Goal: Task Accomplishment & Management: Use online tool/utility

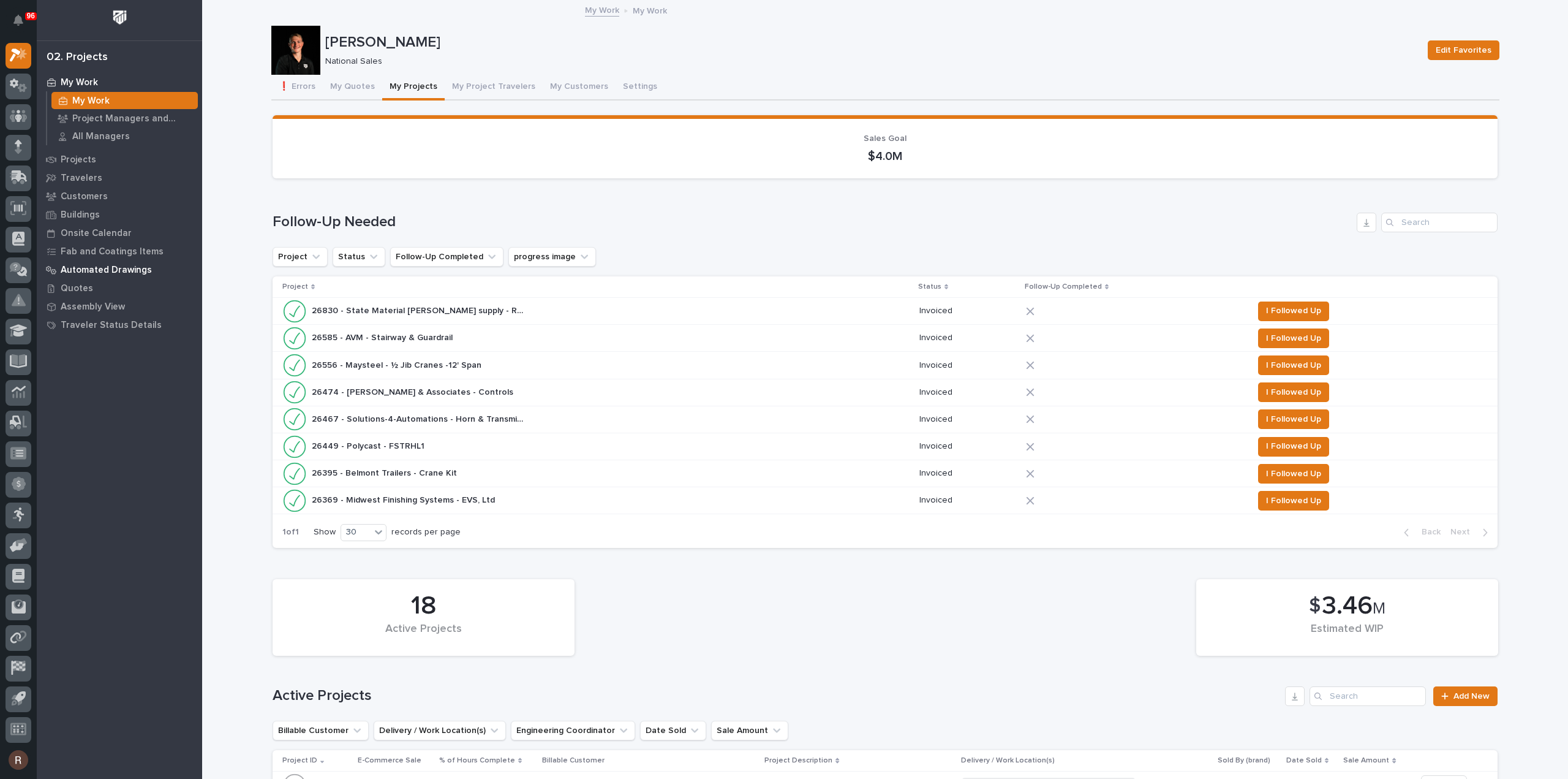
click at [94, 265] on p "Automated Drawings" at bounding box center [106, 270] width 92 height 11
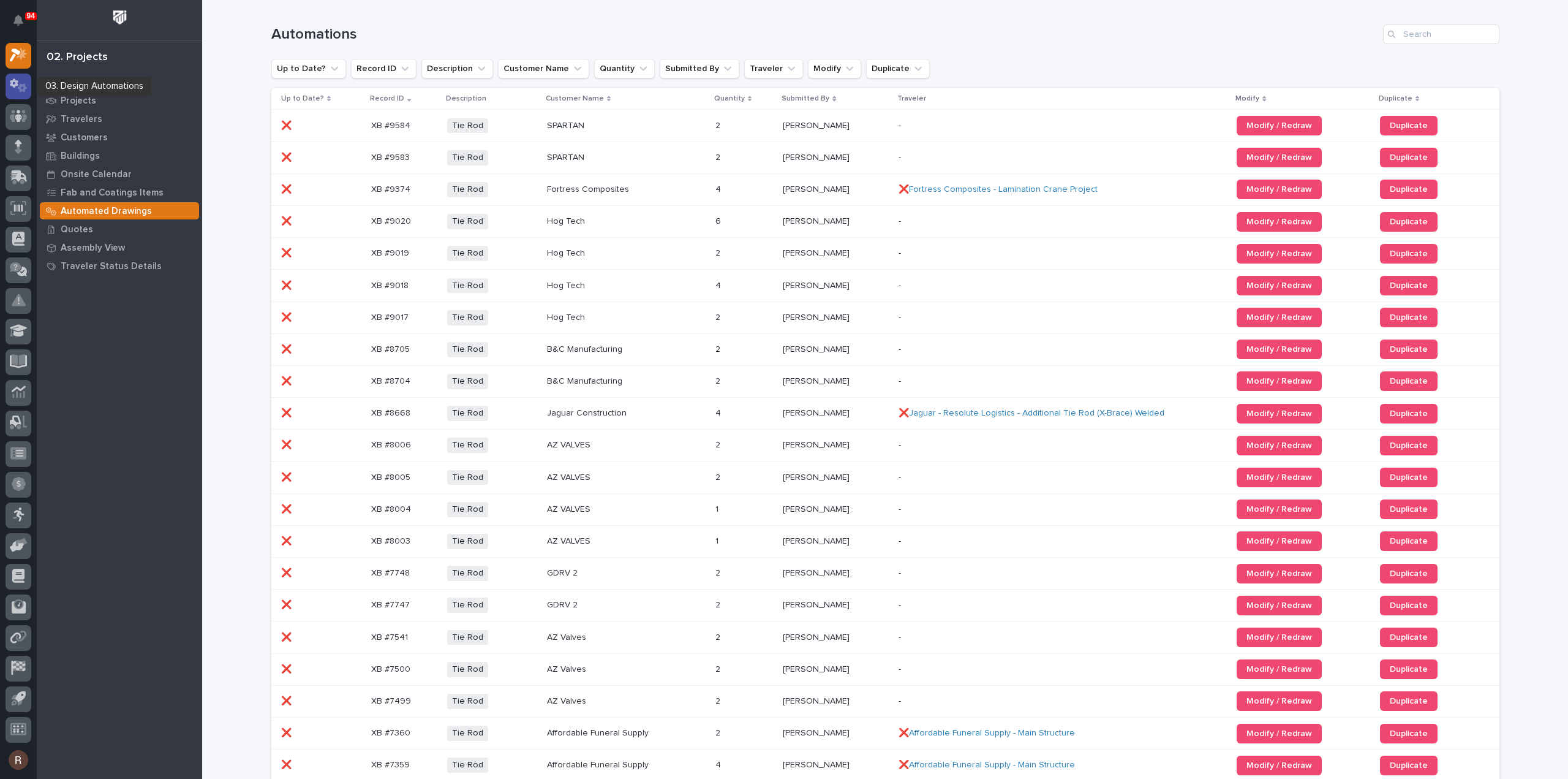
click at [18, 87] on icon at bounding box center [19, 85] width 18 height 14
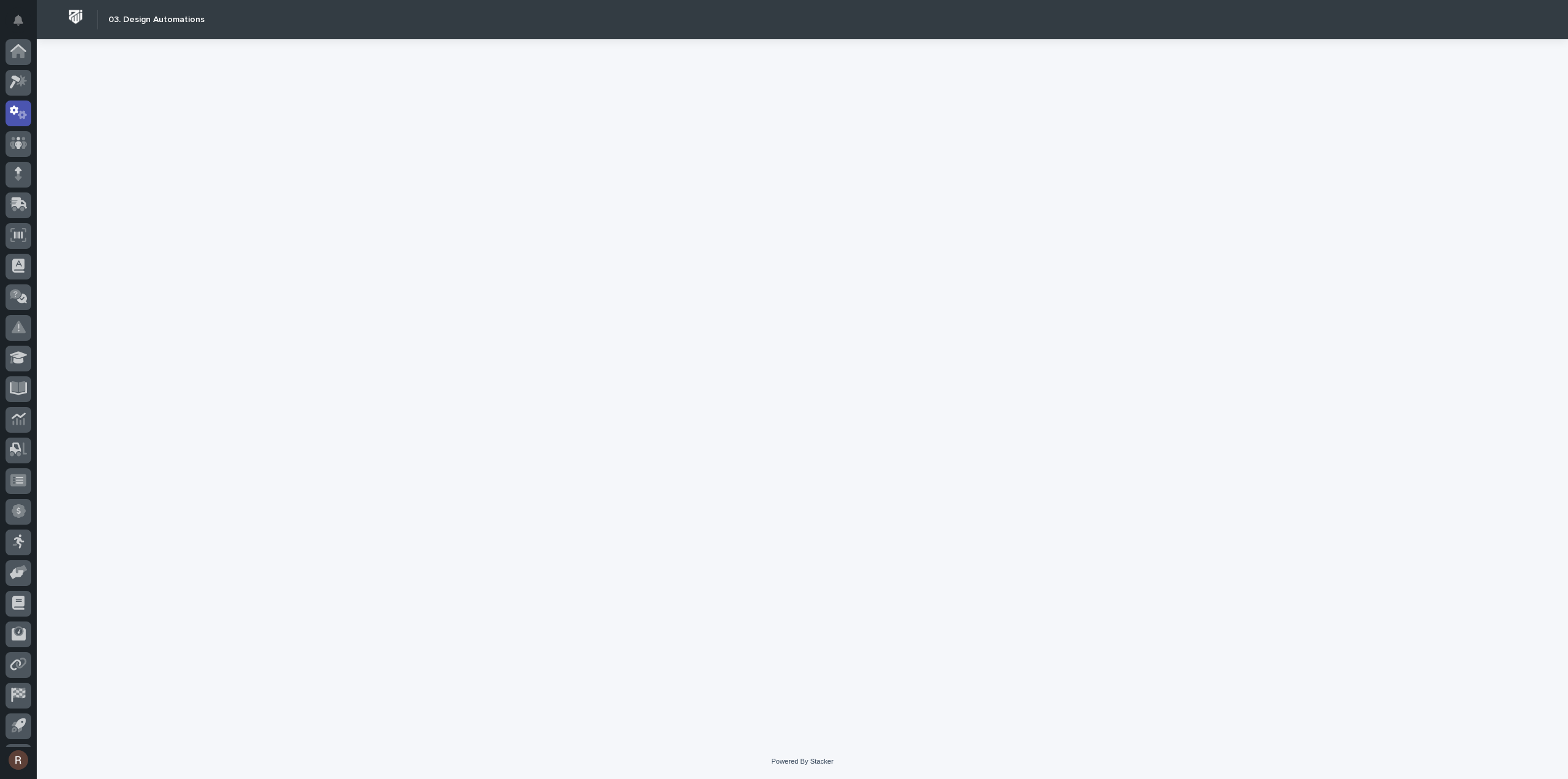
scroll to position [27, 0]
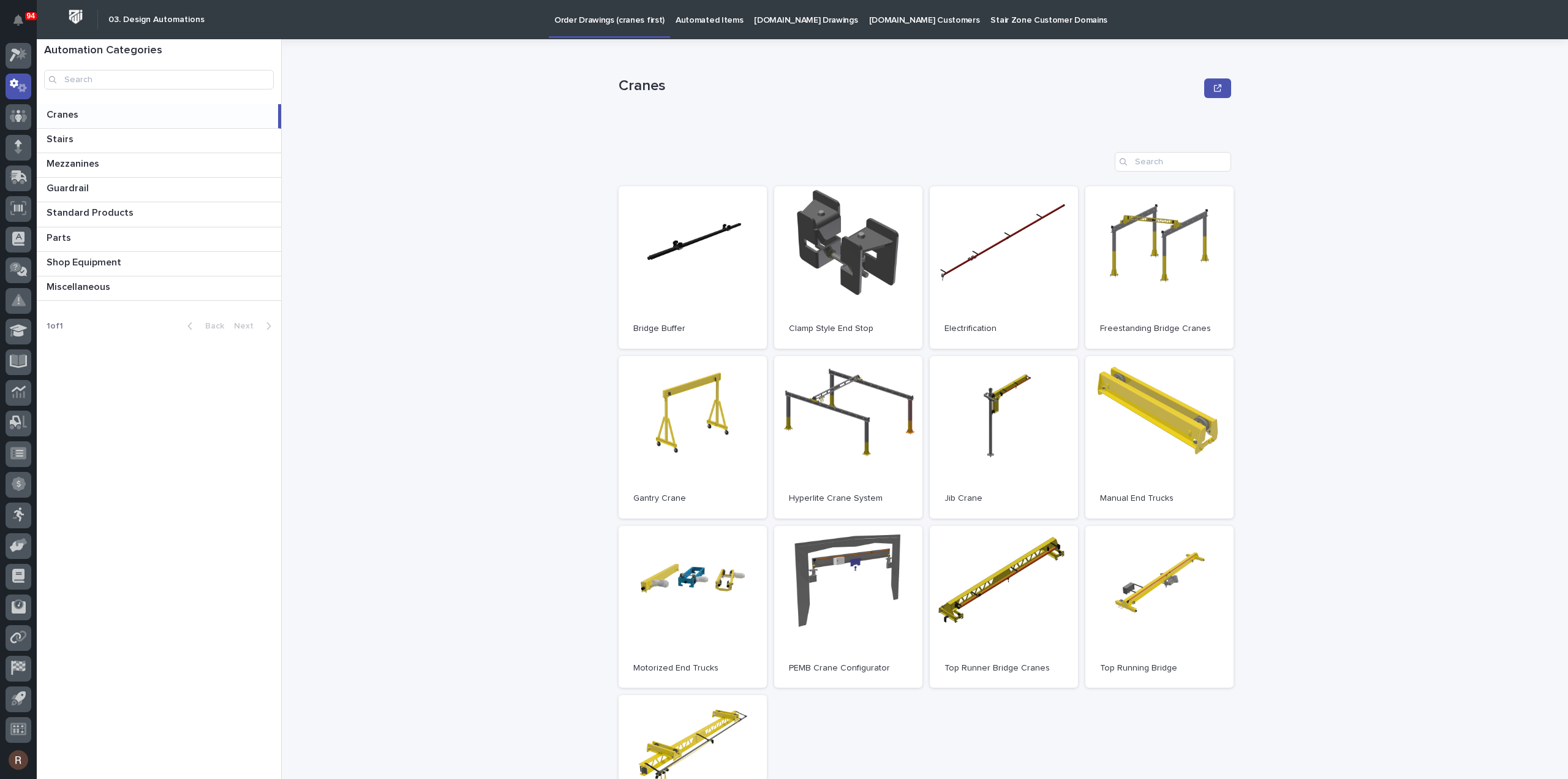
click at [683, 17] on p "Automated Items" at bounding box center [710, 12] width 67 height 26
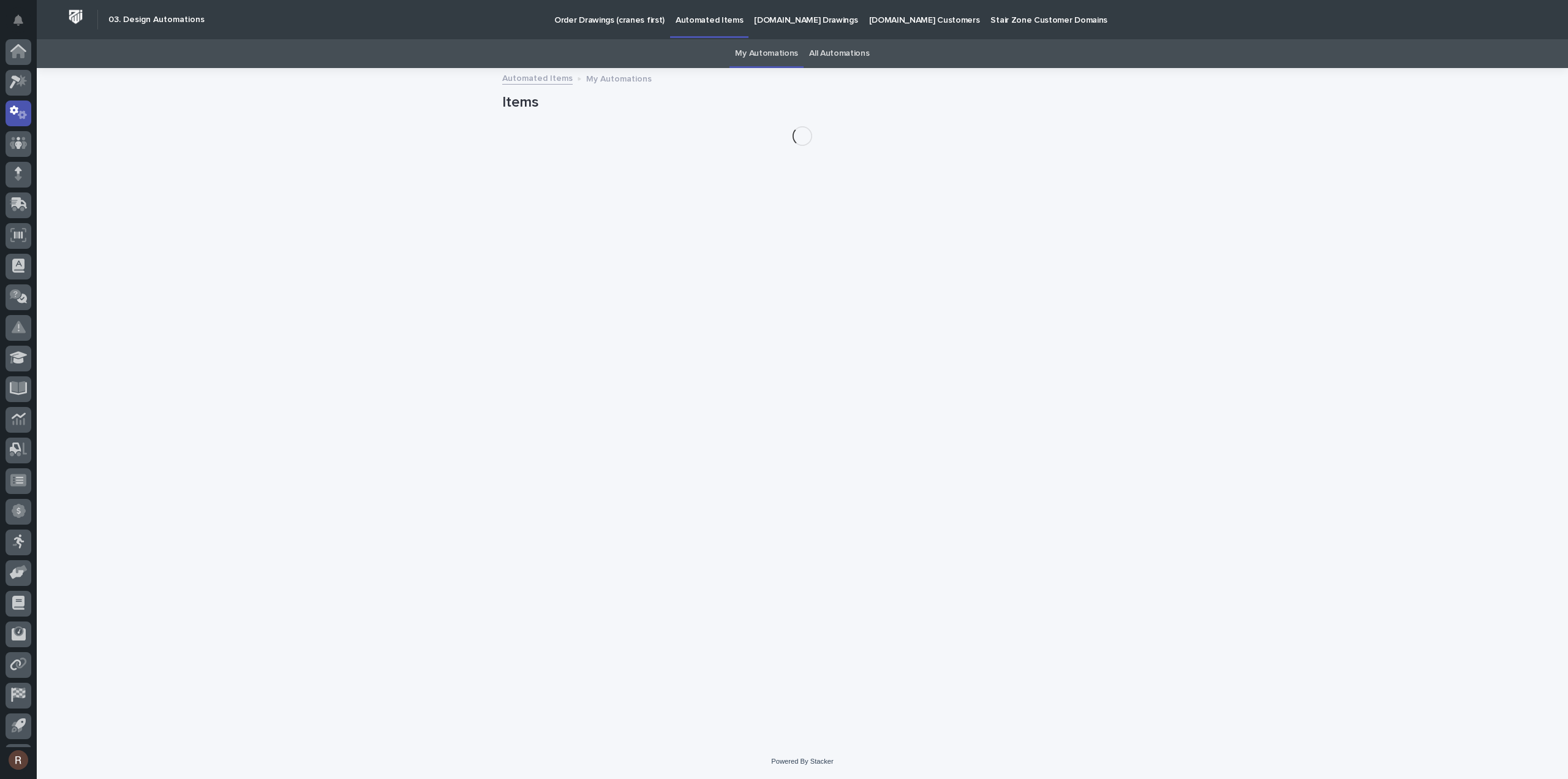
scroll to position [27, 0]
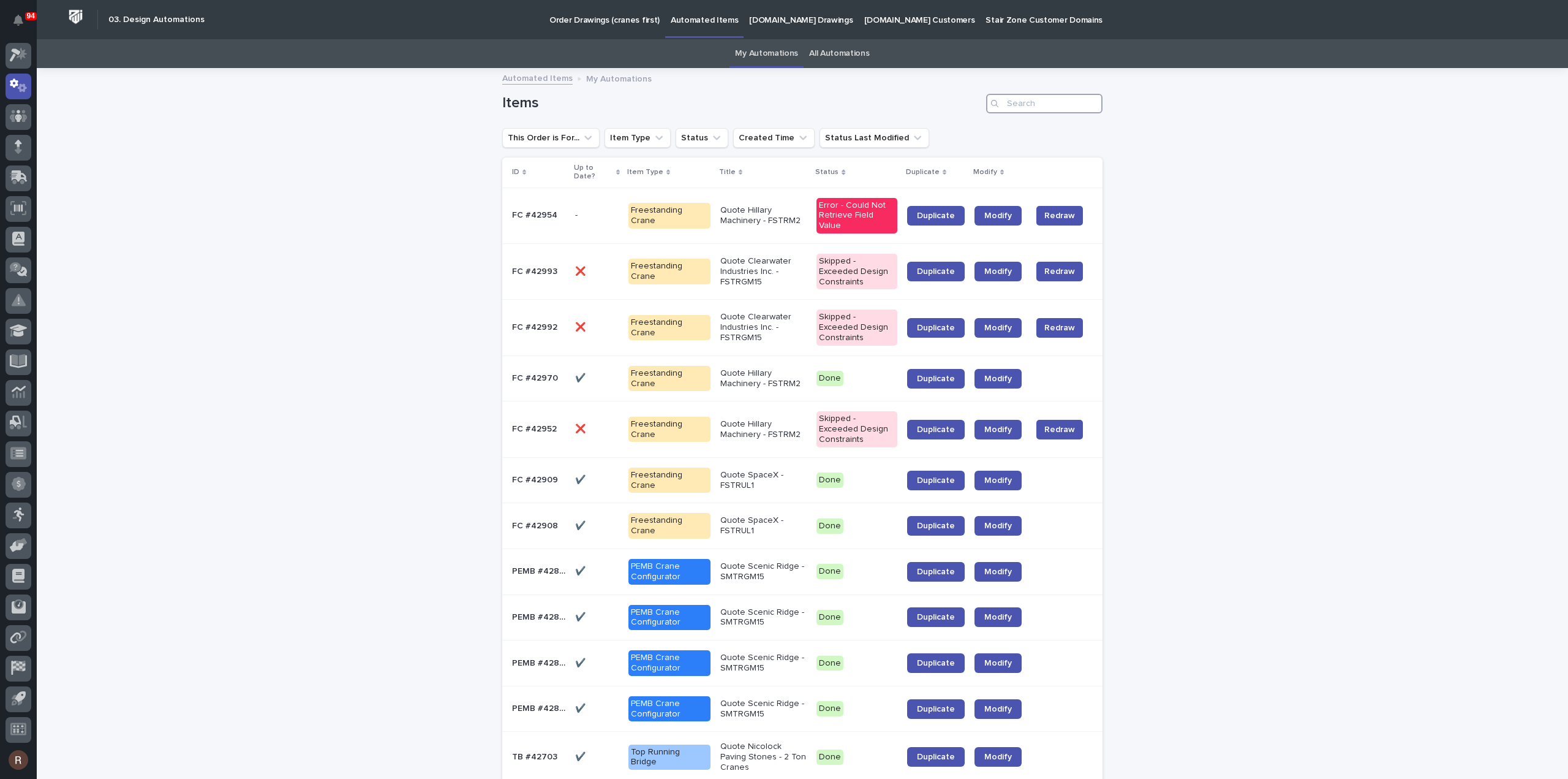
click at [1027, 101] on input "Search" at bounding box center [1044, 103] width 116 height 19
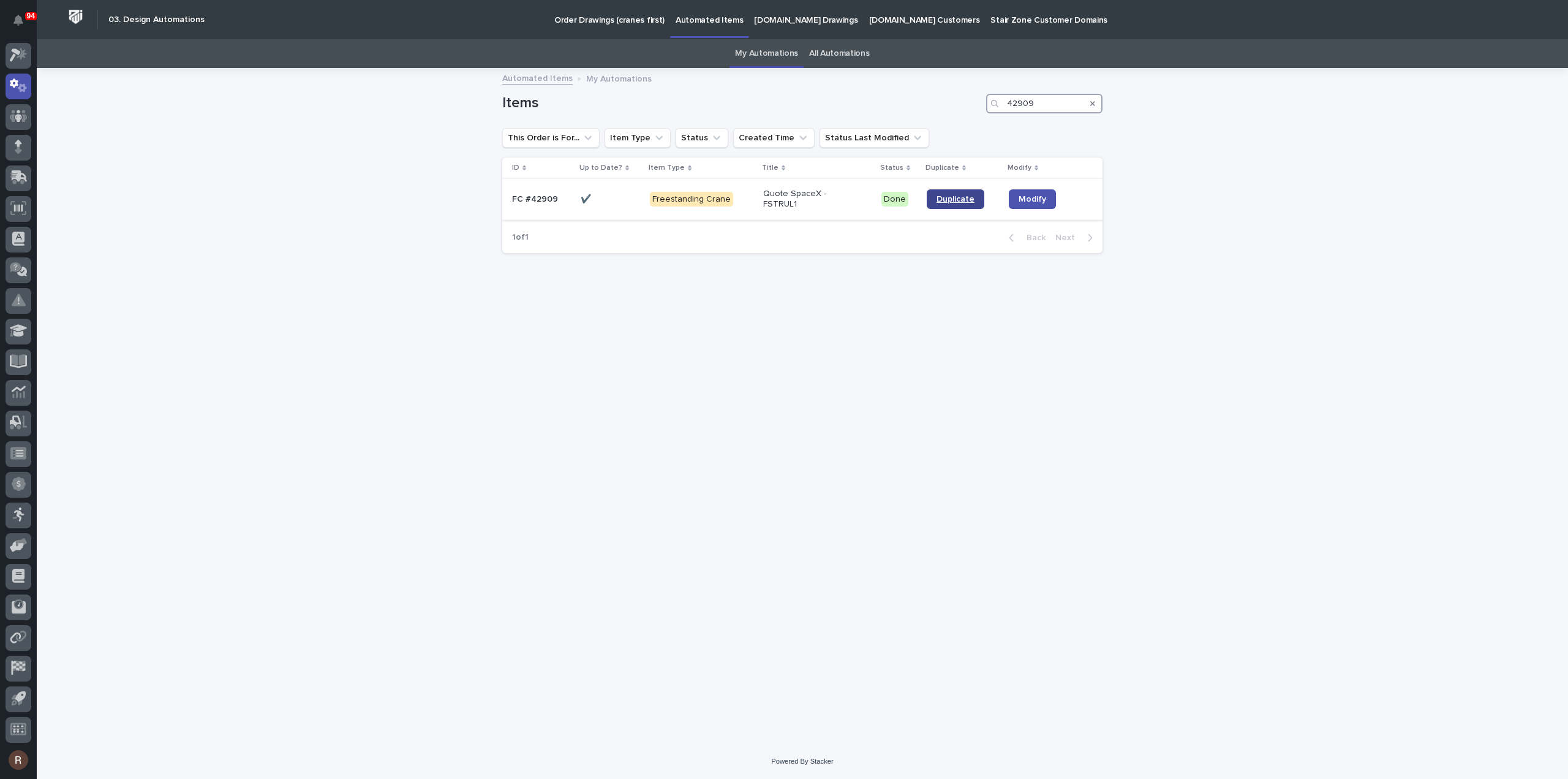
type input "42909"
click at [940, 197] on span "Duplicate" at bounding box center [955, 199] width 38 height 9
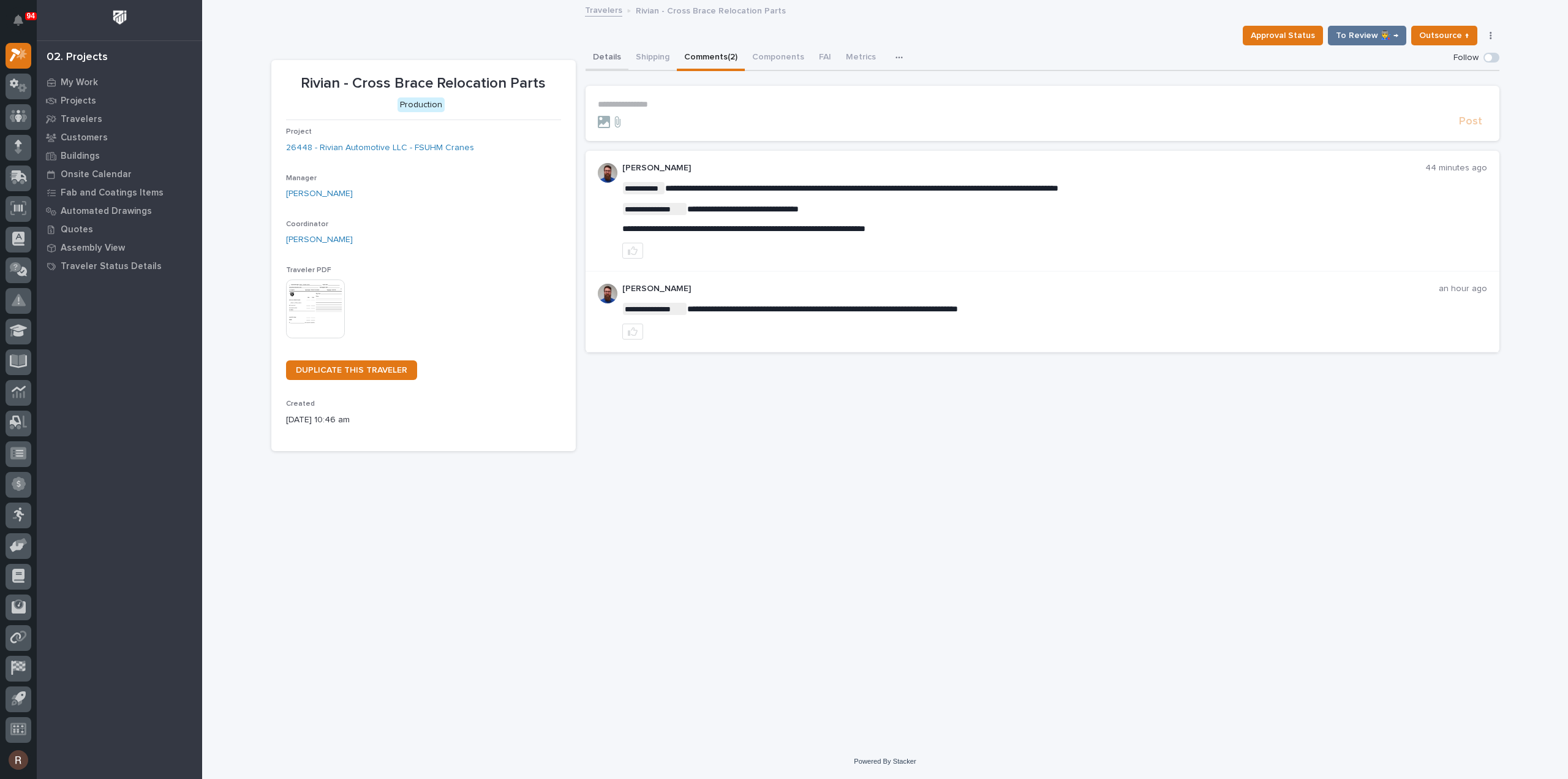
click at [615, 60] on button "Details" at bounding box center [607, 58] width 43 height 26
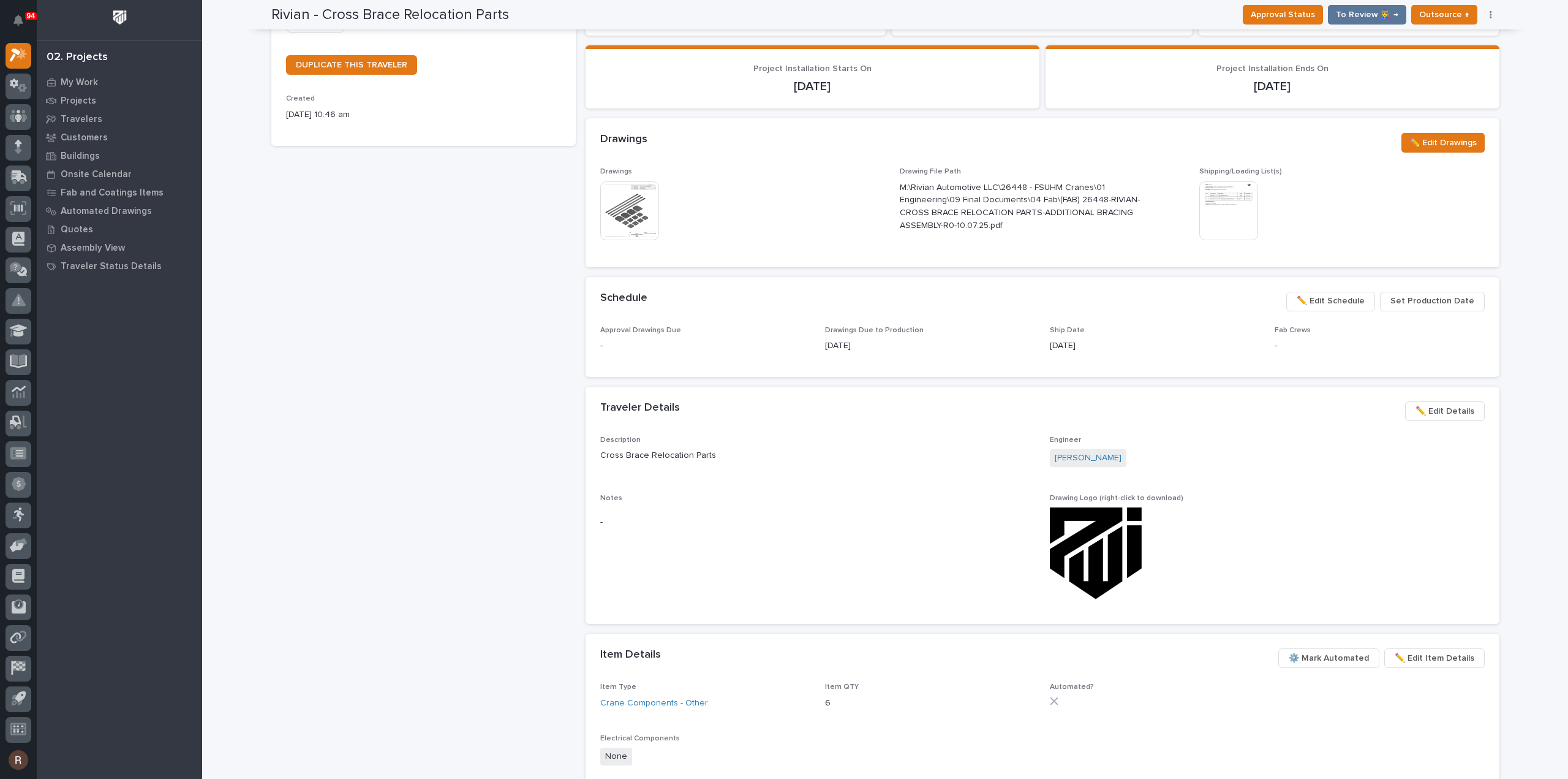
scroll to position [307, 0]
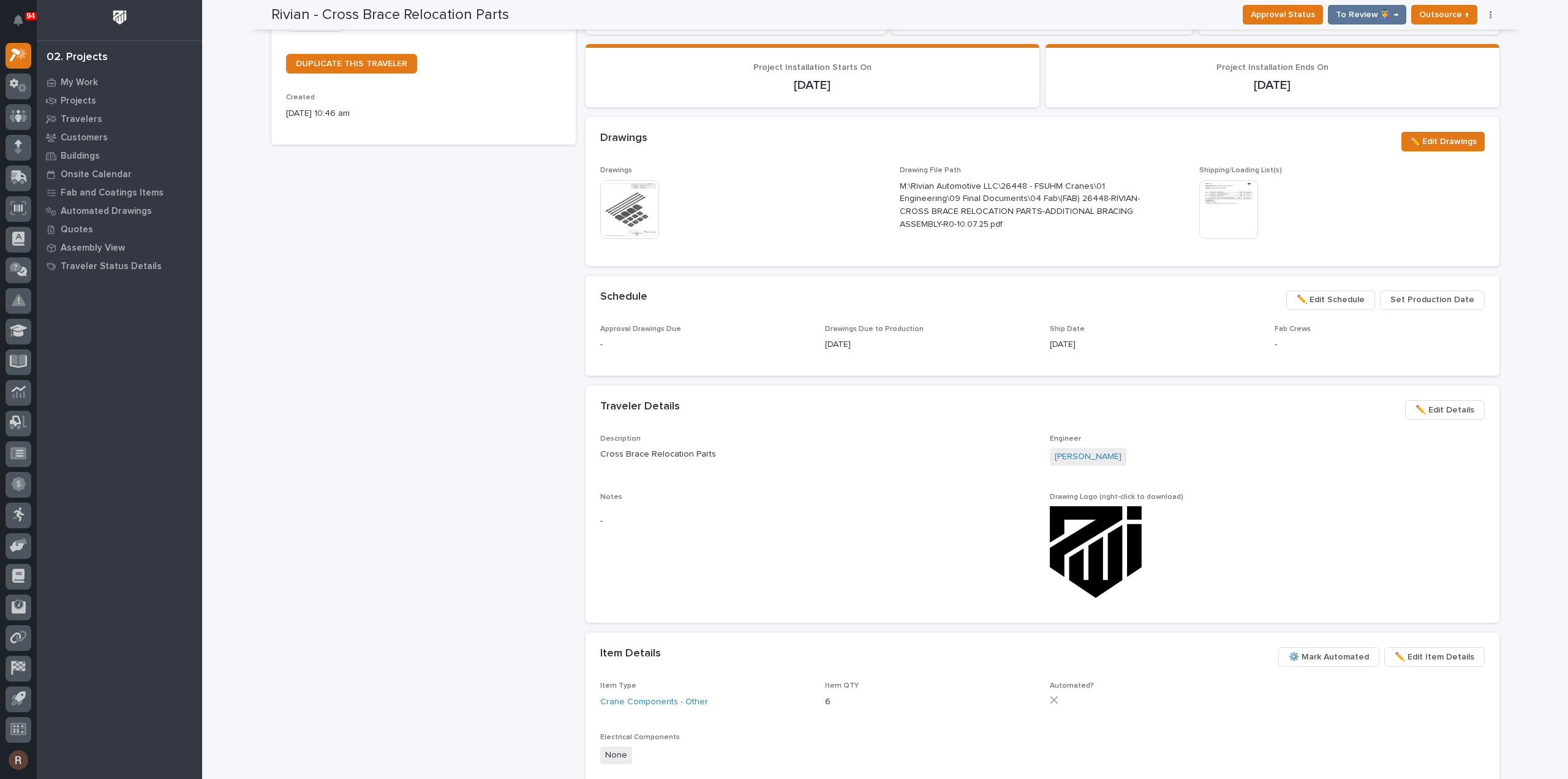
click at [1323, 296] on span "✏️ Edit Schedule" at bounding box center [1331, 300] width 68 height 15
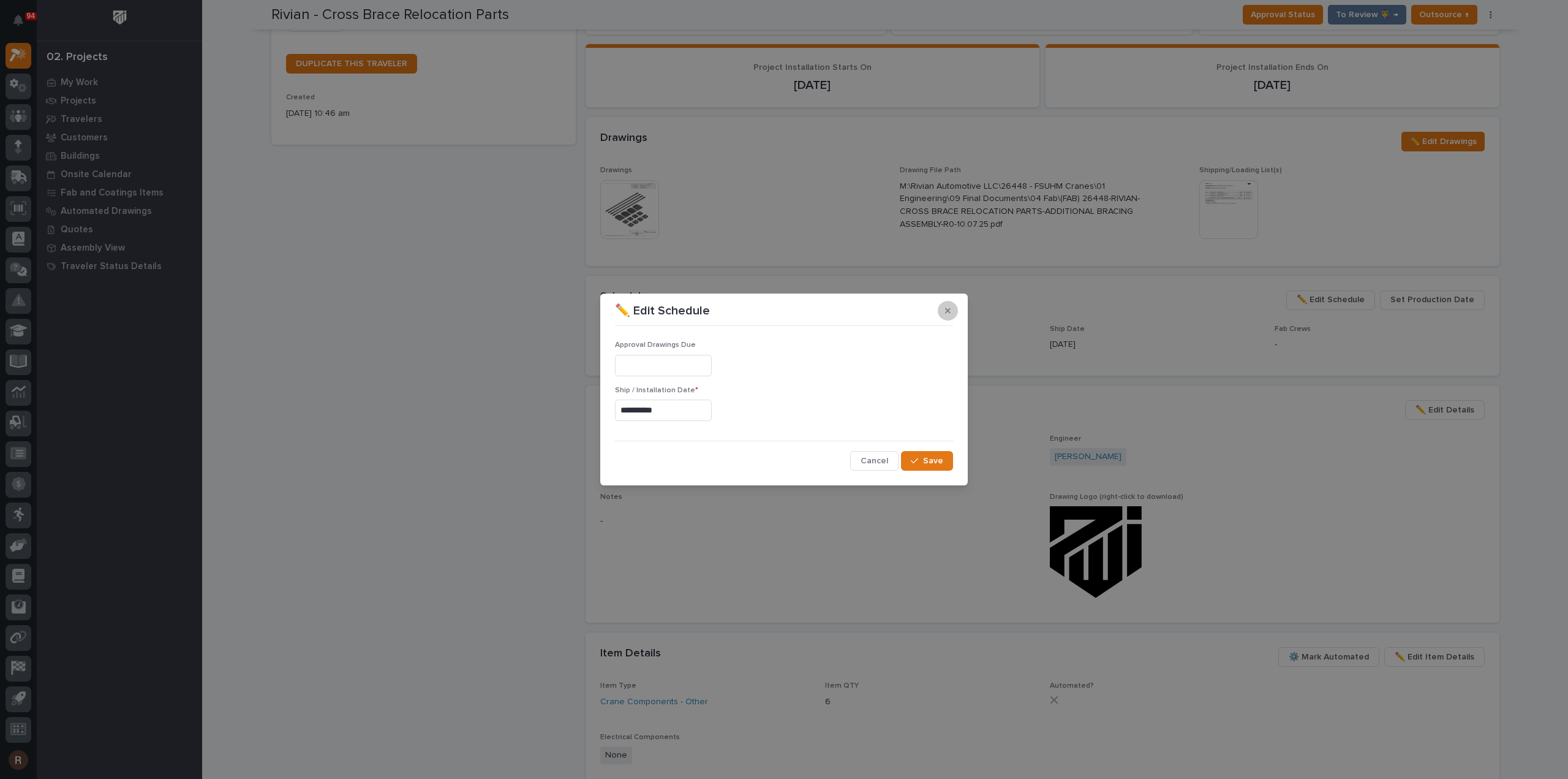
click at [947, 312] on icon "button" at bounding box center [948, 311] width 6 height 6
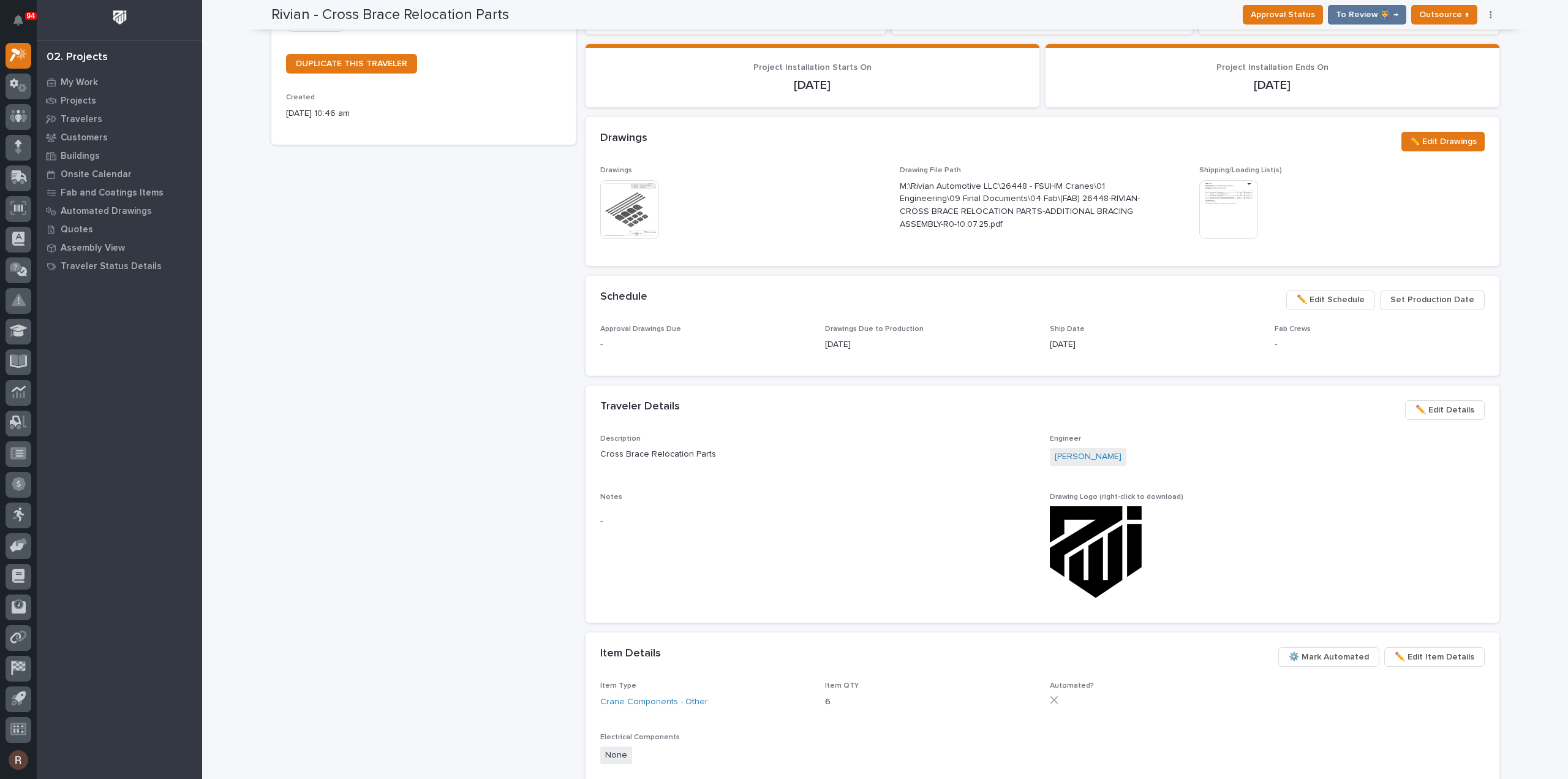
click at [1425, 301] on span "Set Production Date" at bounding box center [1432, 300] width 84 height 15
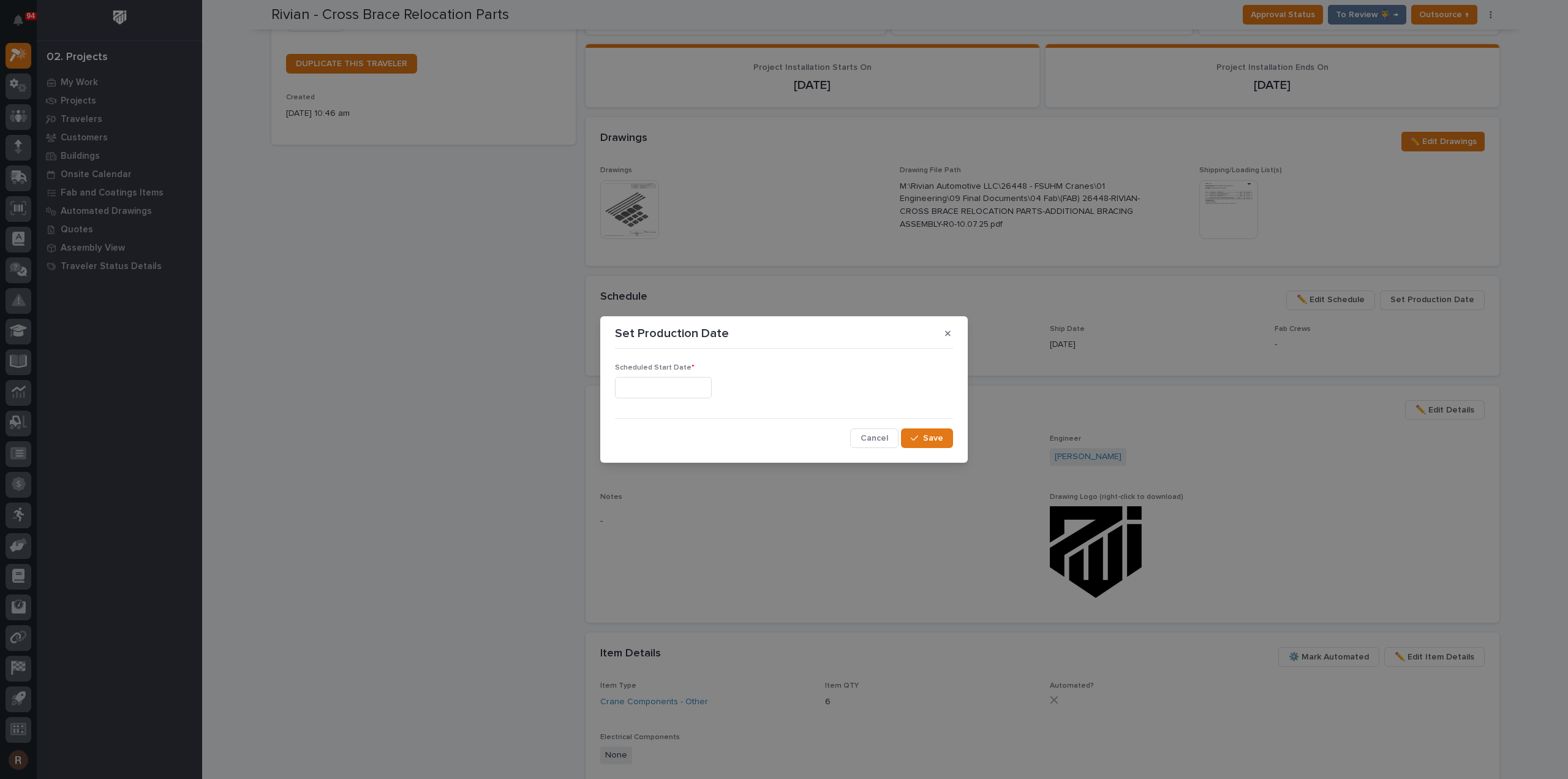
click at [644, 384] on input "text" at bounding box center [663, 388] width 97 height 21
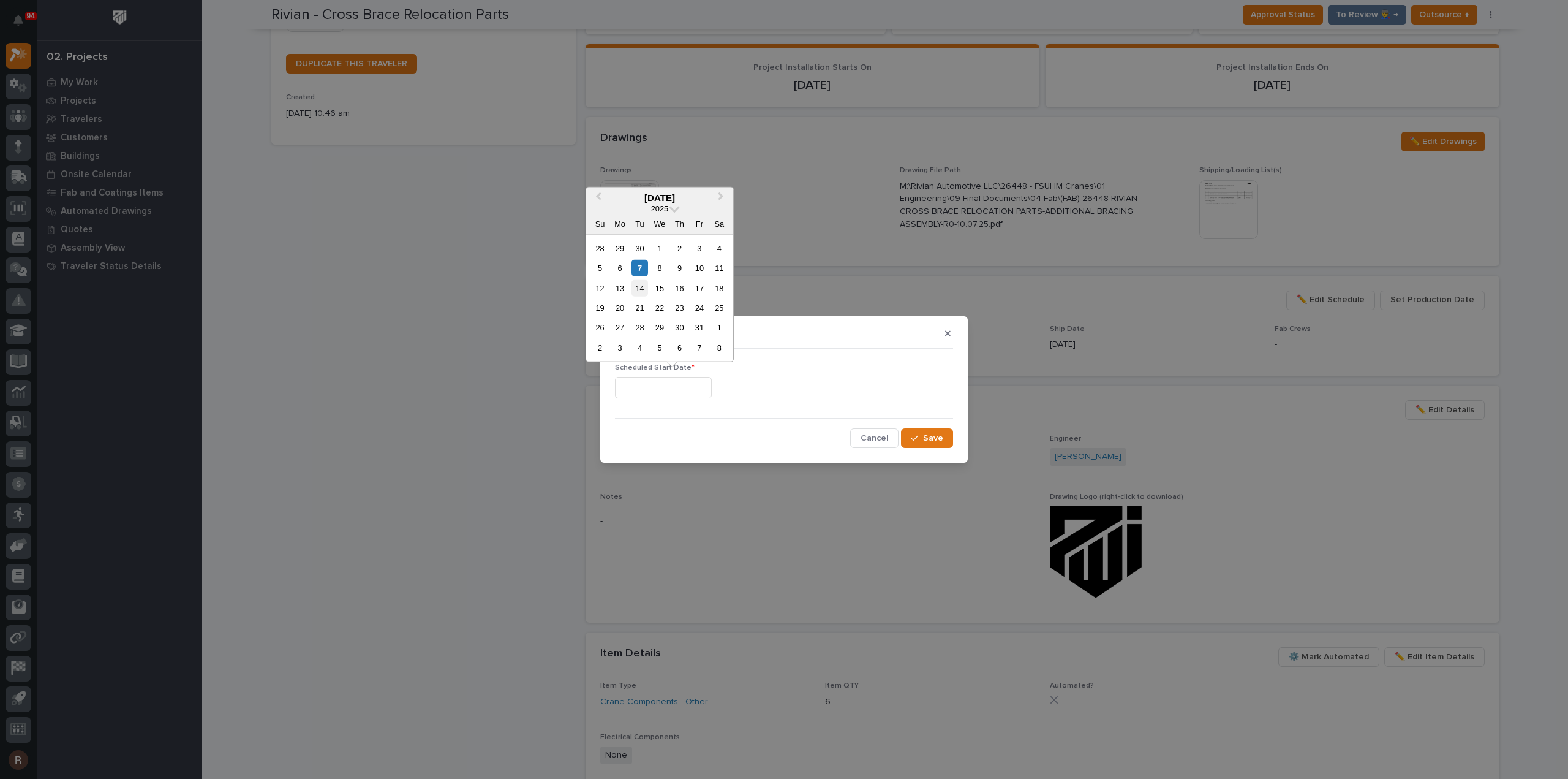
click at [646, 282] on div "14" at bounding box center [640, 287] width 17 height 17
click at [675, 385] on input "**********" at bounding box center [663, 388] width 97 height 21
click at [640, 264] on div "7" at bounding box center [640, 268] width 17 height 17
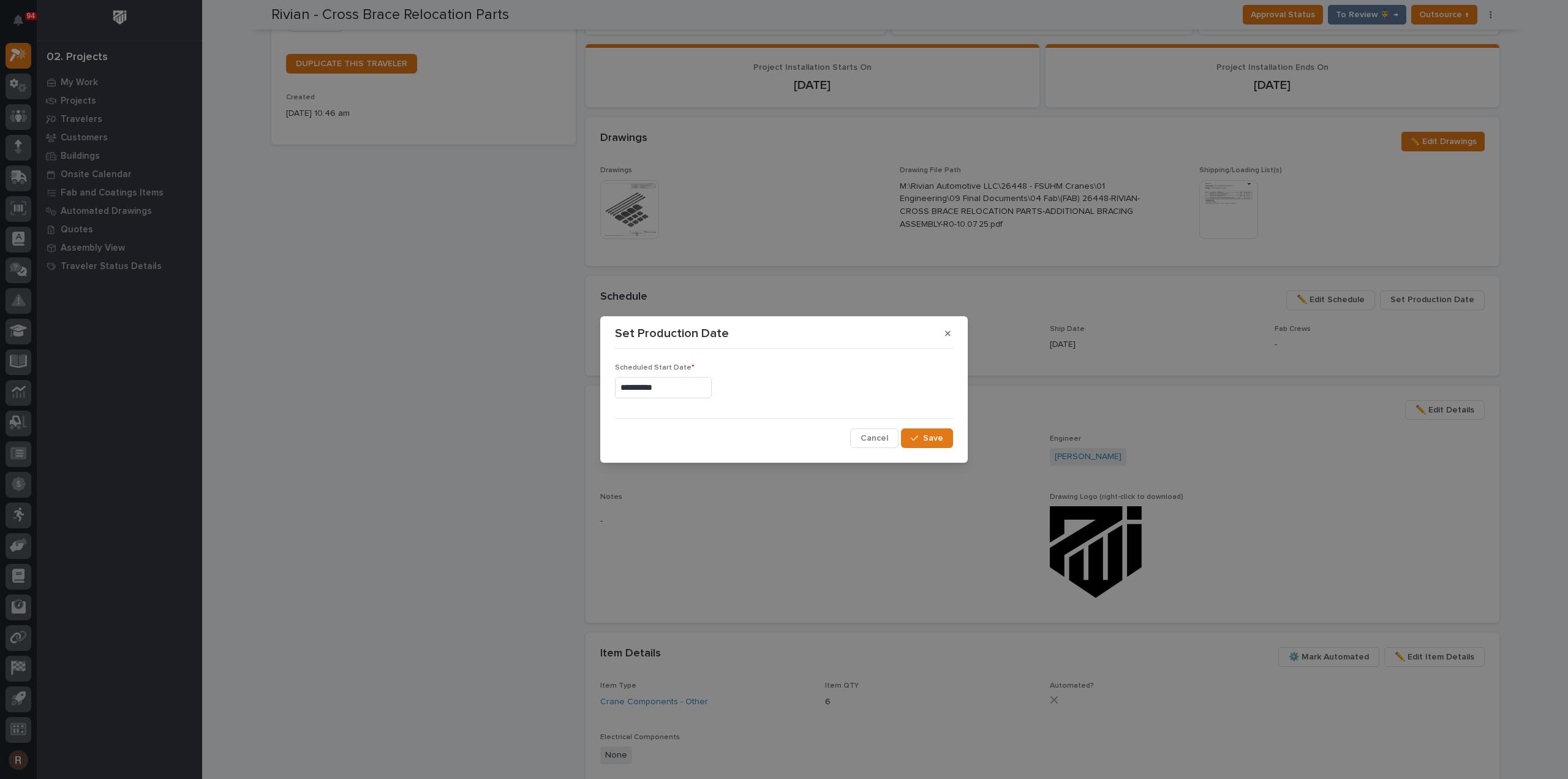
type input "**********"
click at [924, 437] on span "Save" at bounding box center [933, 438] width 20 height 11
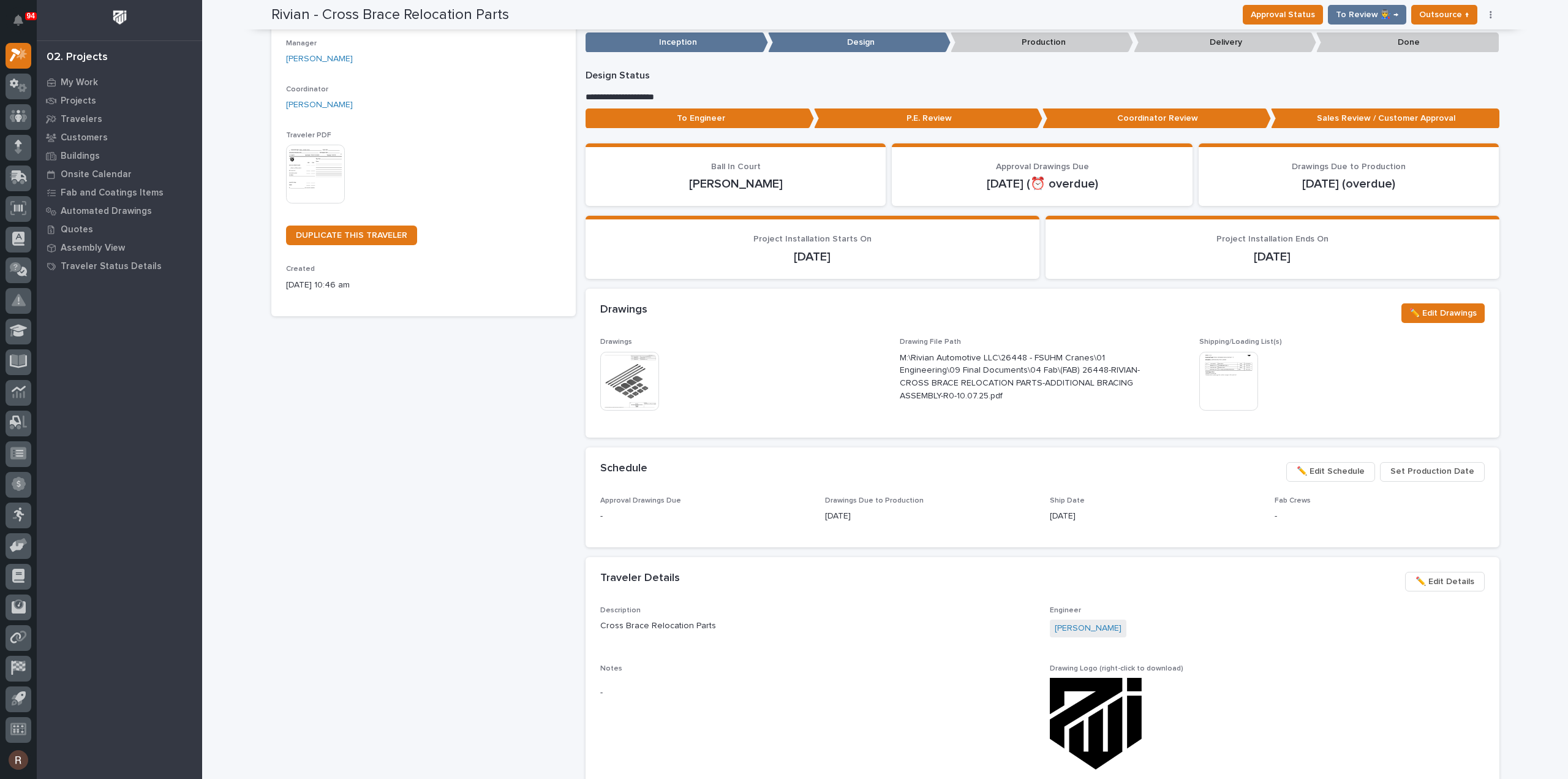
scroll to position [123, 0]
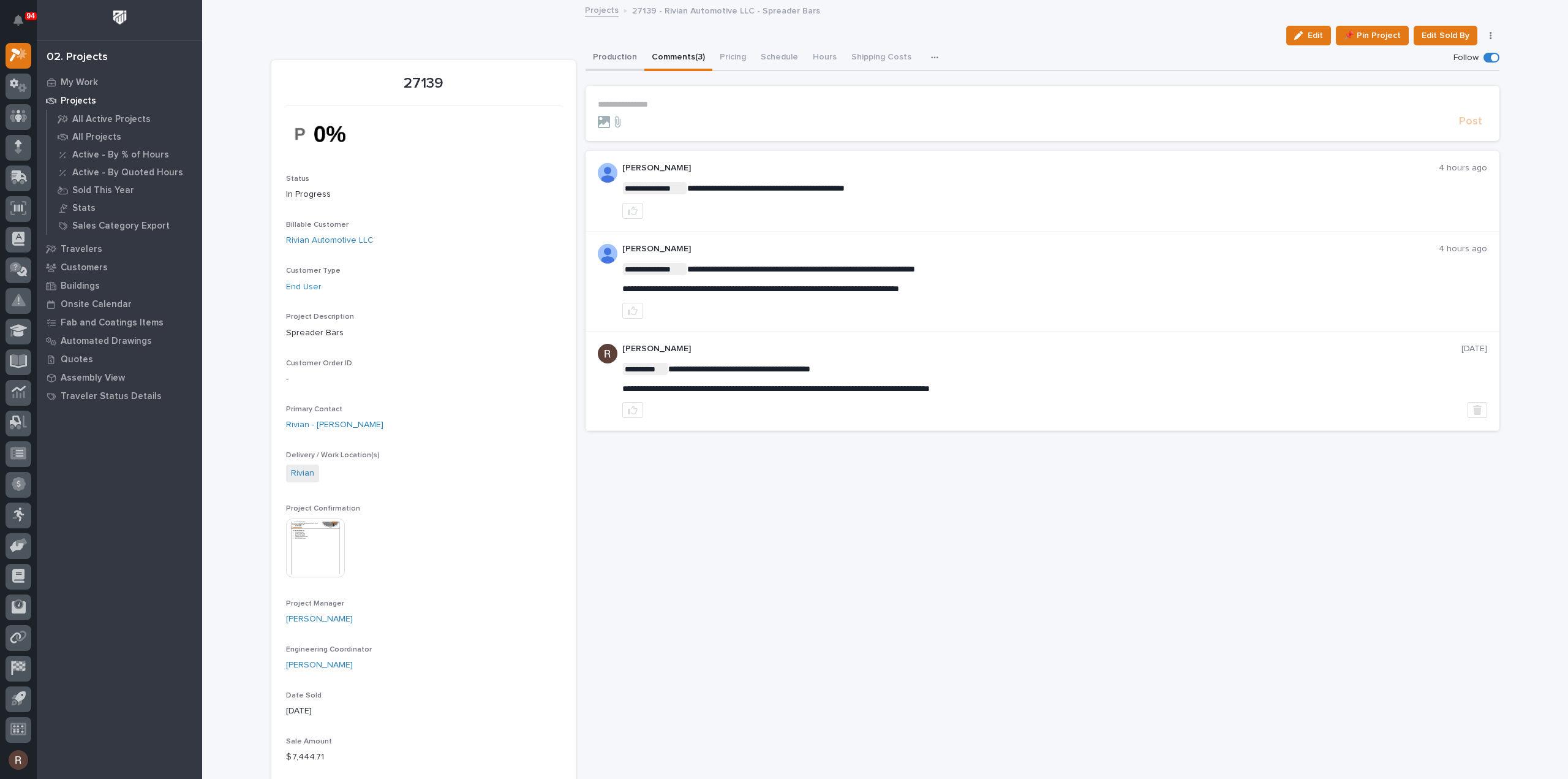
click at [630, 60] on button "Production" at bounding box center [615, 58] width 59 height 26
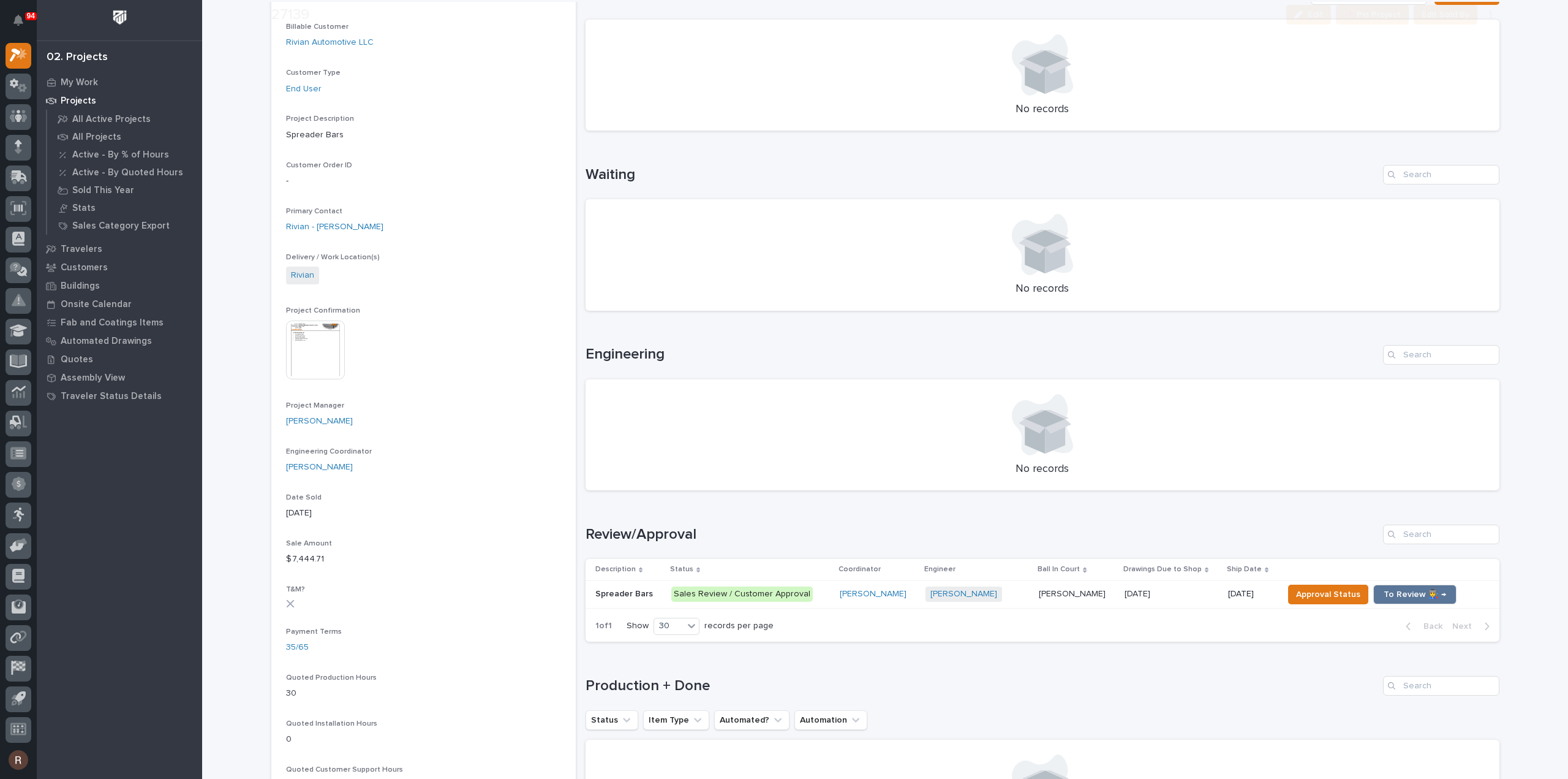
scroll to position [245, 0]
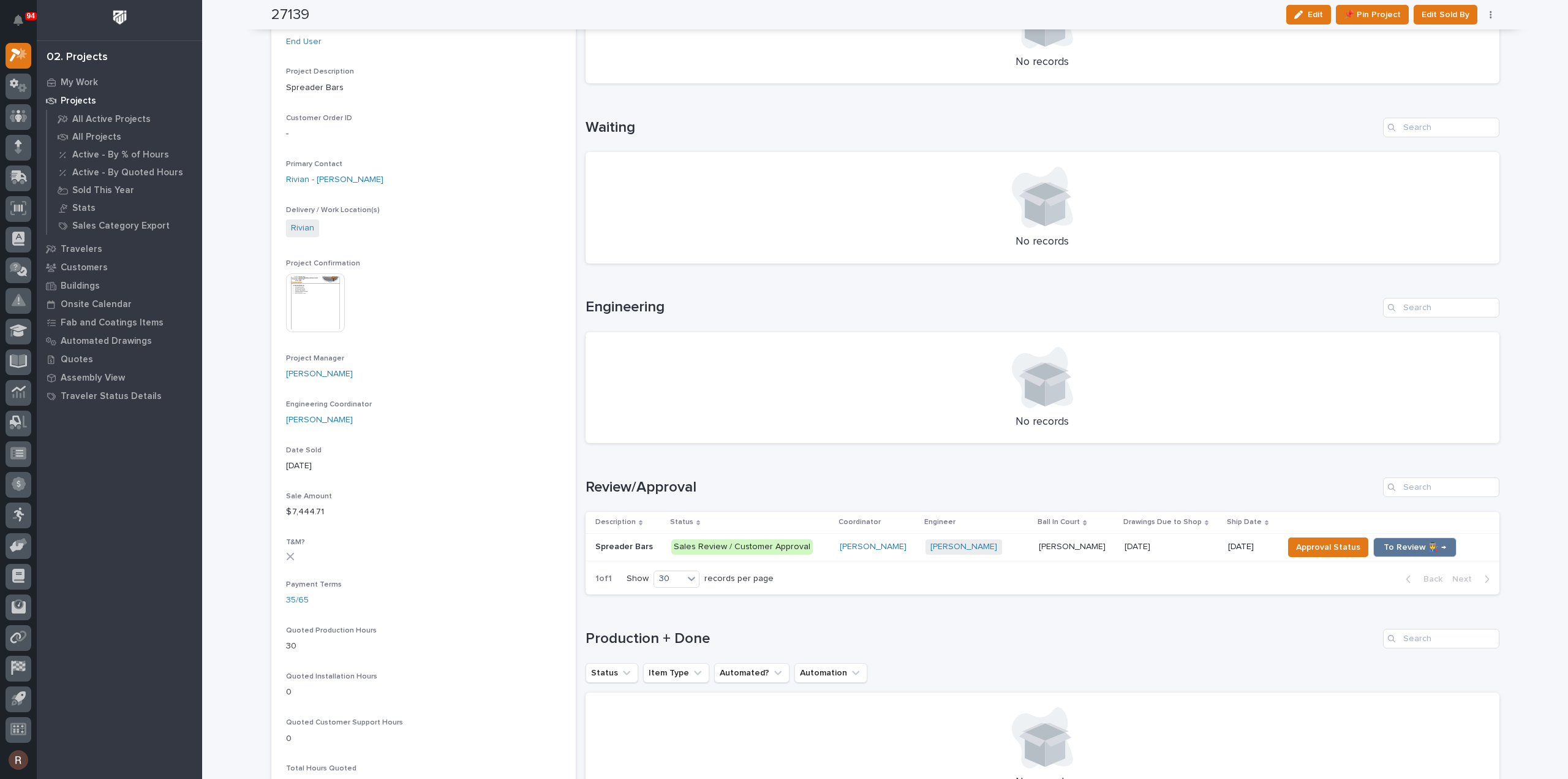
click at [1187, 548] on p at bounding box center [1171, 547] width 93 height 11
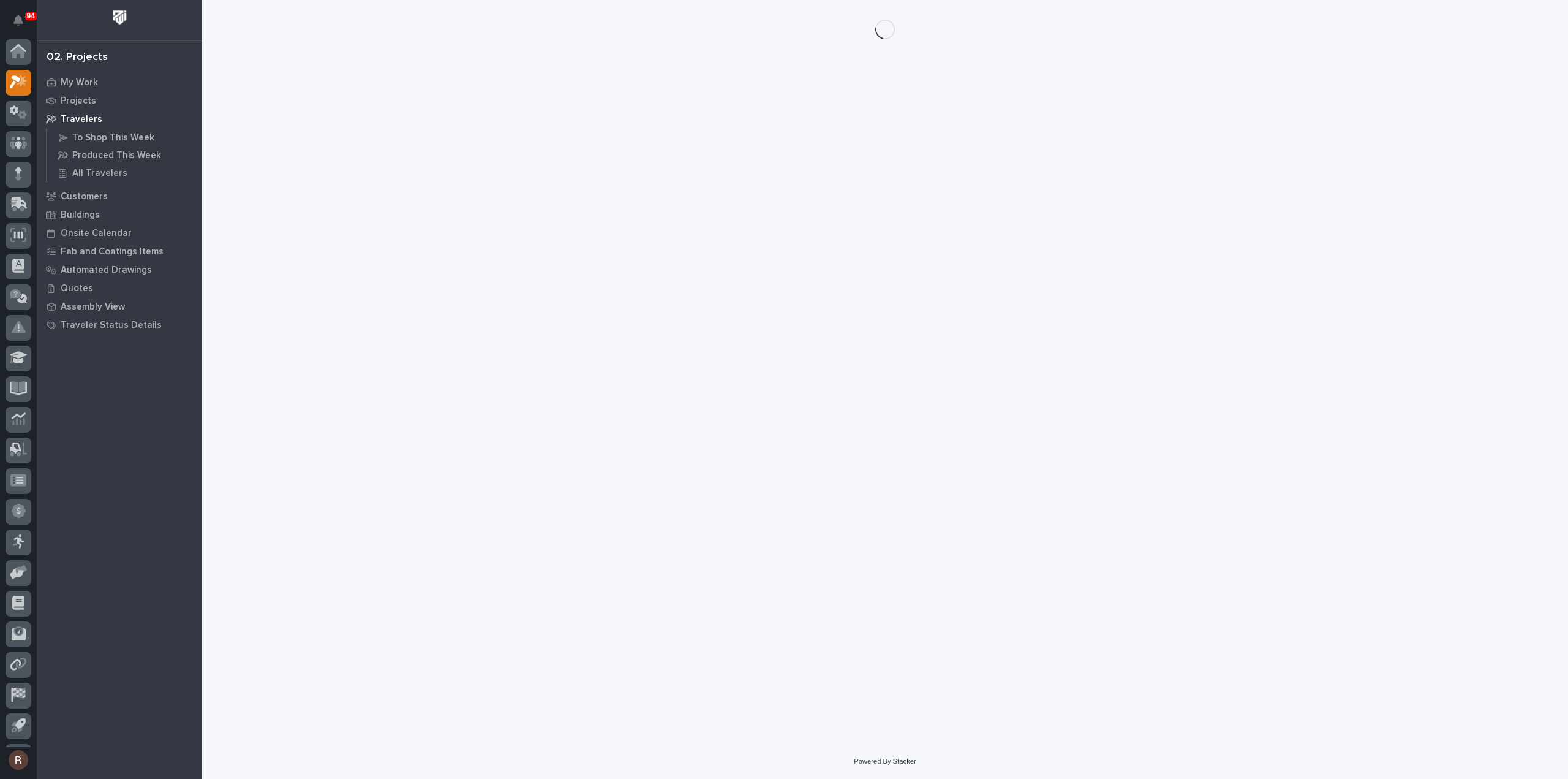
scroll to position [27, 0]
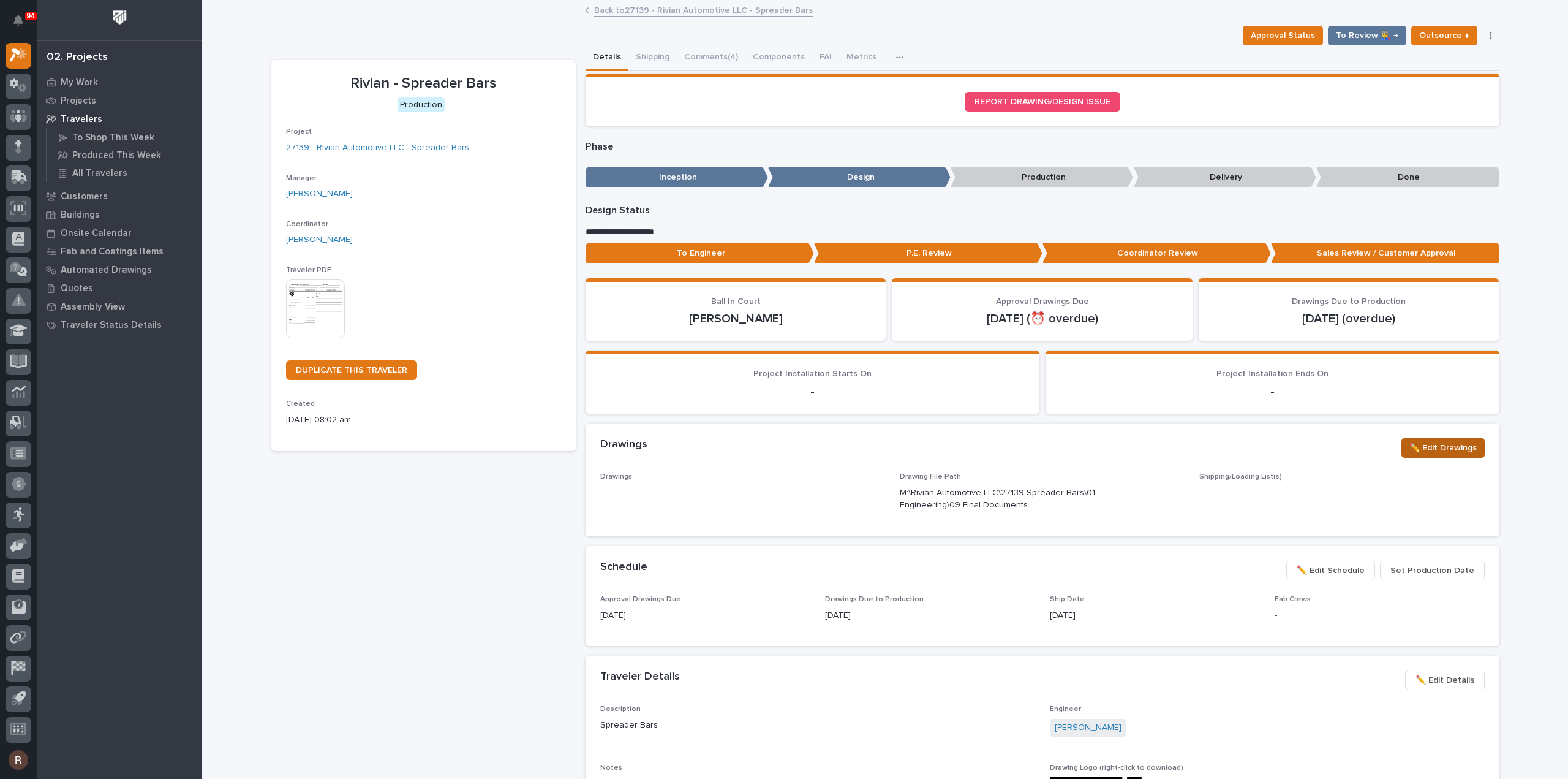
click at [1422, 448] on span "✏️ Edit Drawings" at bounding box center [1443, 448] width 67 height 15
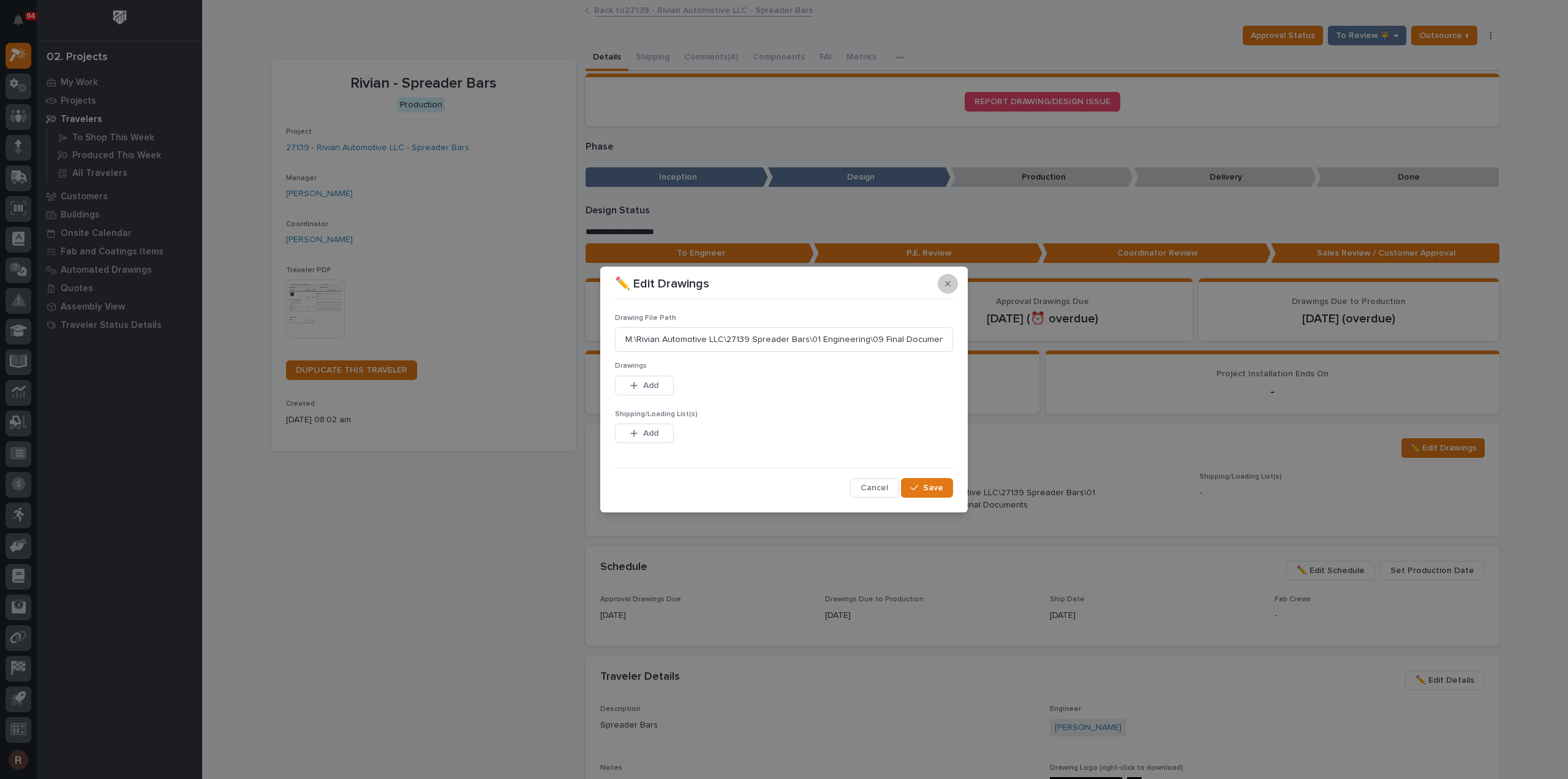
click at [948, 287] on icon "button" at bounding box center [948, 284] width 6 height 9
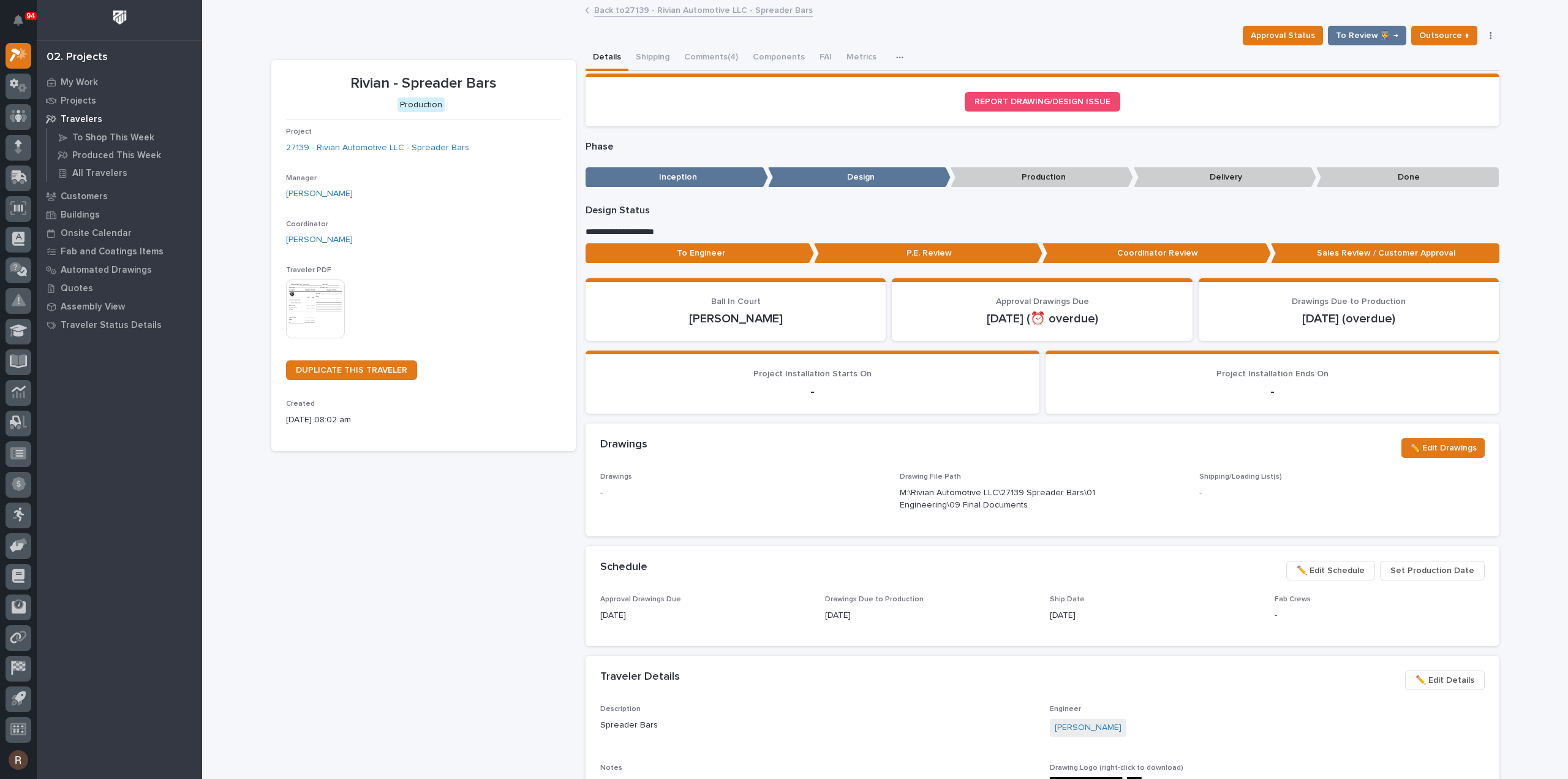
click at [1347, 568] on span "✏️ Edit Schedule" at bounding box center [1331, 571] width 68 height 15
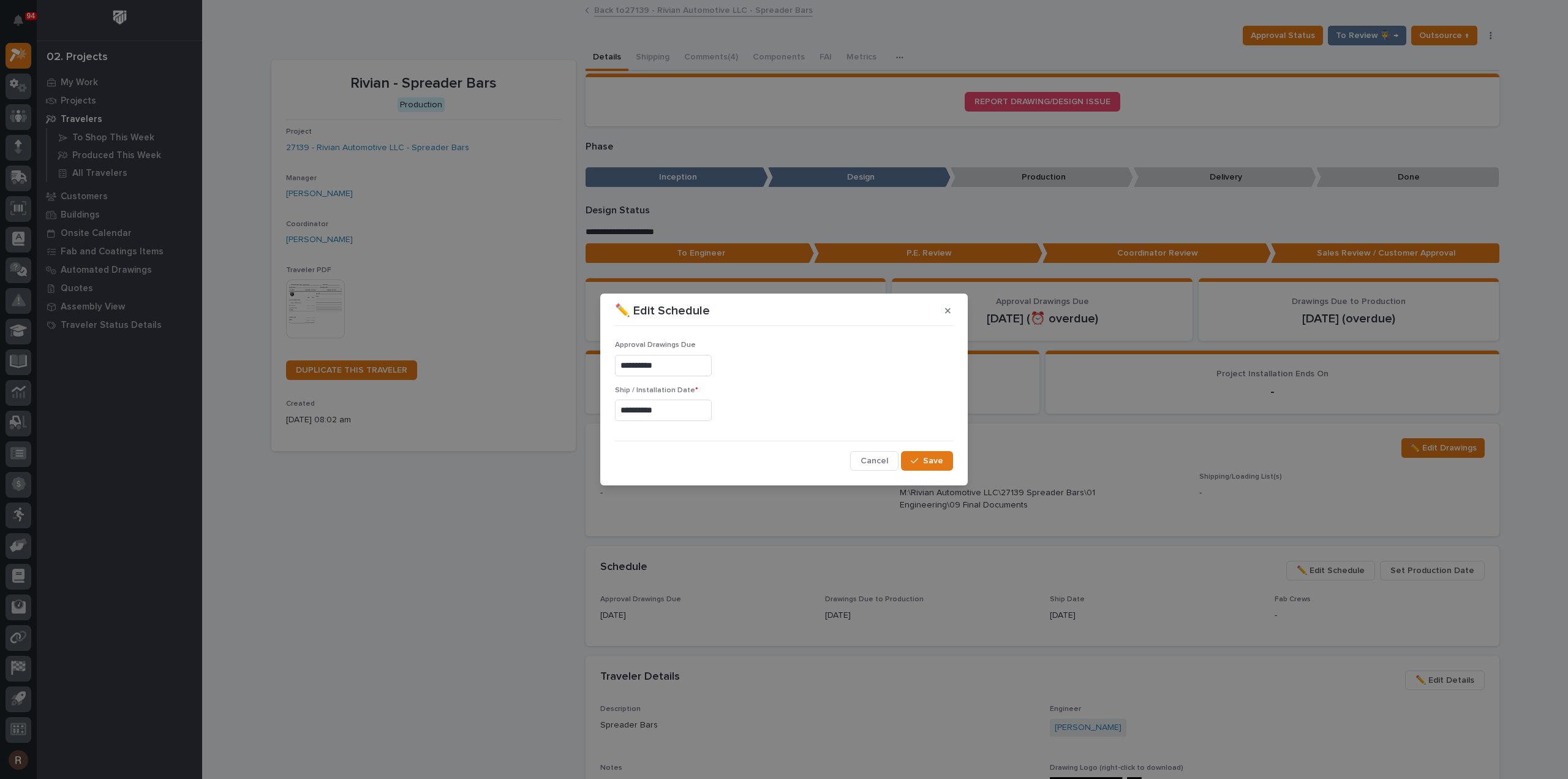
click at [712, 415] on input "**********" at bounding box center [663, 410] width 97 height 21
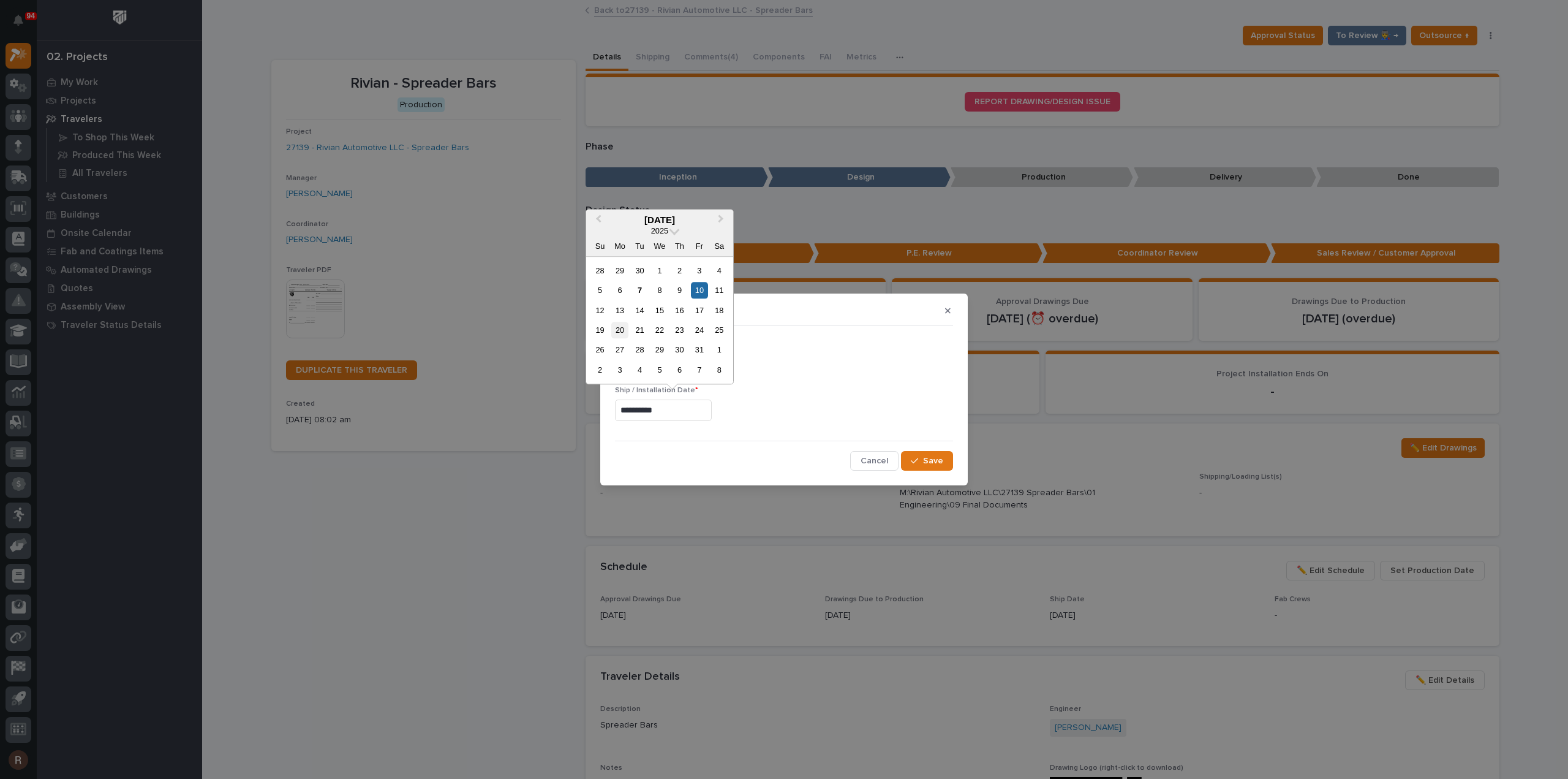
click at [617, 326] on div "20" at bounding box center [619, 330] width 17 height 17
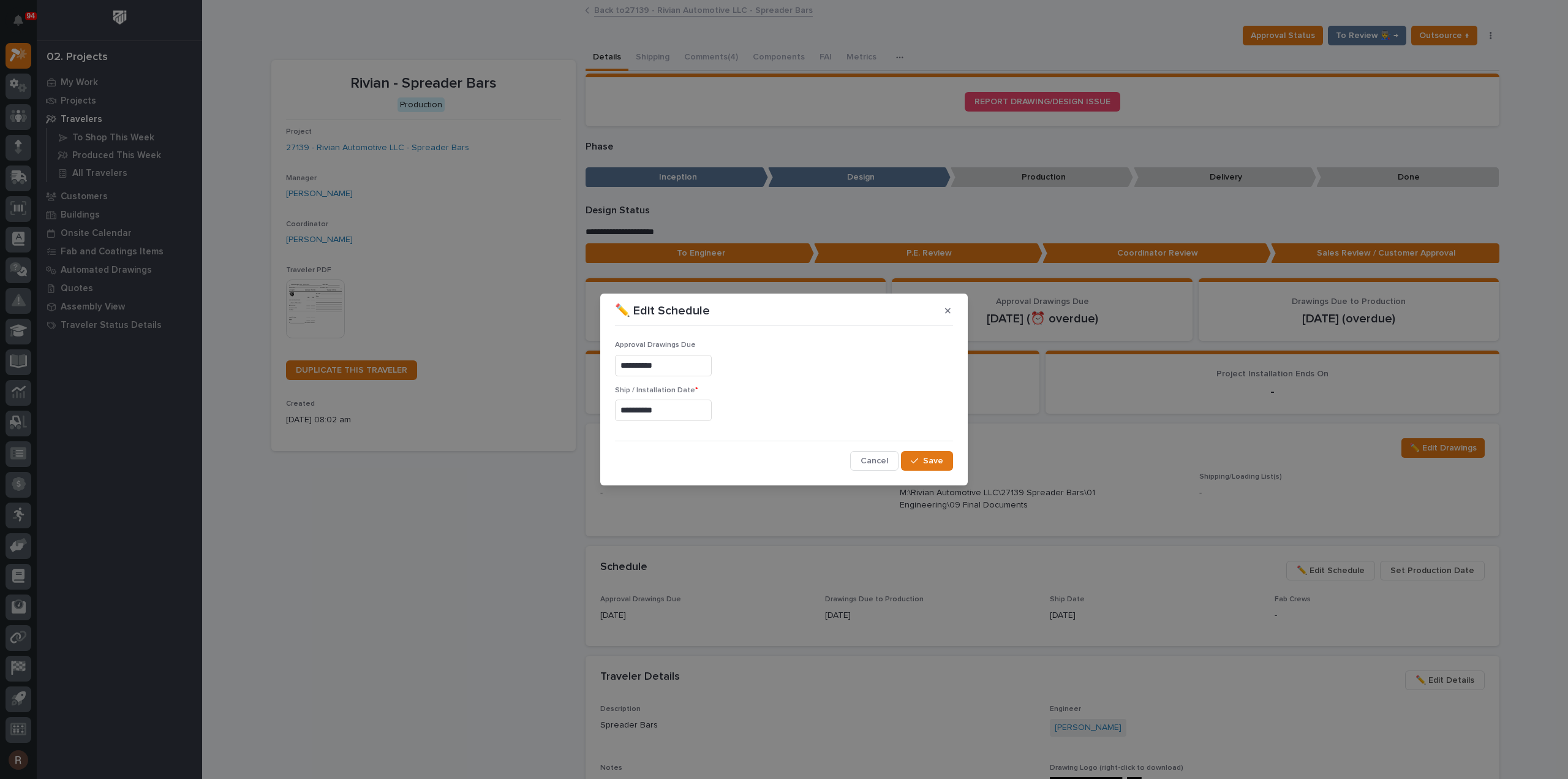
type input "**********"
click at [911, 453] on button "Save" at bounding box center [927, 461] width 52 height 19
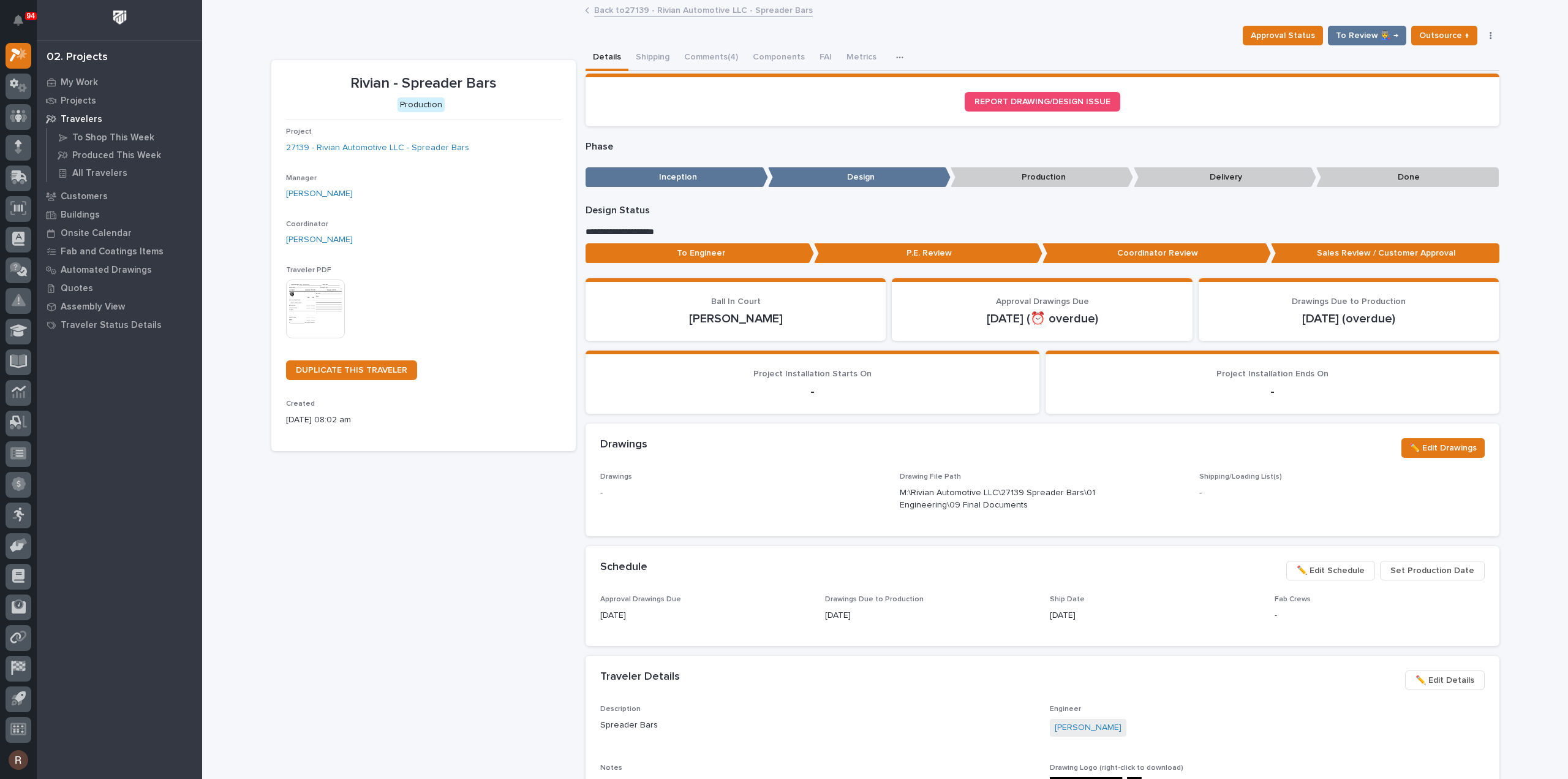
click at [628, 11] on link "Back to 27139 - Rivian Automotive LLC - Spreader Bars" at bounding box center [703, 9] width 219 height 14
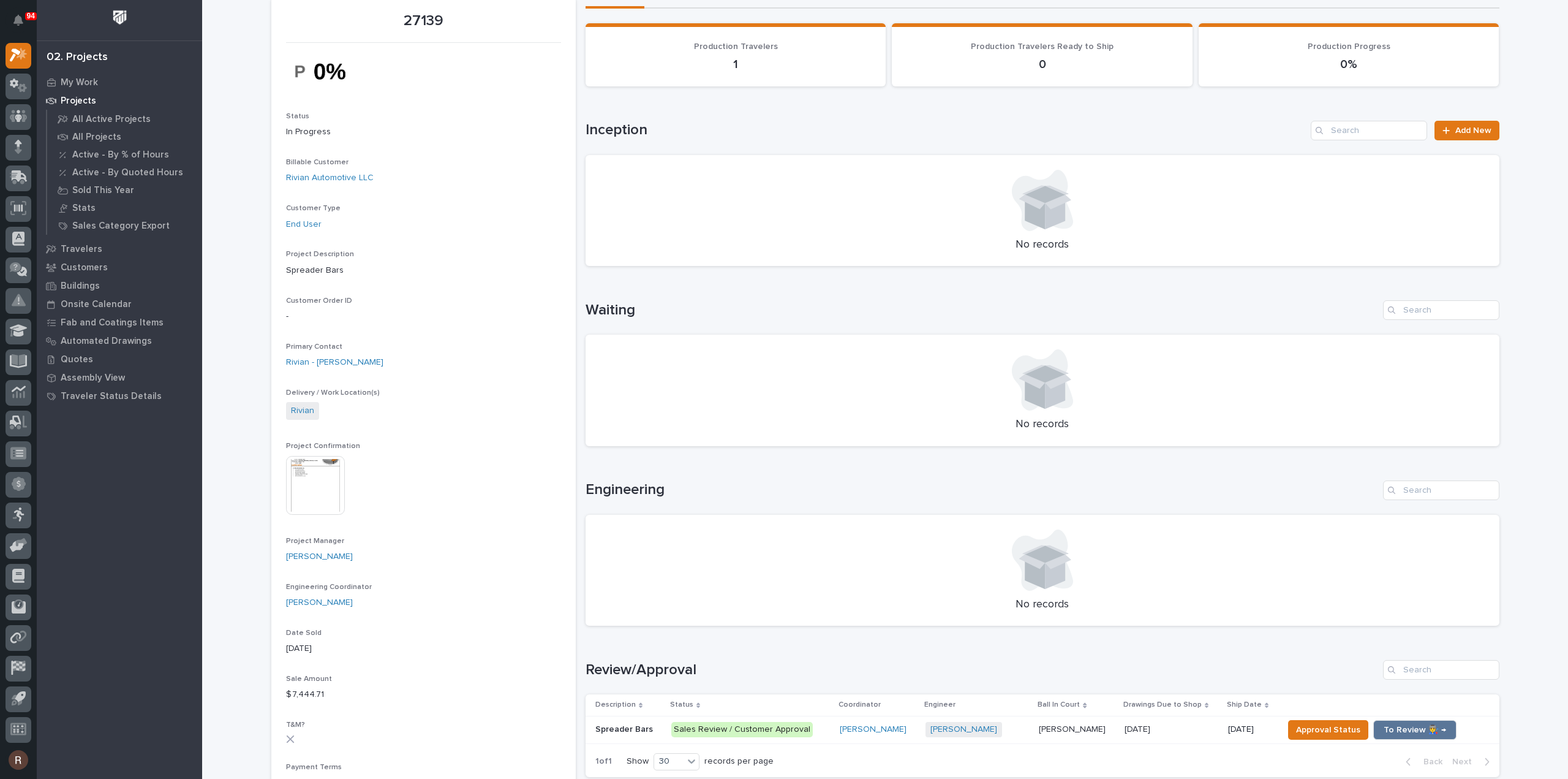
scroll to position [123, 0]
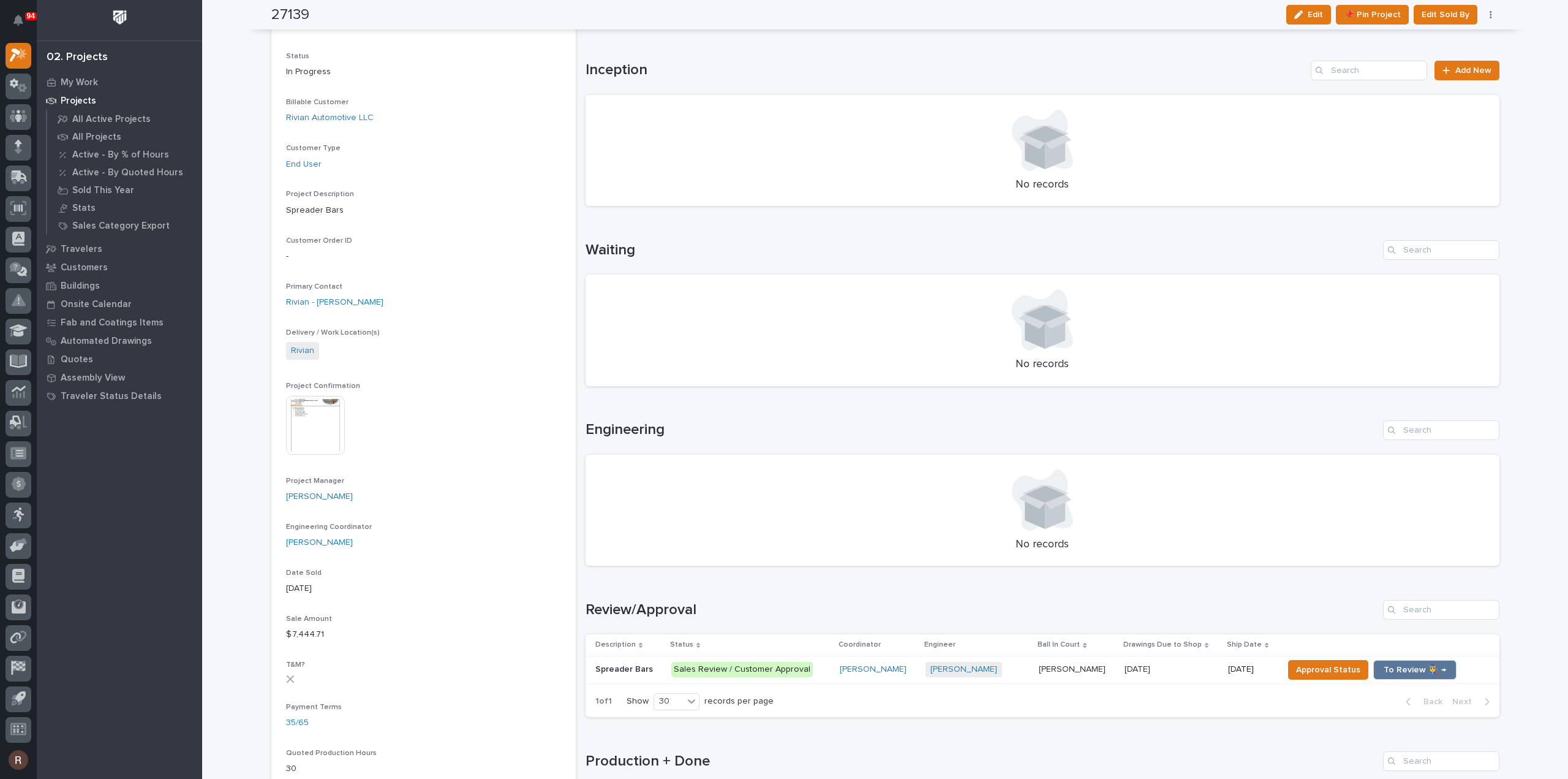
click at [1021, 724] on div "Loading... Saving… Review/Approval Description Status Coordinator Engineer Ball…" at bounding box center [1042, 651] width 914 height 151
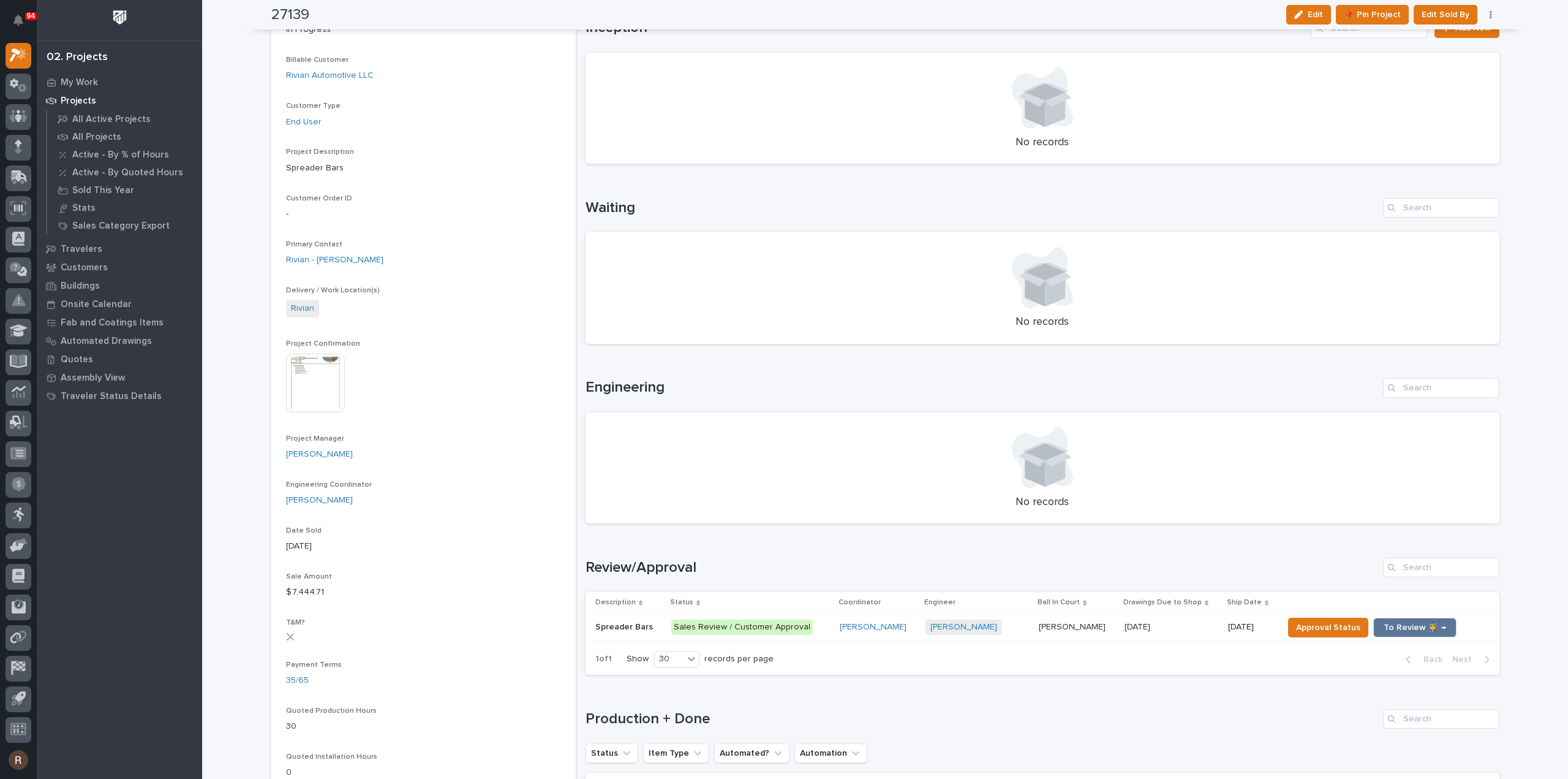
scroll to position [184, 0]
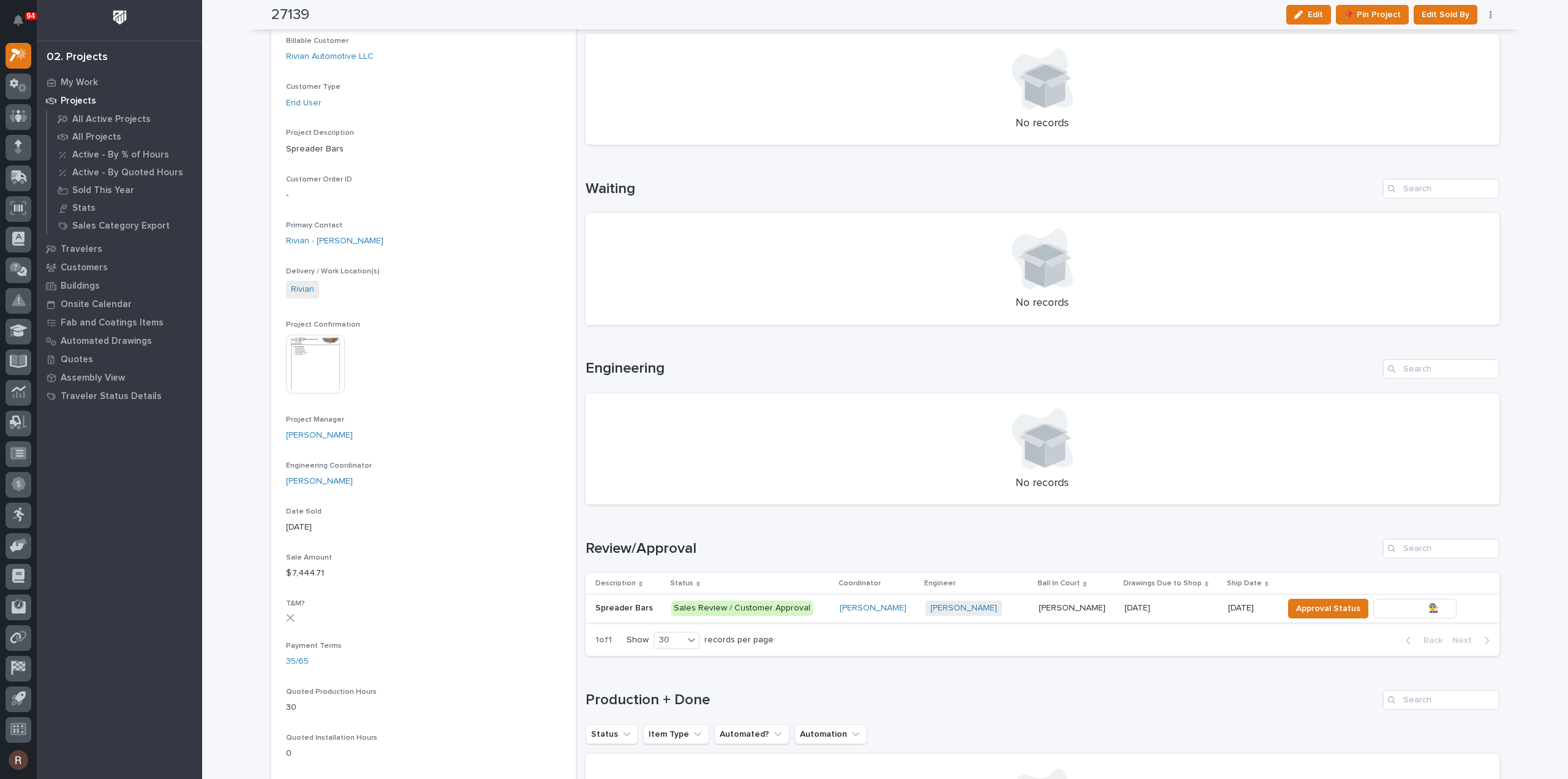
click at [1390, 612] on span "To Review 👨‍🏭 →" at bounding box center [1415, 609] width 62 height 15
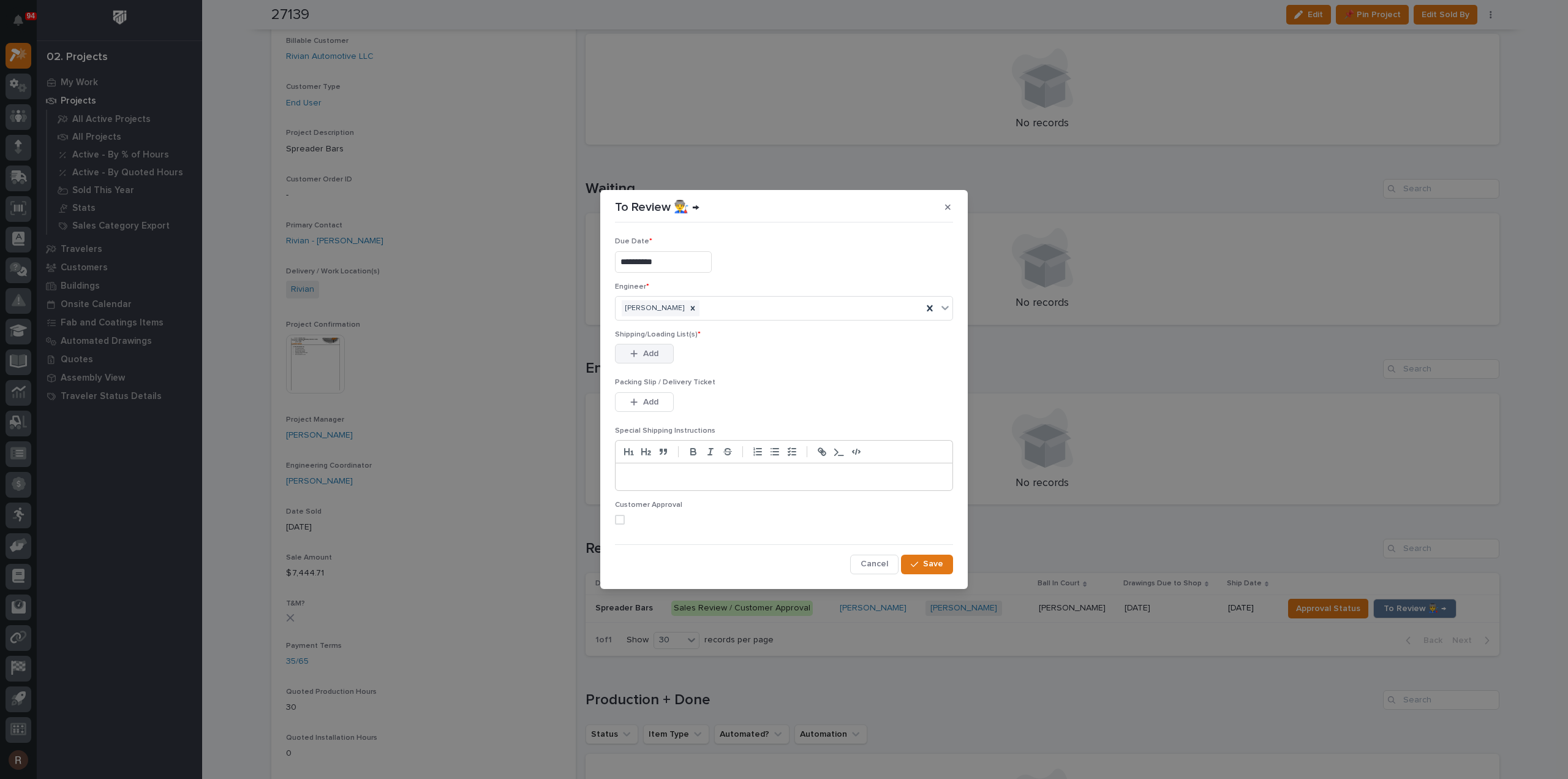
click at [657, 351] on span "Add" at bounding box center [650, 353] width 16 height 11
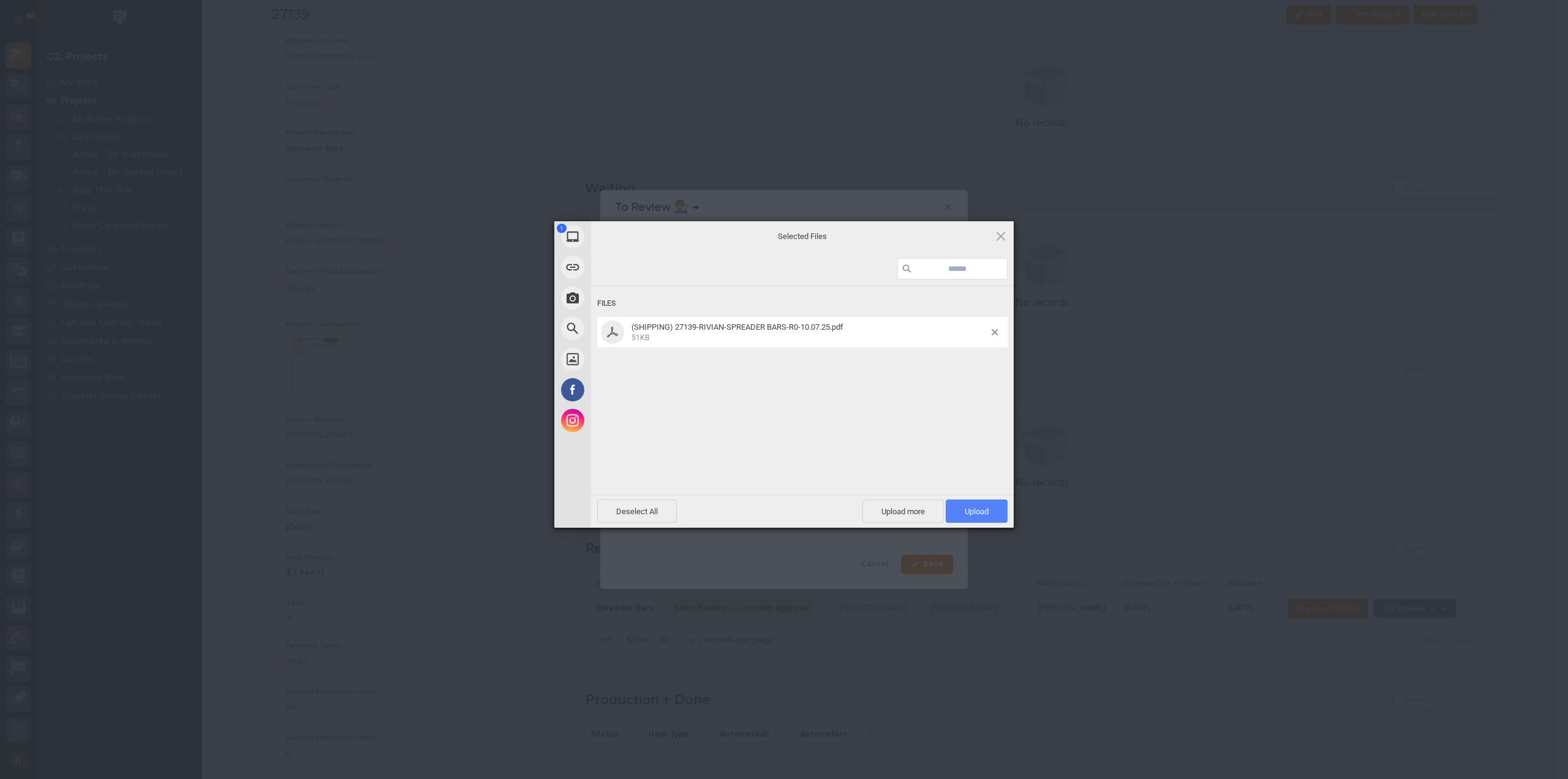
click at [991, 507] on span "Upload 1" at bounding box center [976, 510] width 62 height 23
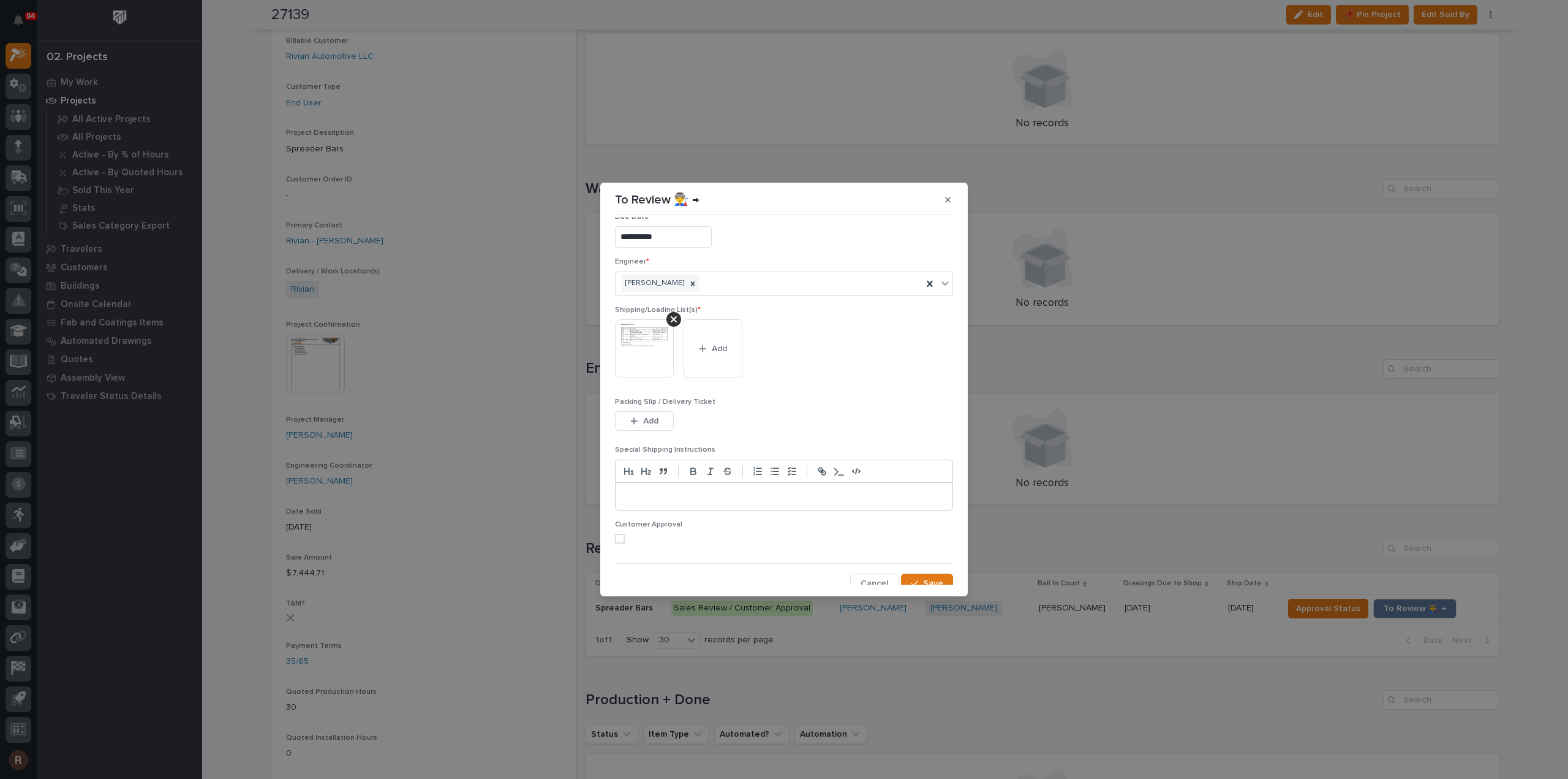
scroll to position [24, 0]
click at [938, 571] on button "Save" at bounding box center [927, 576] width 52 height 19
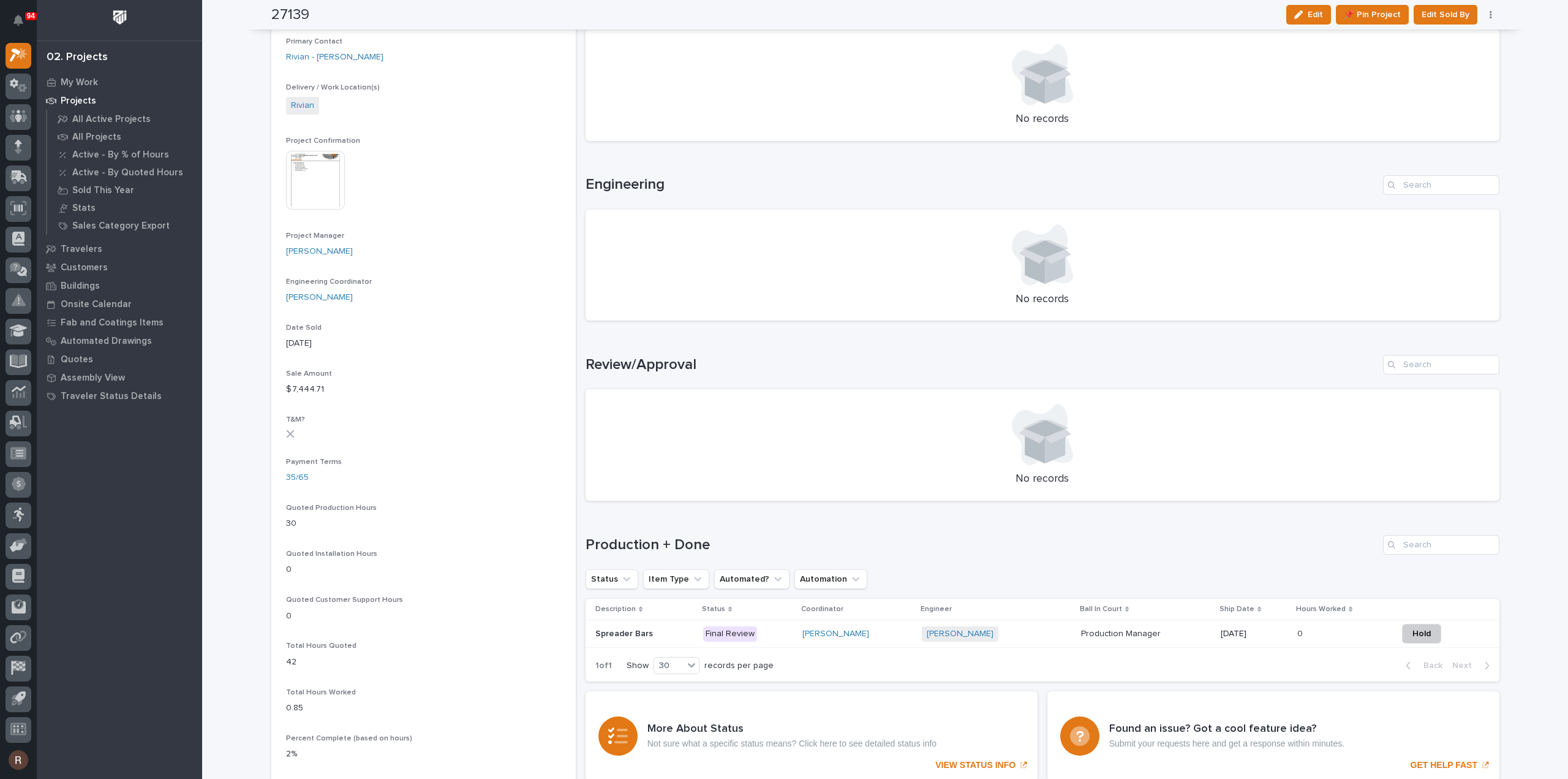
scroll to position [0, 0]
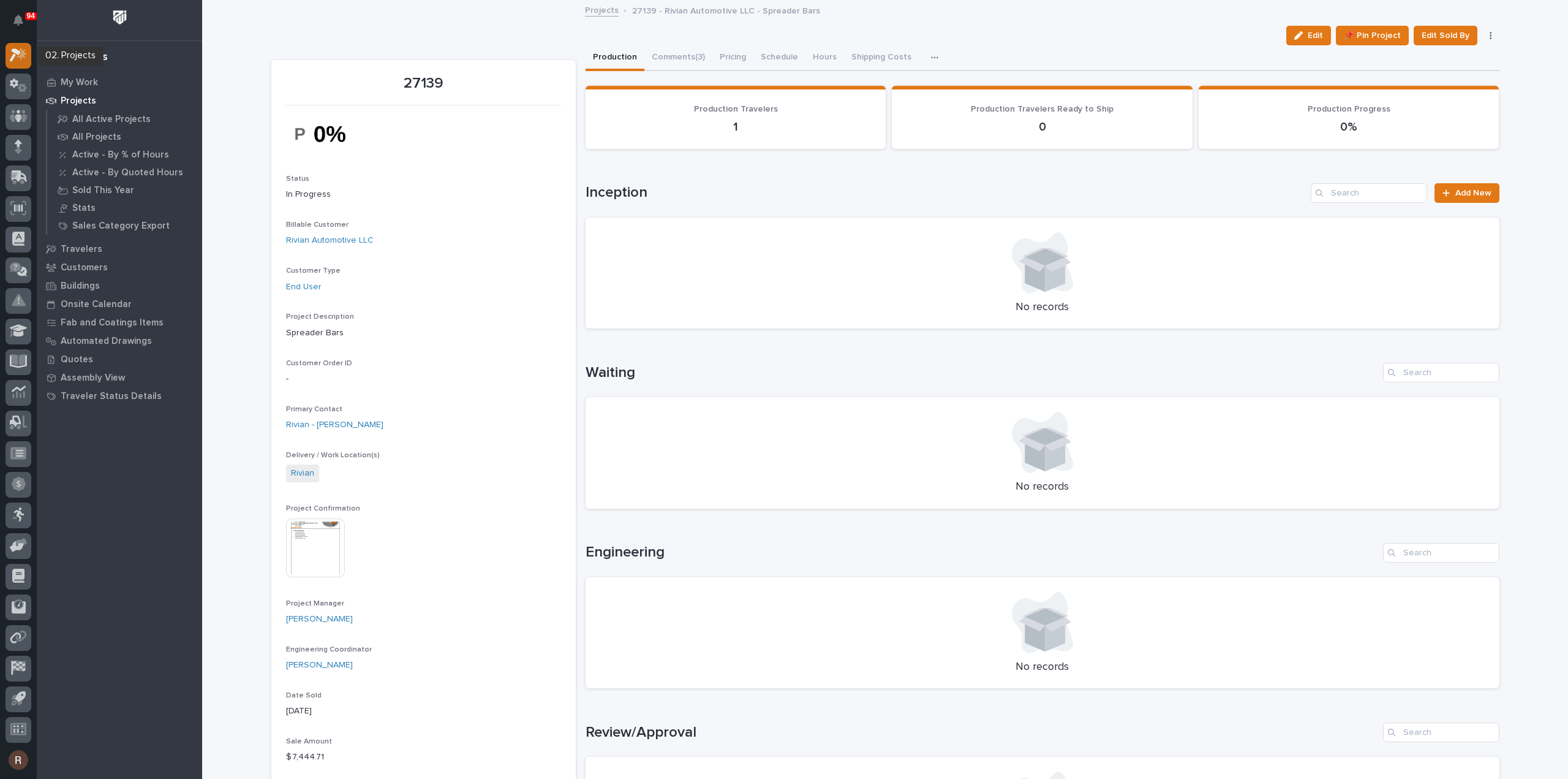
click at [26, 60] on icon at bounding box center [19, 55] width 18 height 14
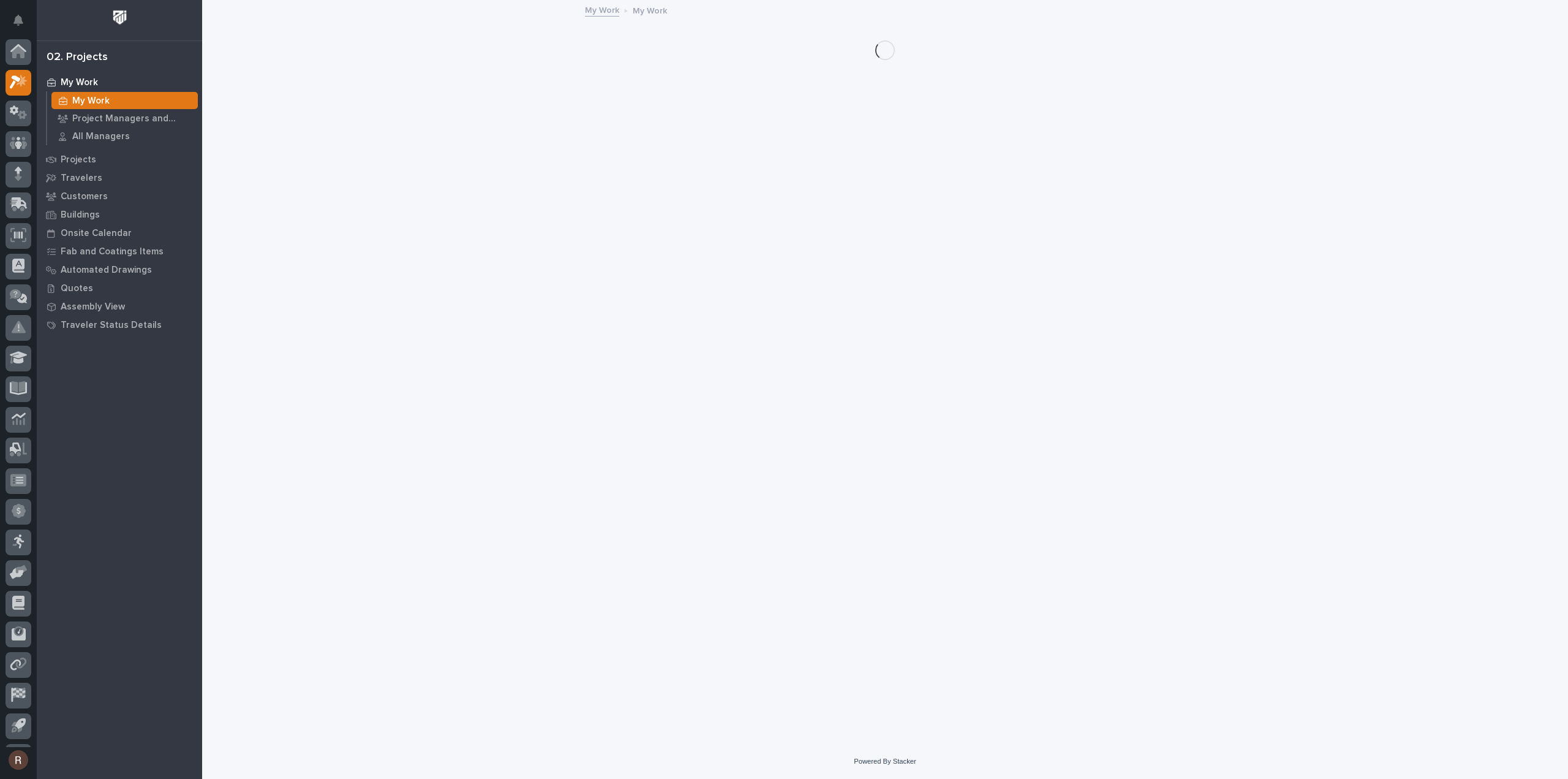
scroll to position [27, 0]
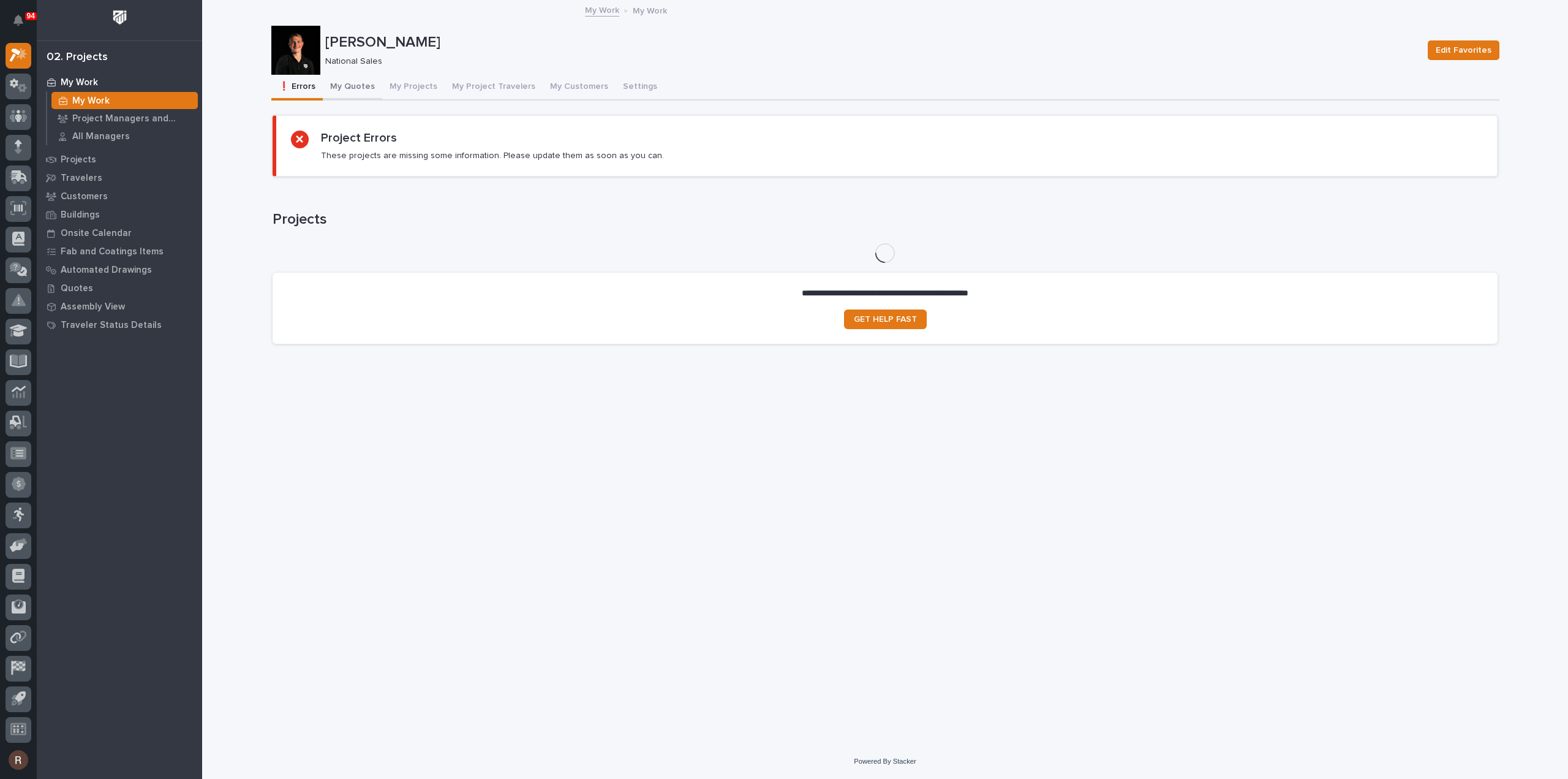
click at [347, 87] on button "My Quotes" at bounding box center [352, 87] width 59 height 26
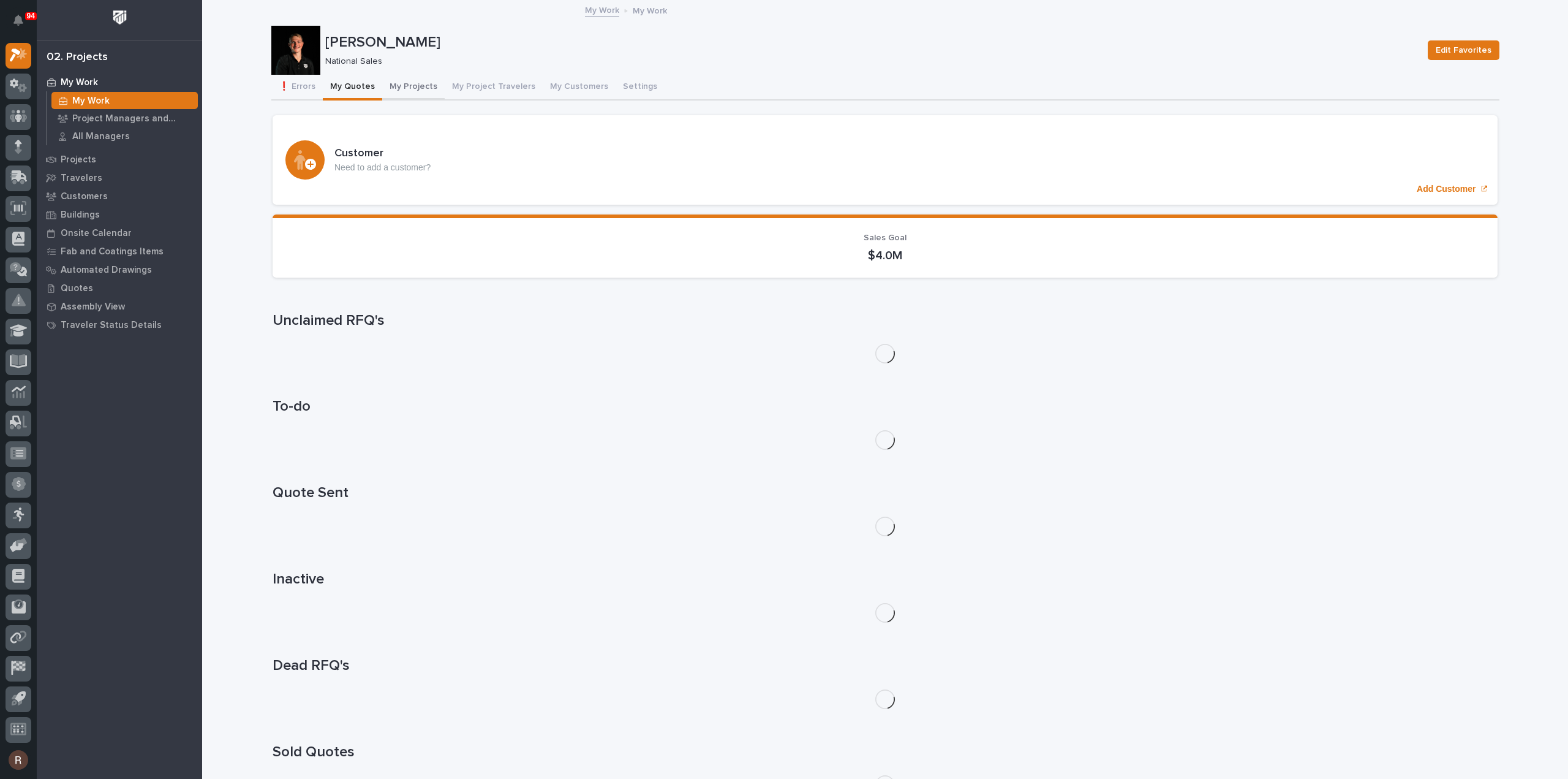
click at [384, 90] on button "My Projects" at bounding box center [414, 87] width 62 height 26
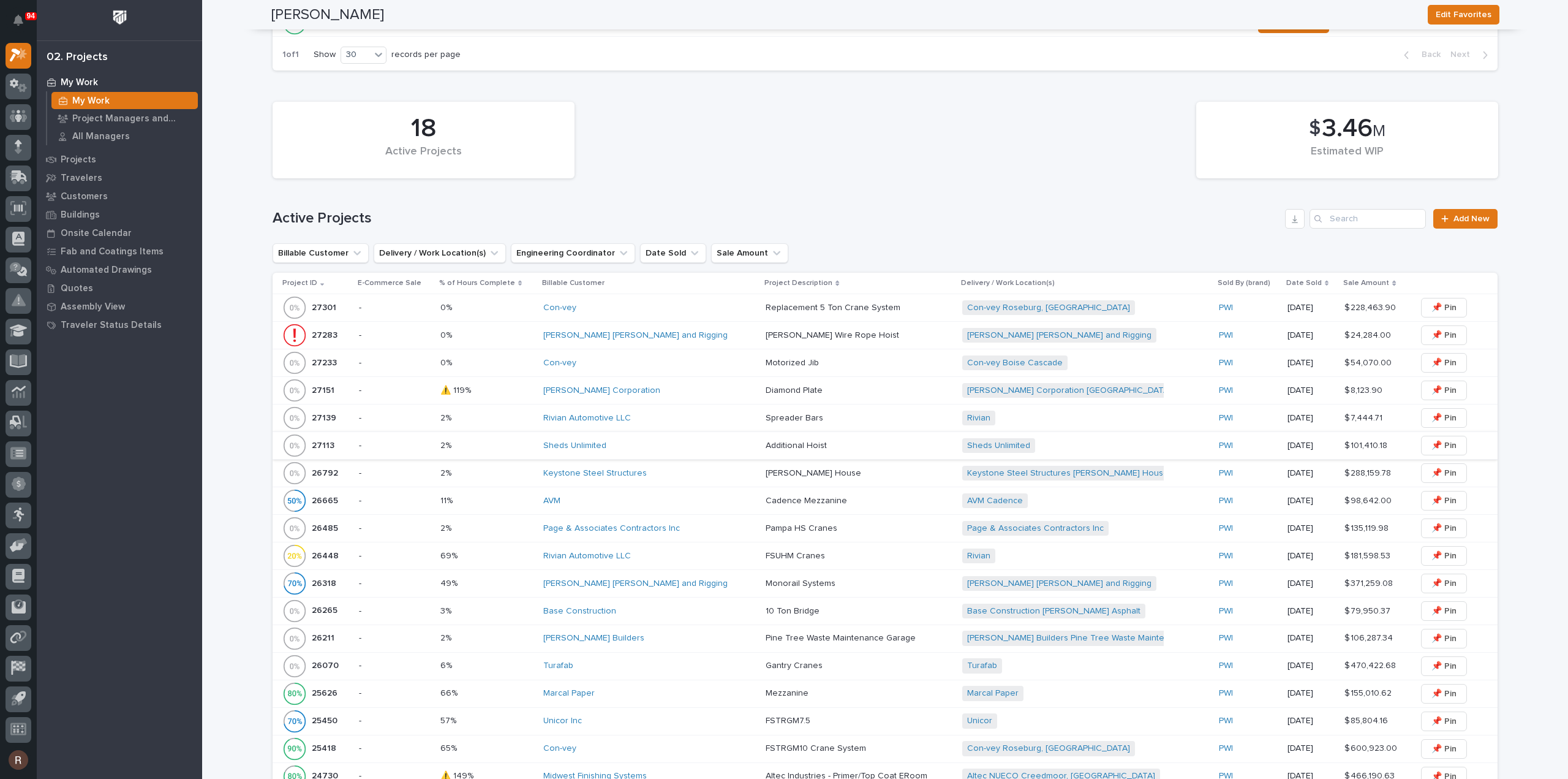
scroll to position [490, 0]
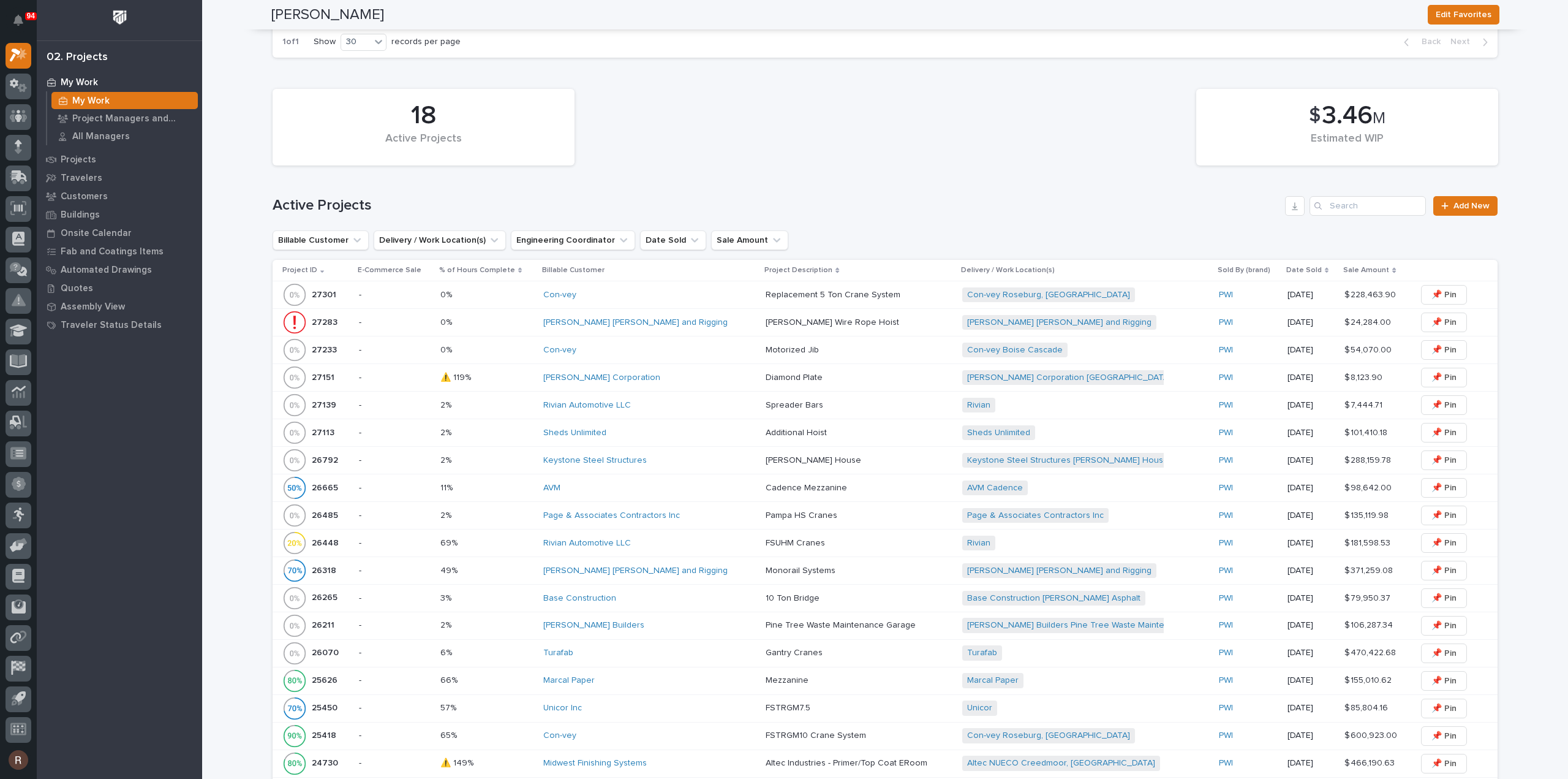
click at [496, 540] on p at bounding box center [487, 543] width 93 height 11
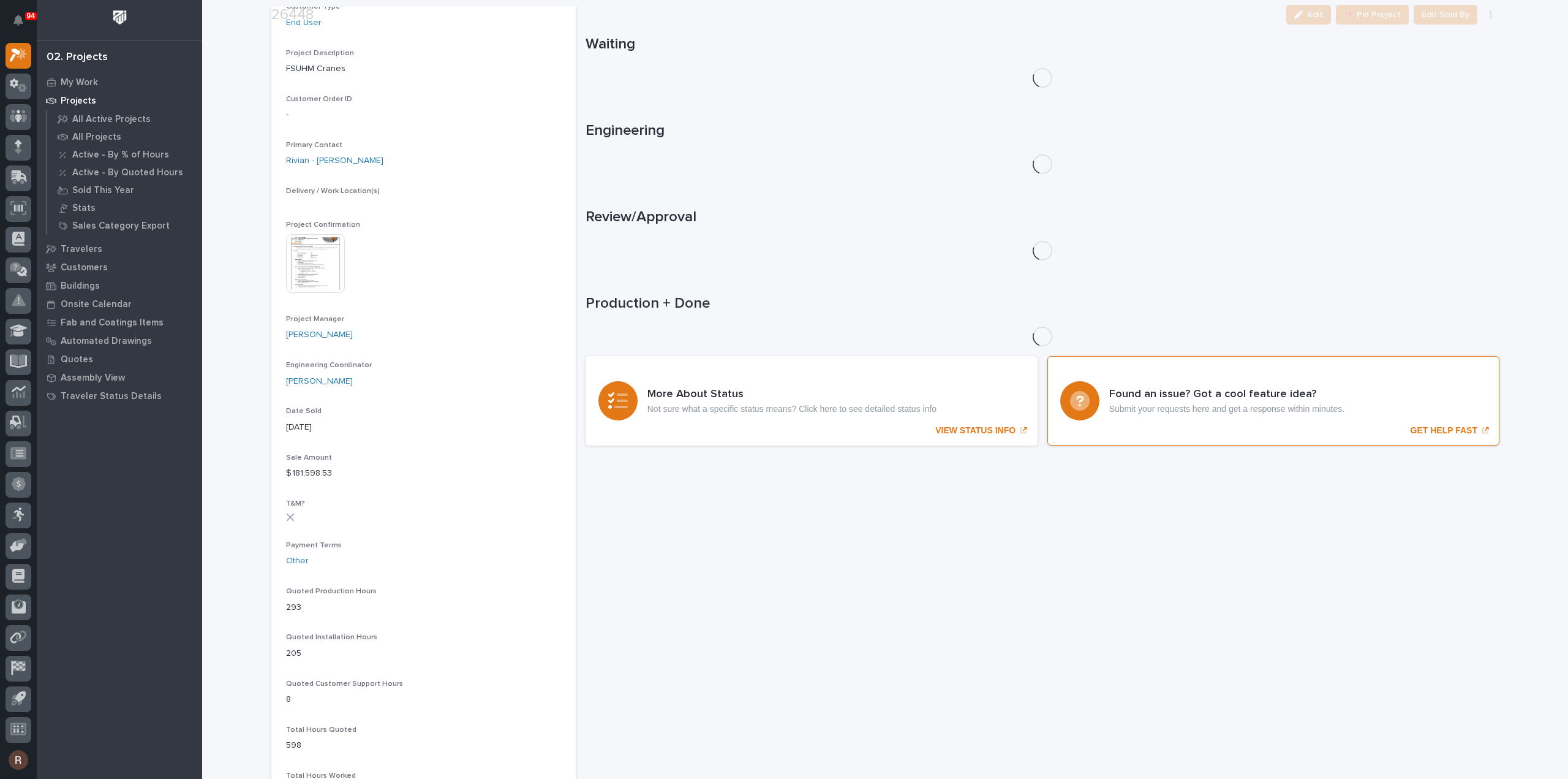
scroll to position [316, 0]
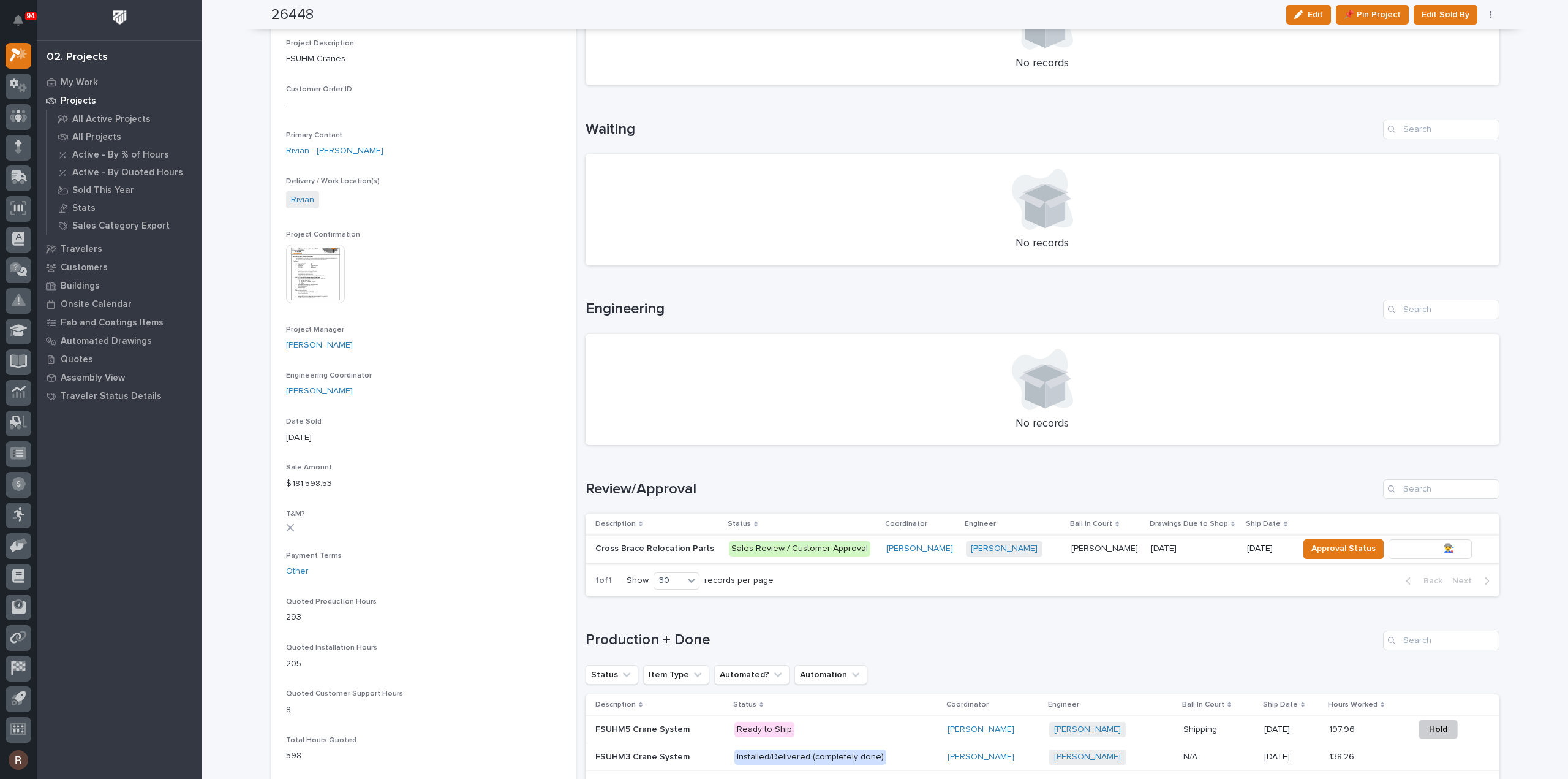
click at [1399, 545] on span "To Review 👨‍🏭 →" at bounding box center [1430, 548] width 62 height 15
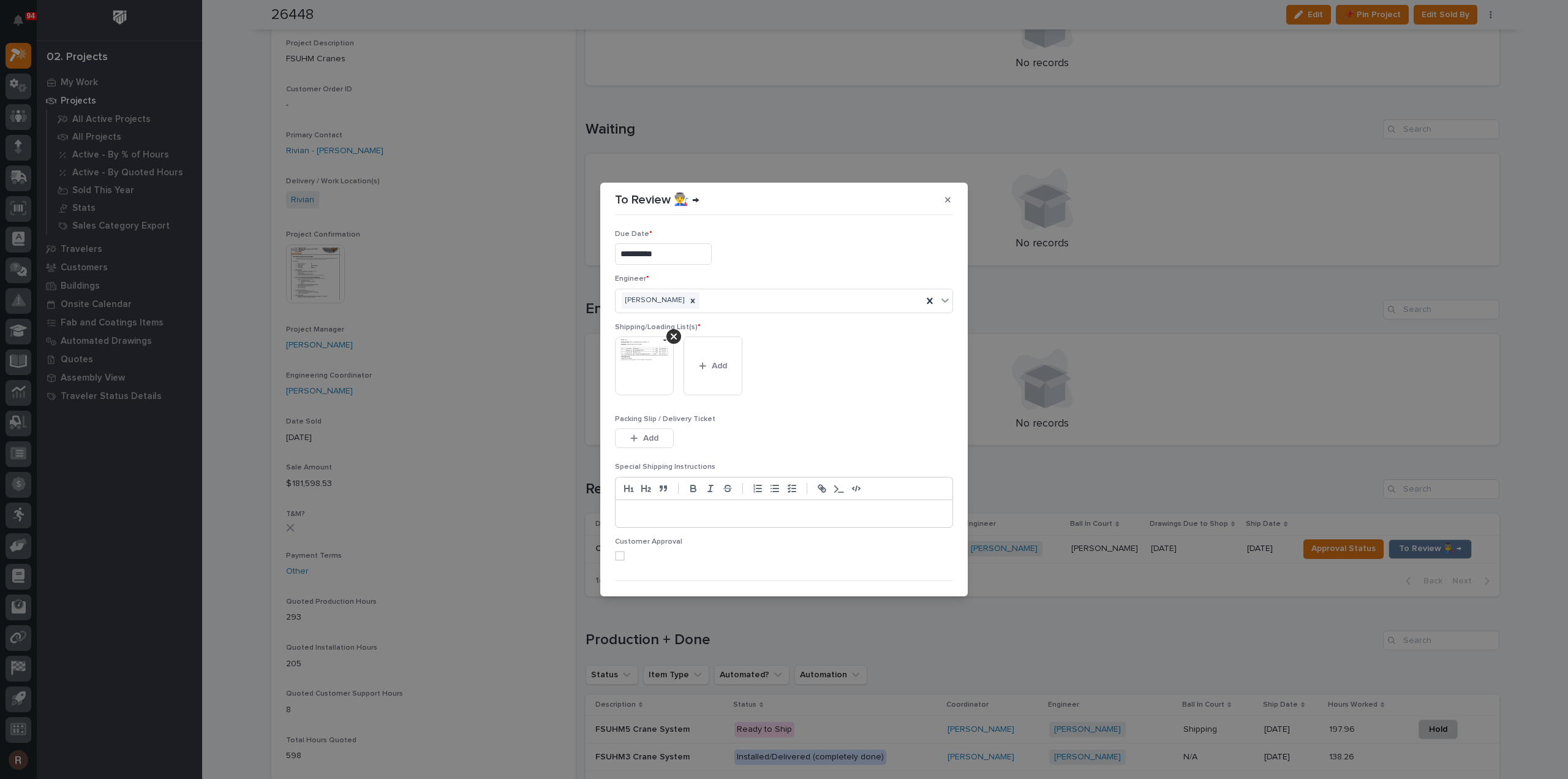
click at [659, 358] on img at bounding box center [644, 366] width 59 height 59
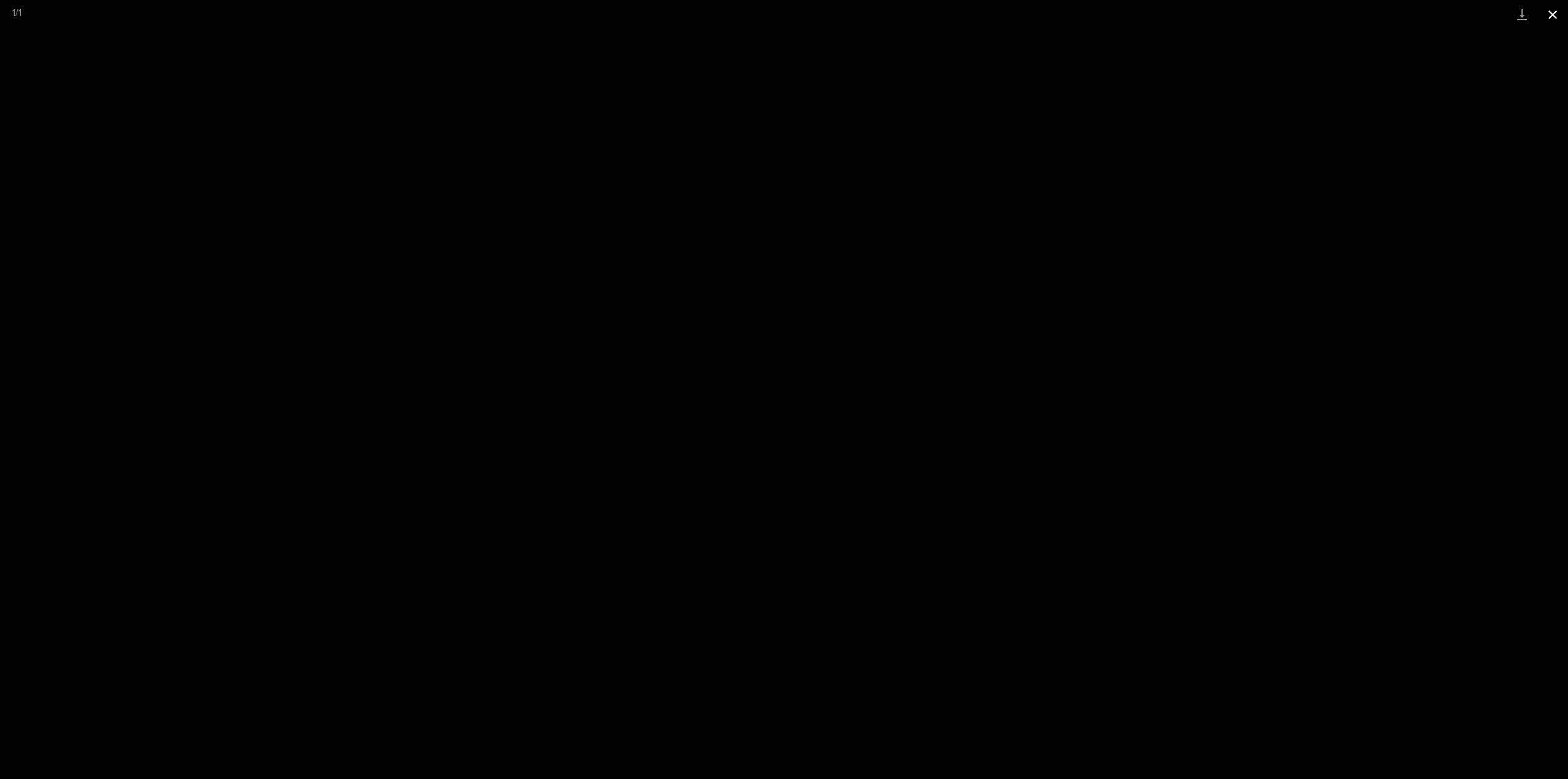
click at [1546, 17] on button "Close gallery" at bounding box center [1552, 14] width 31 height 29
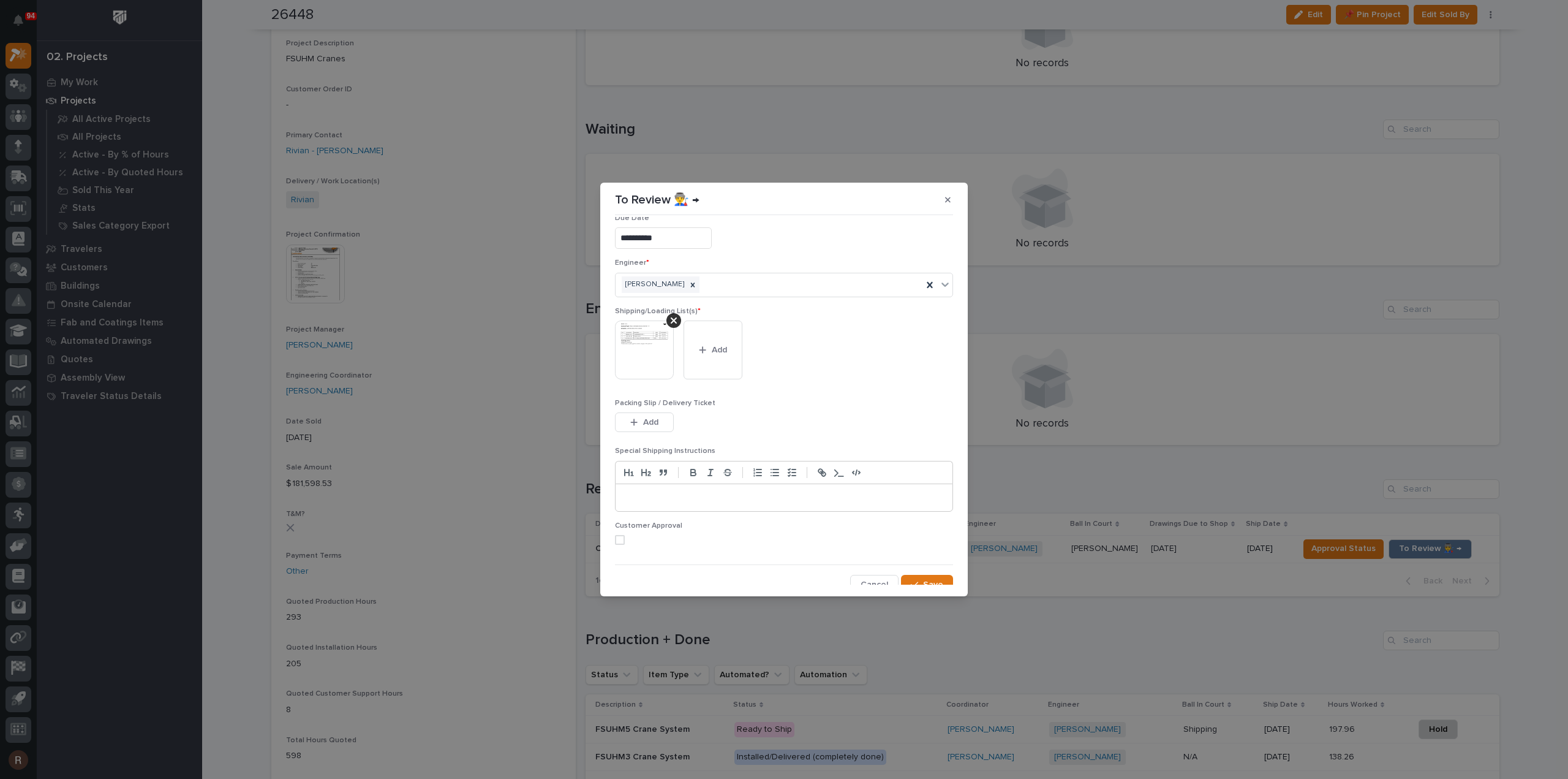
scroll to position [24, 0]
click at [913, 576] on div "button" at bounding box center [917, 576] width 12 height 9
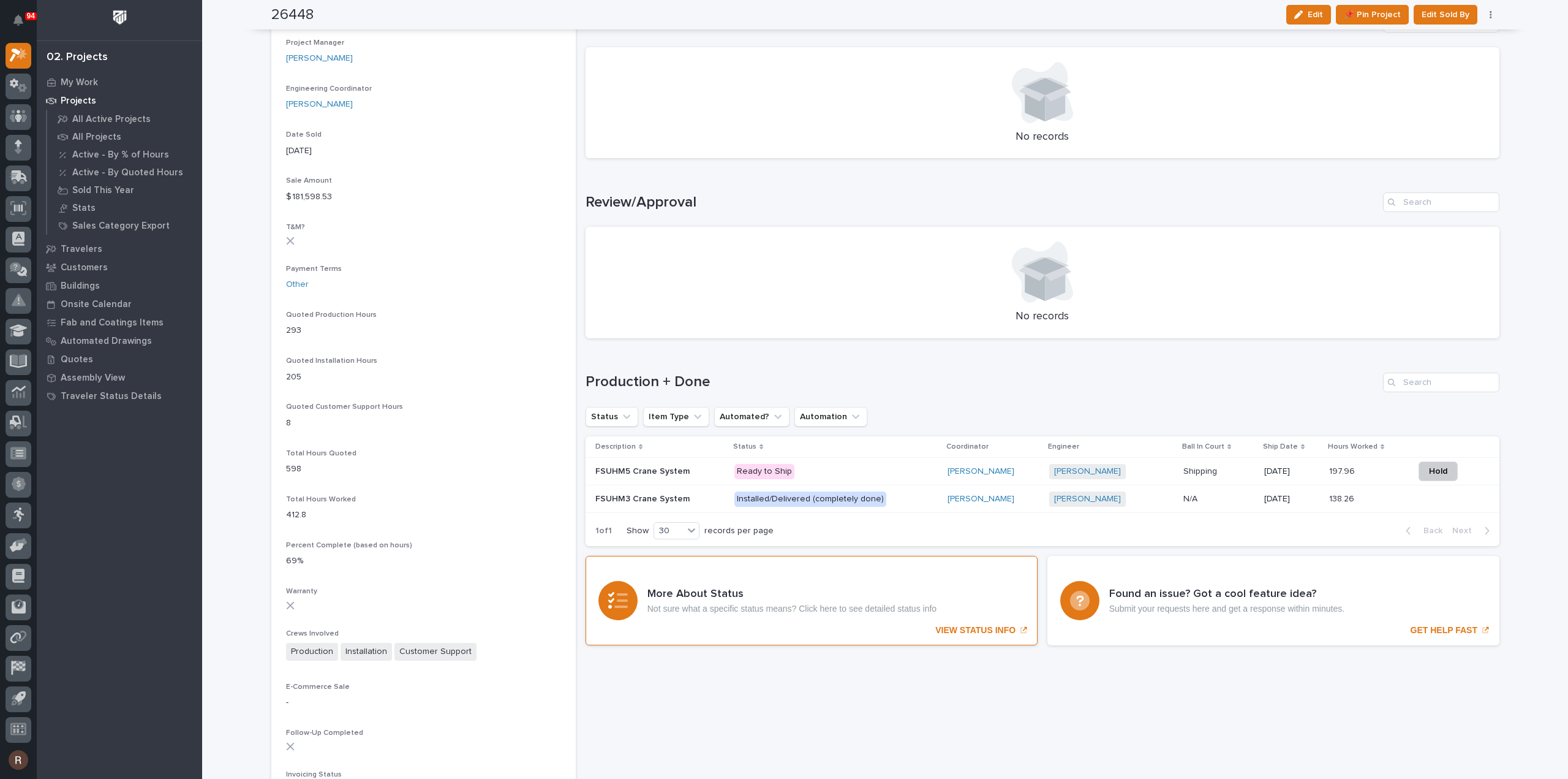
scroll to position [623, 0]
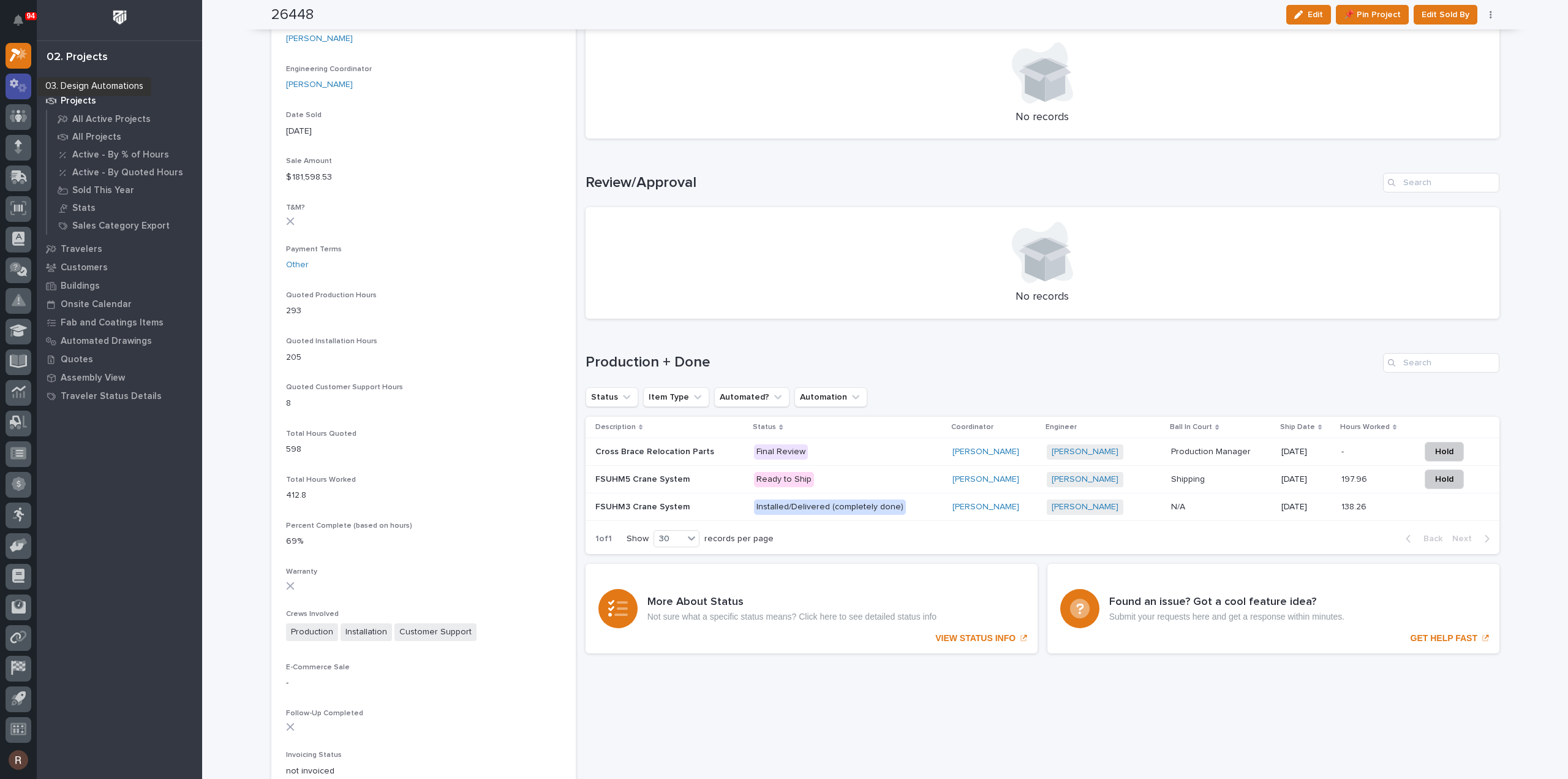
click at [12, 88] on icon at bounding box center [19, 85] width 18 height 14
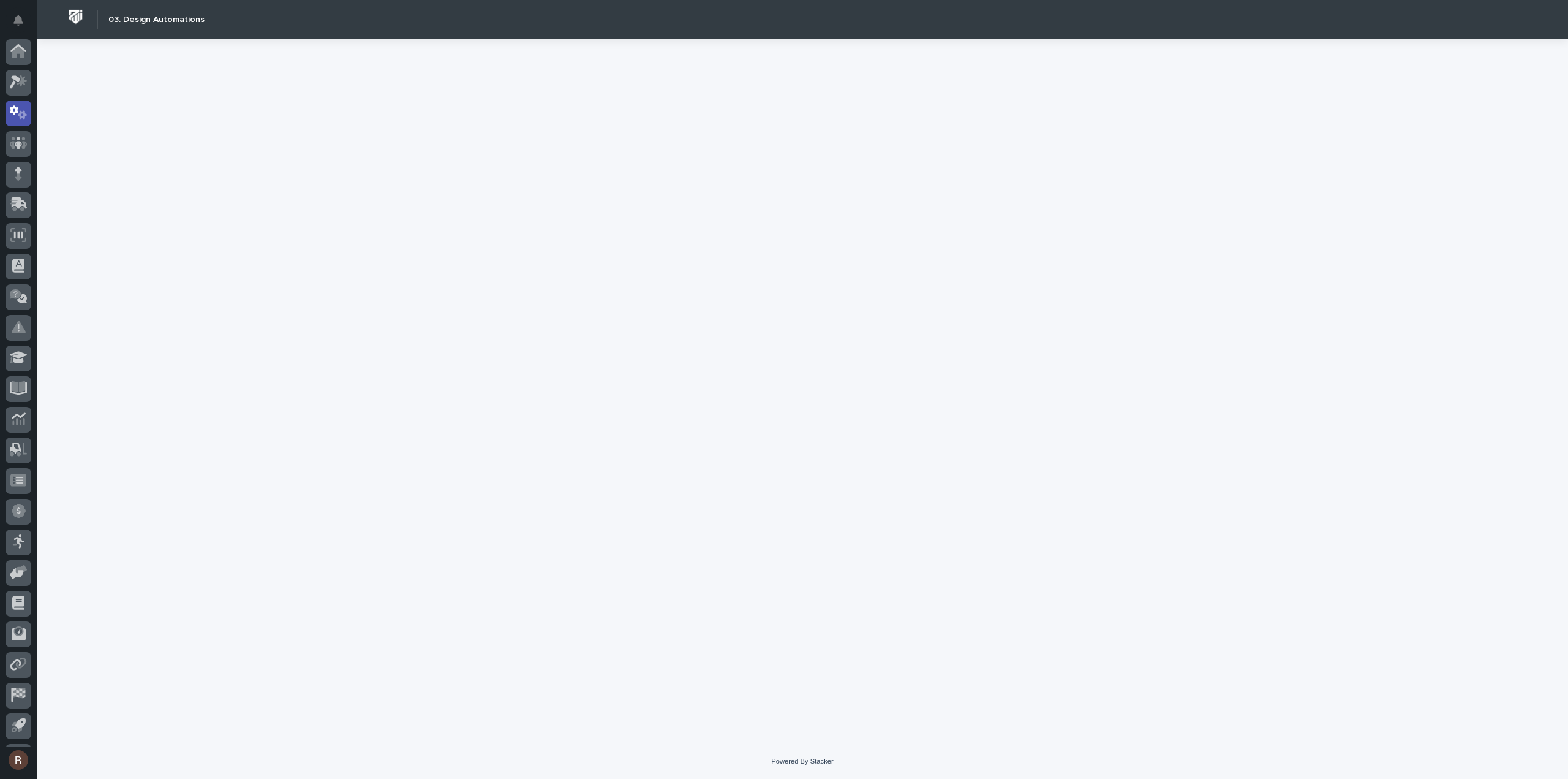
scroll to position [27, 0]
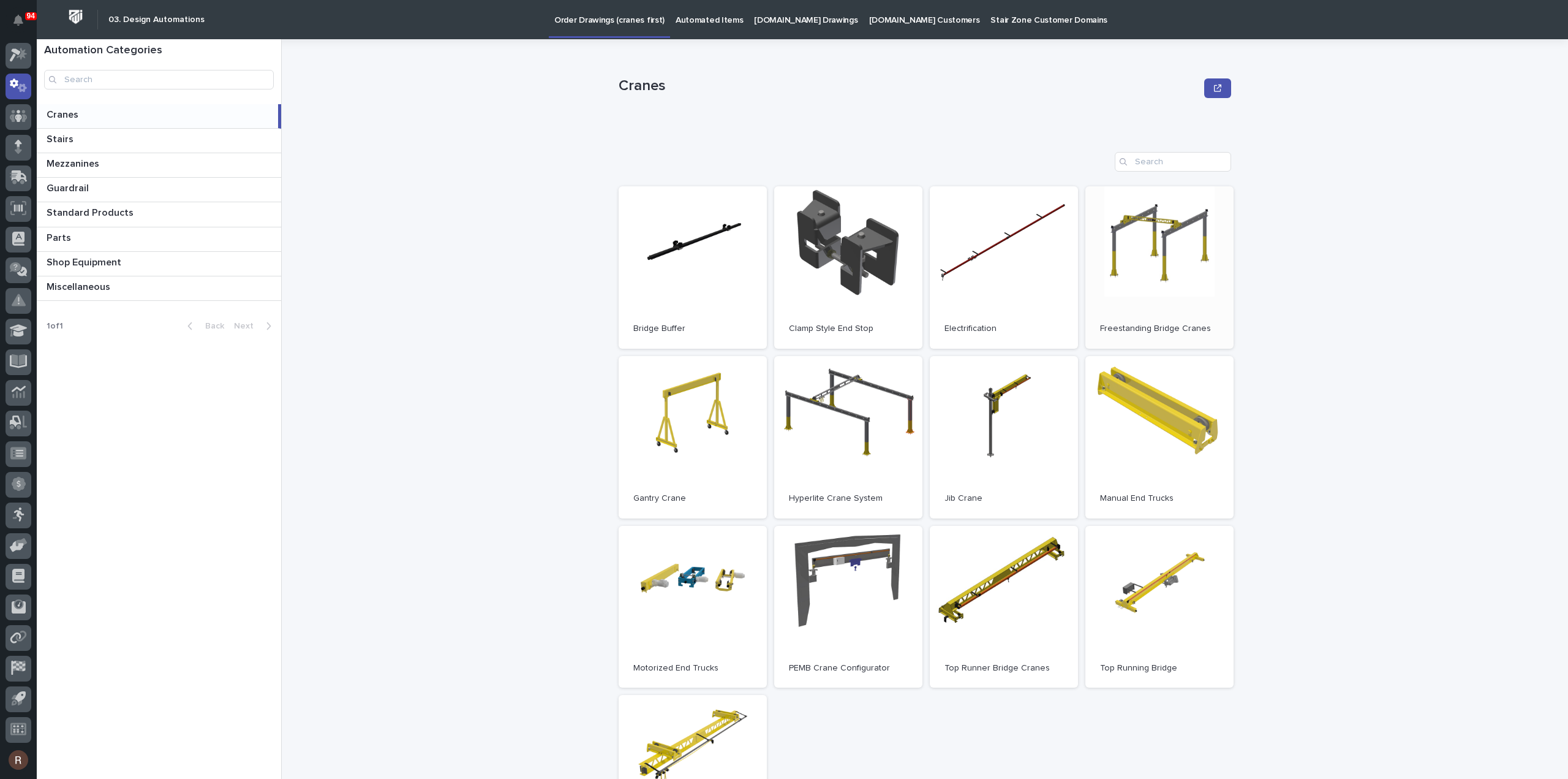
click at [1170, 289] on link "Open" at bounding box center [1159, 267] width 148 height 163
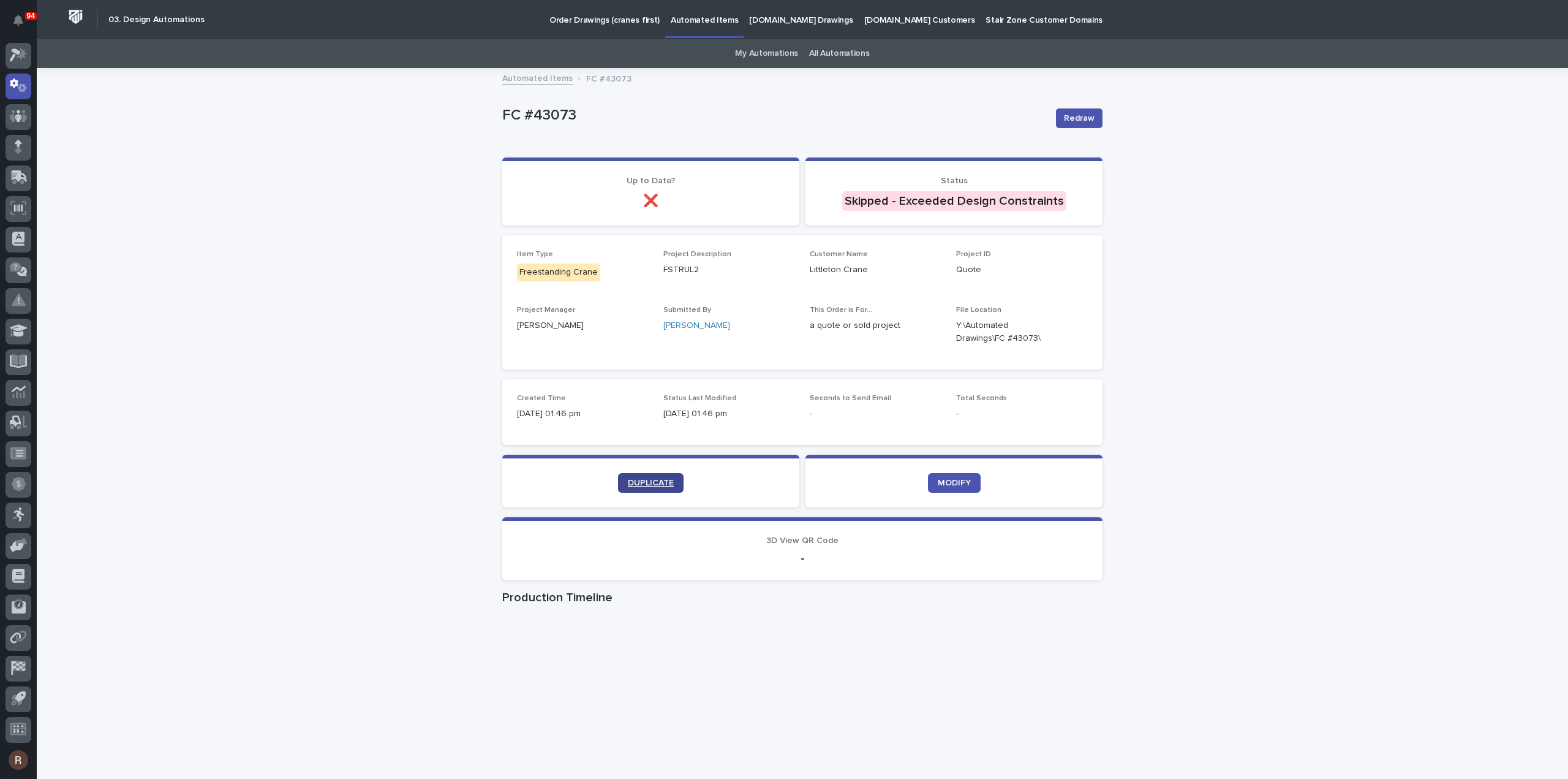
click at [637, 480] on span "DUPLICATE" at bounding box center [651, 483] width 46 height 9
click at [635, 473] on link "DUPLICATE" at bounding box center [650, 482] width 65 height 19
click at [639, 479] on span "DUPLICATE" at bounding box center [651, 483] width 46 height 9
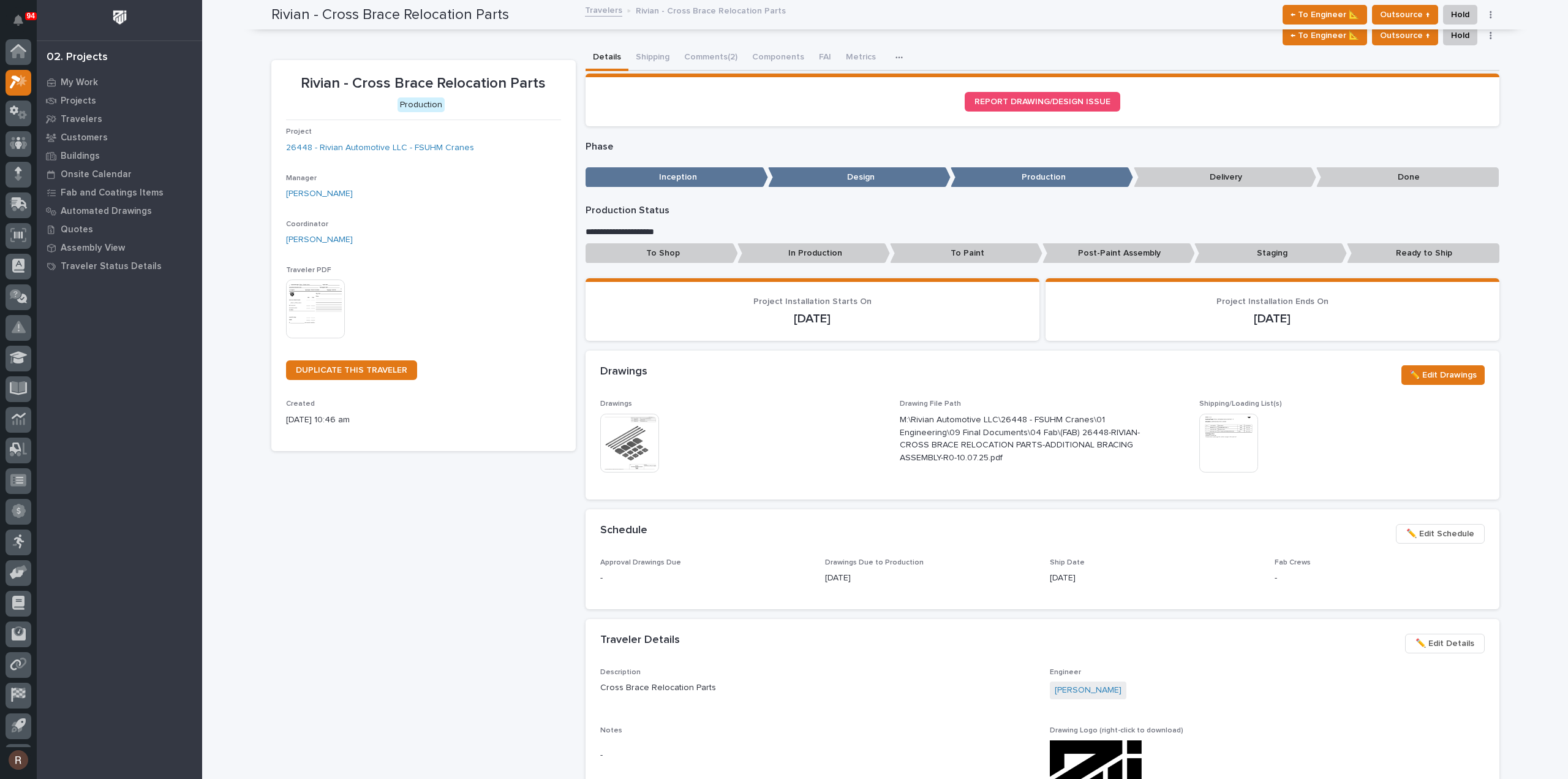
scroll to position [27, 0]
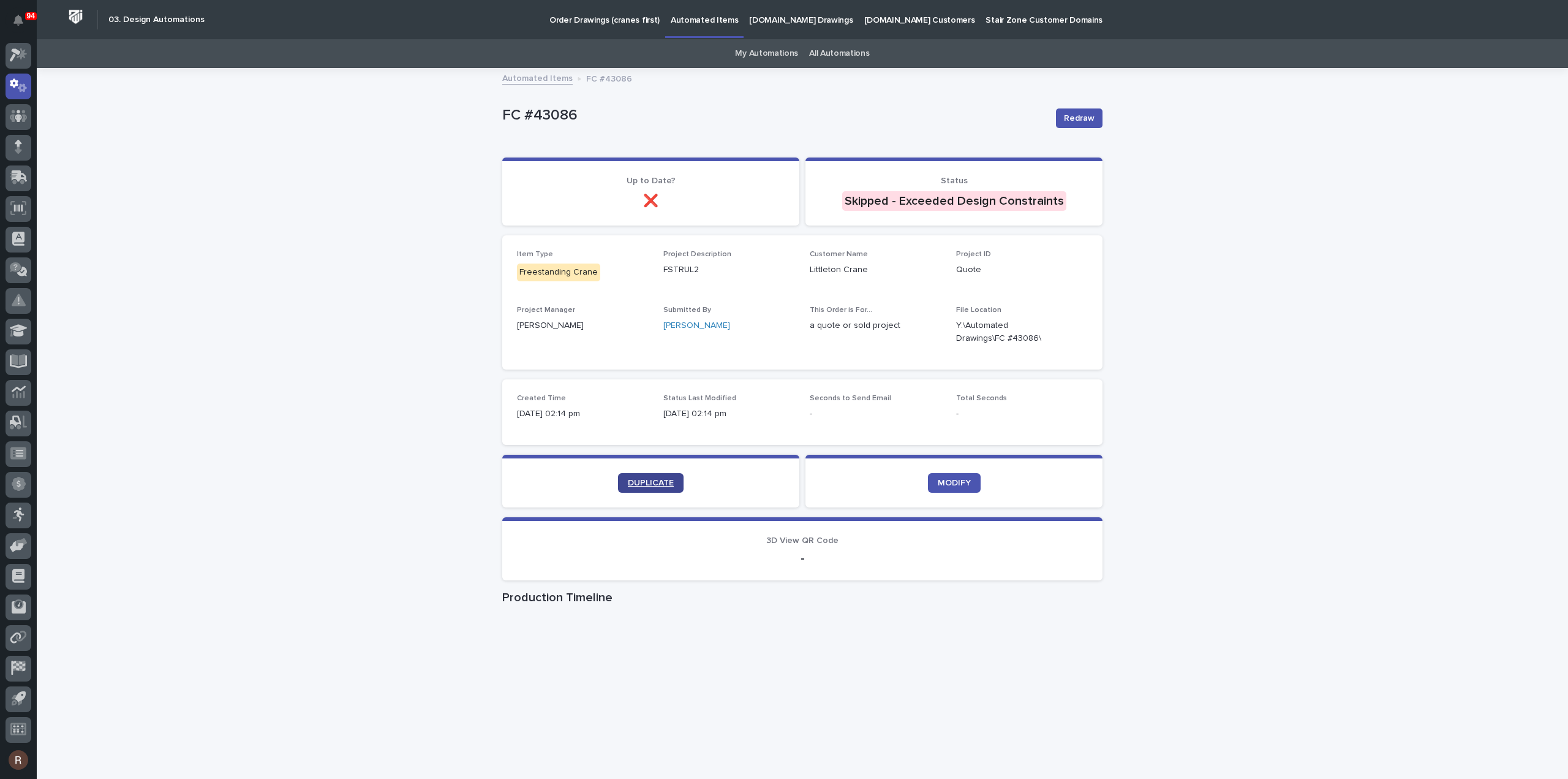
click at [645, 485] on span "DUPLICATE" at bounding box center [651, 483] width 46 height 9
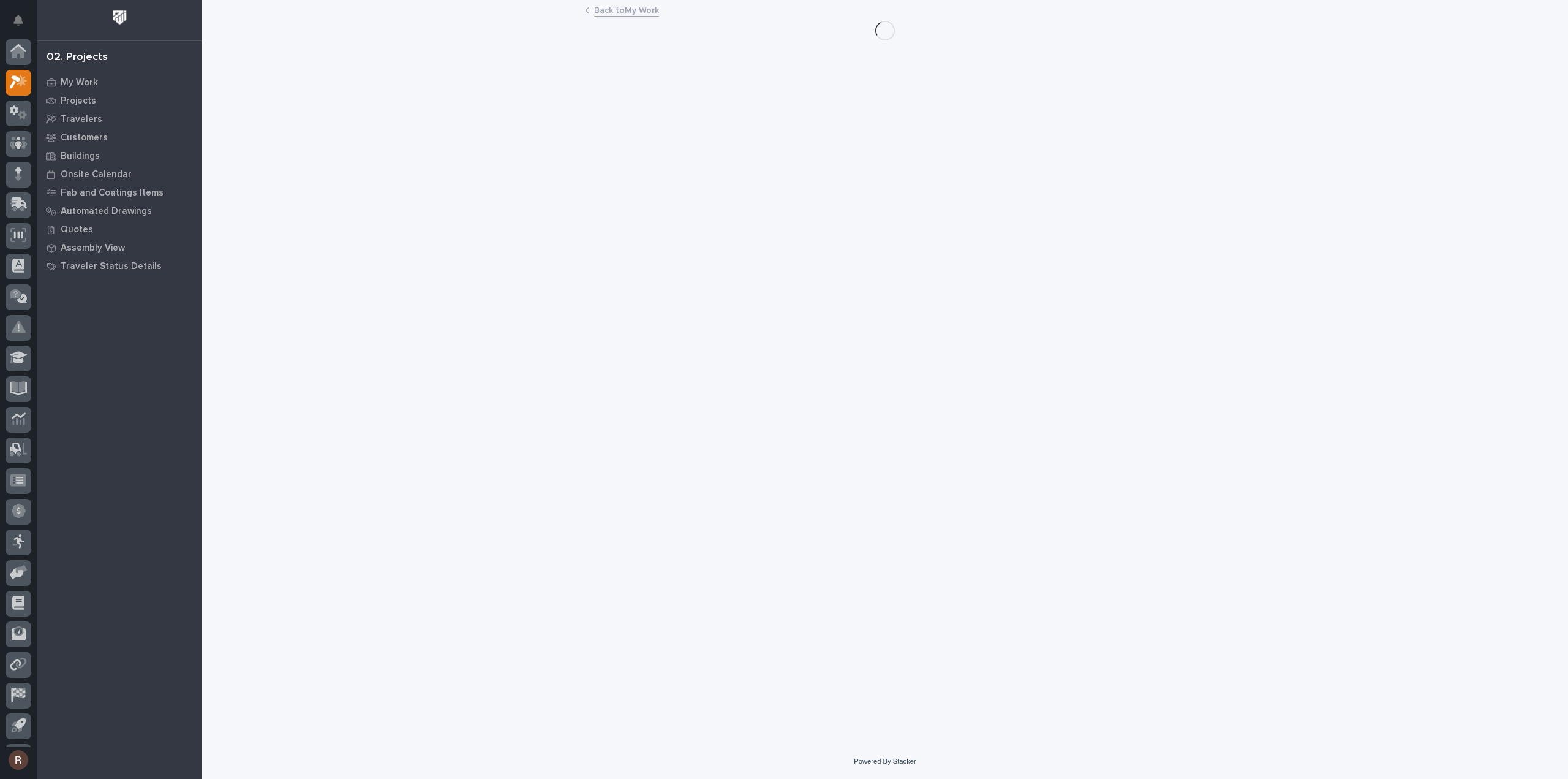
scroll to position [27, 0]
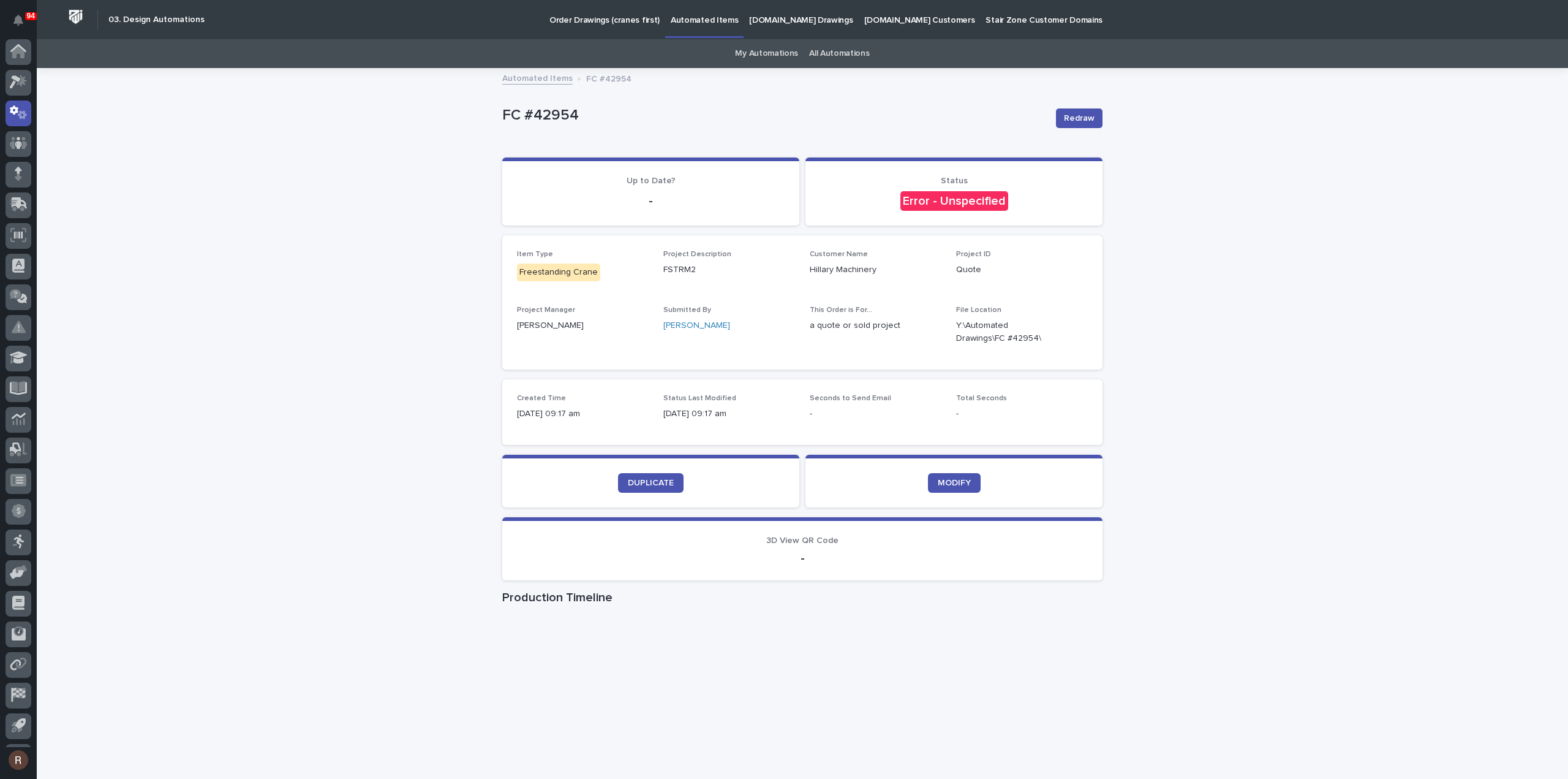
scroll to position [27, 0]
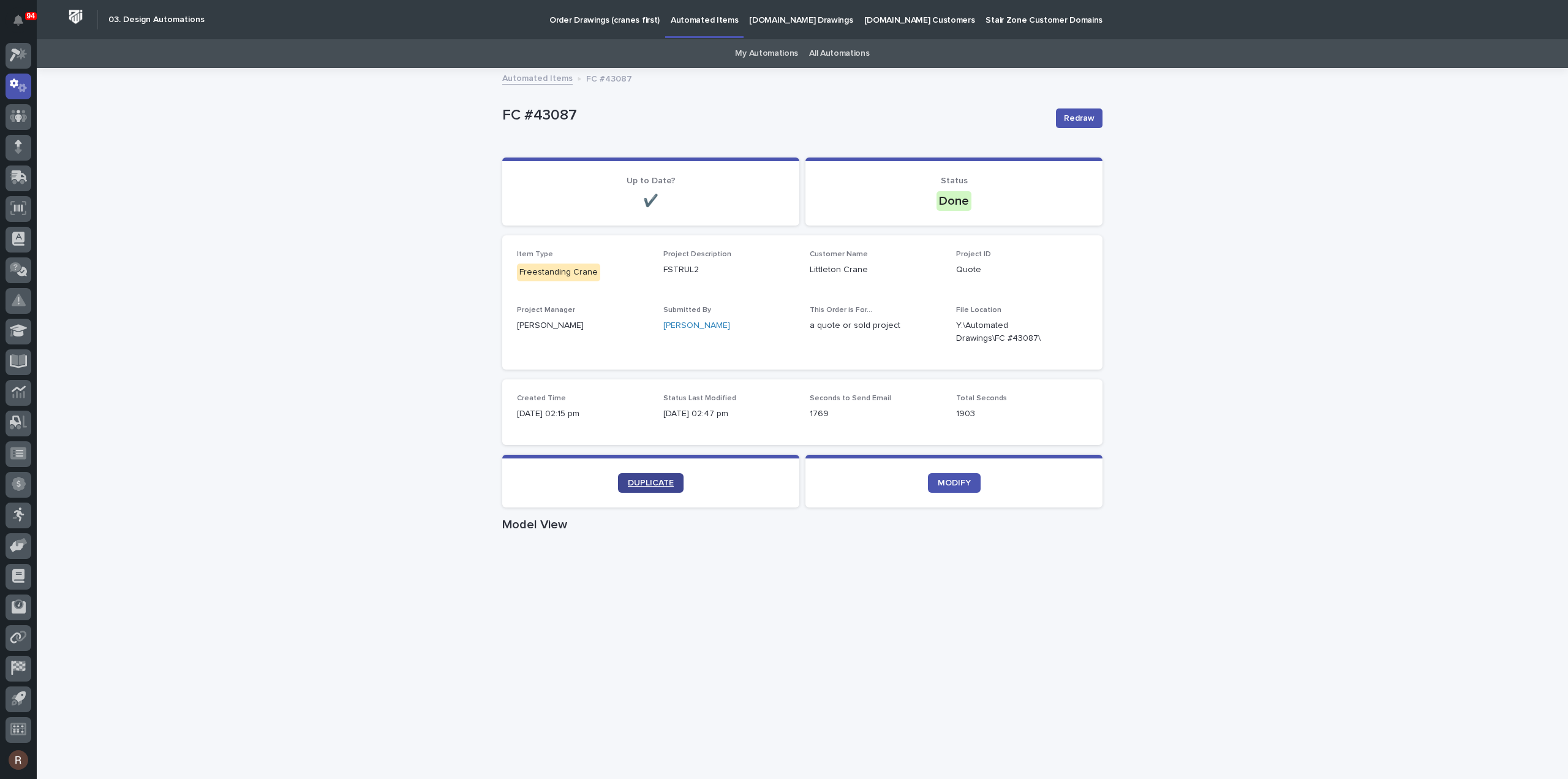
click at [650, 479] on span "DUPLICATE" at bounding box center [651, 483] width 46 height 9
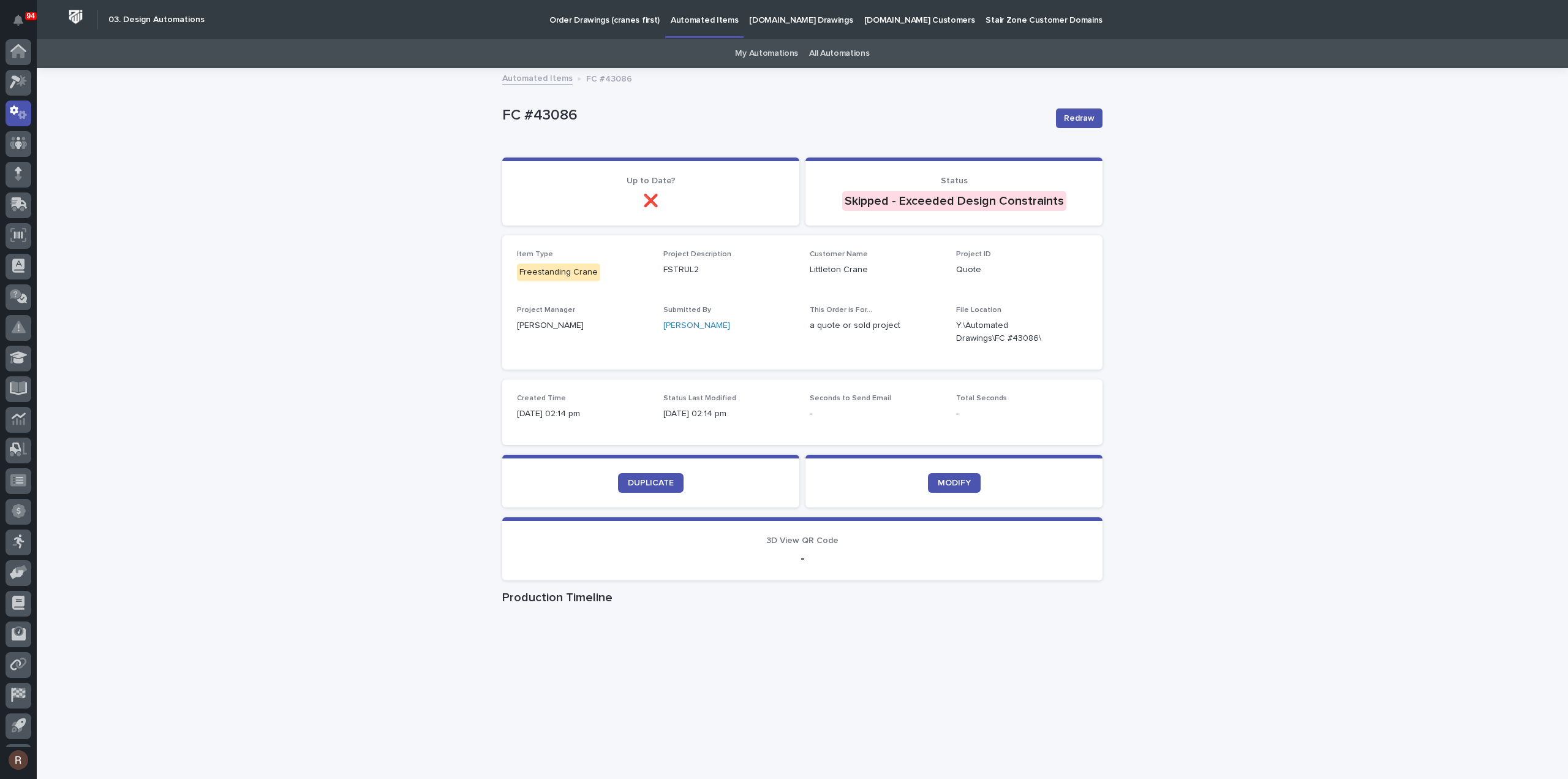
scroll to position [27, 0]
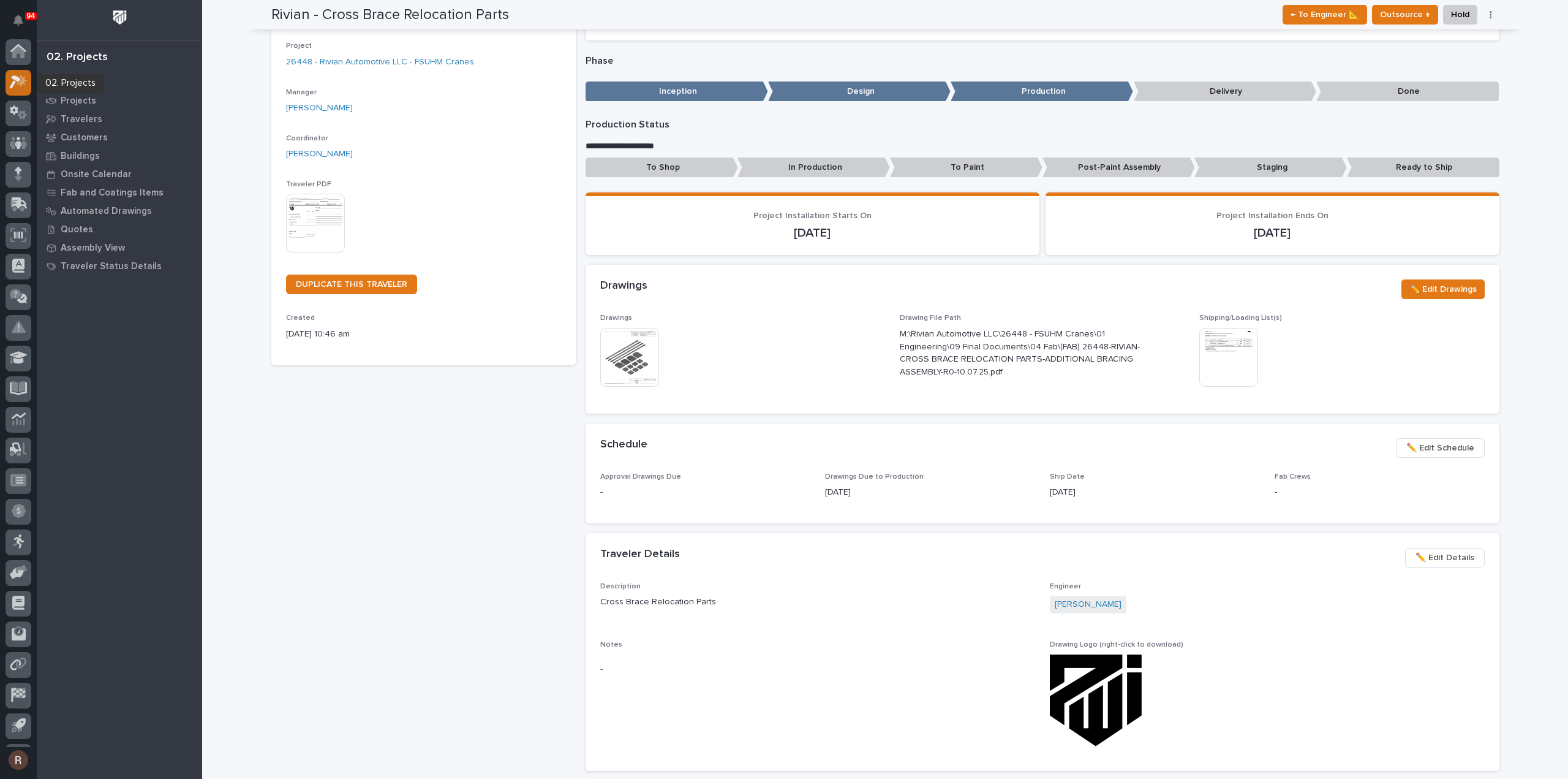
click at [22, 83] on icon at bounding box center [22, 81] width 11 height 12
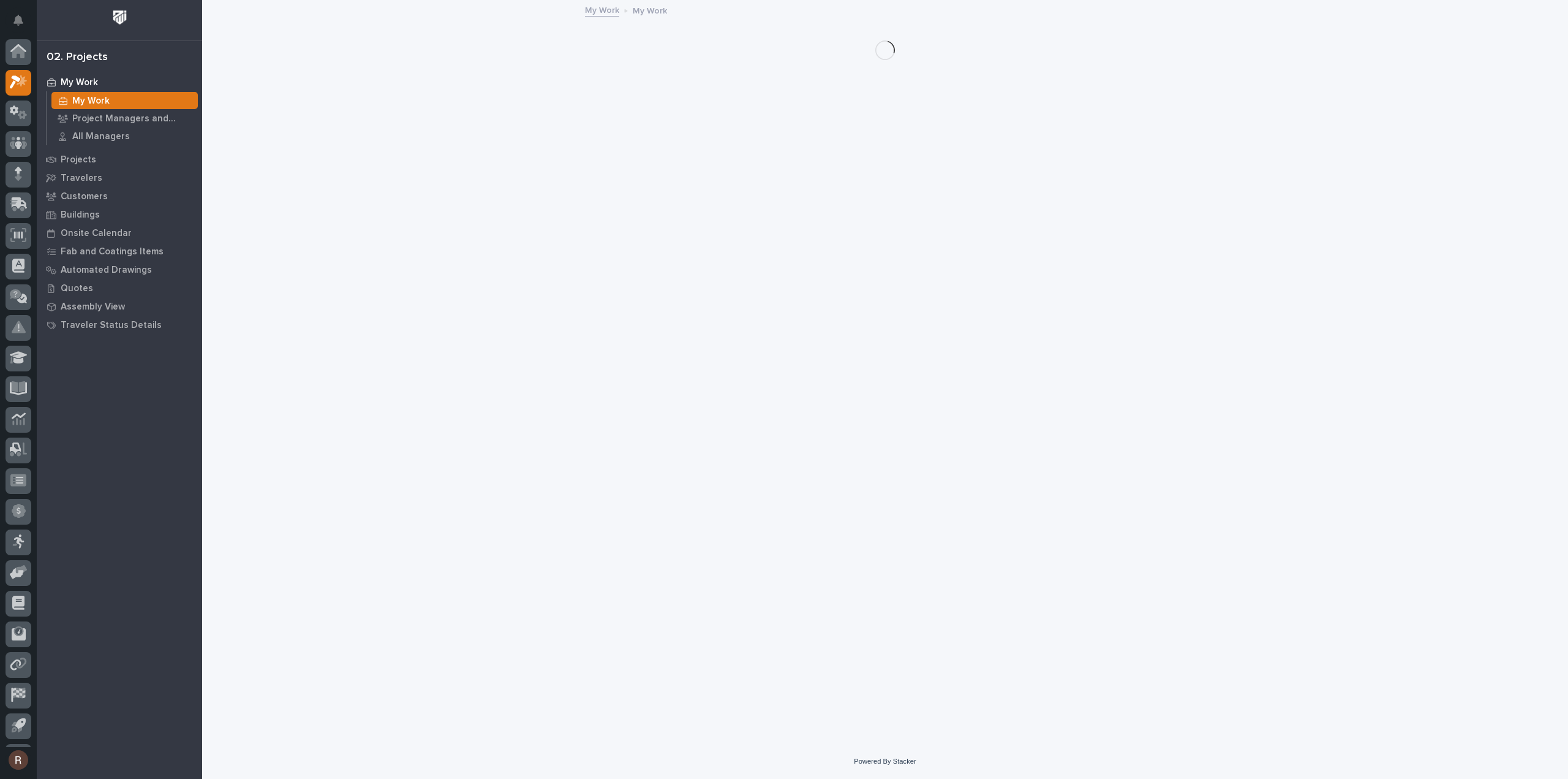
scroll to position [27, 0]
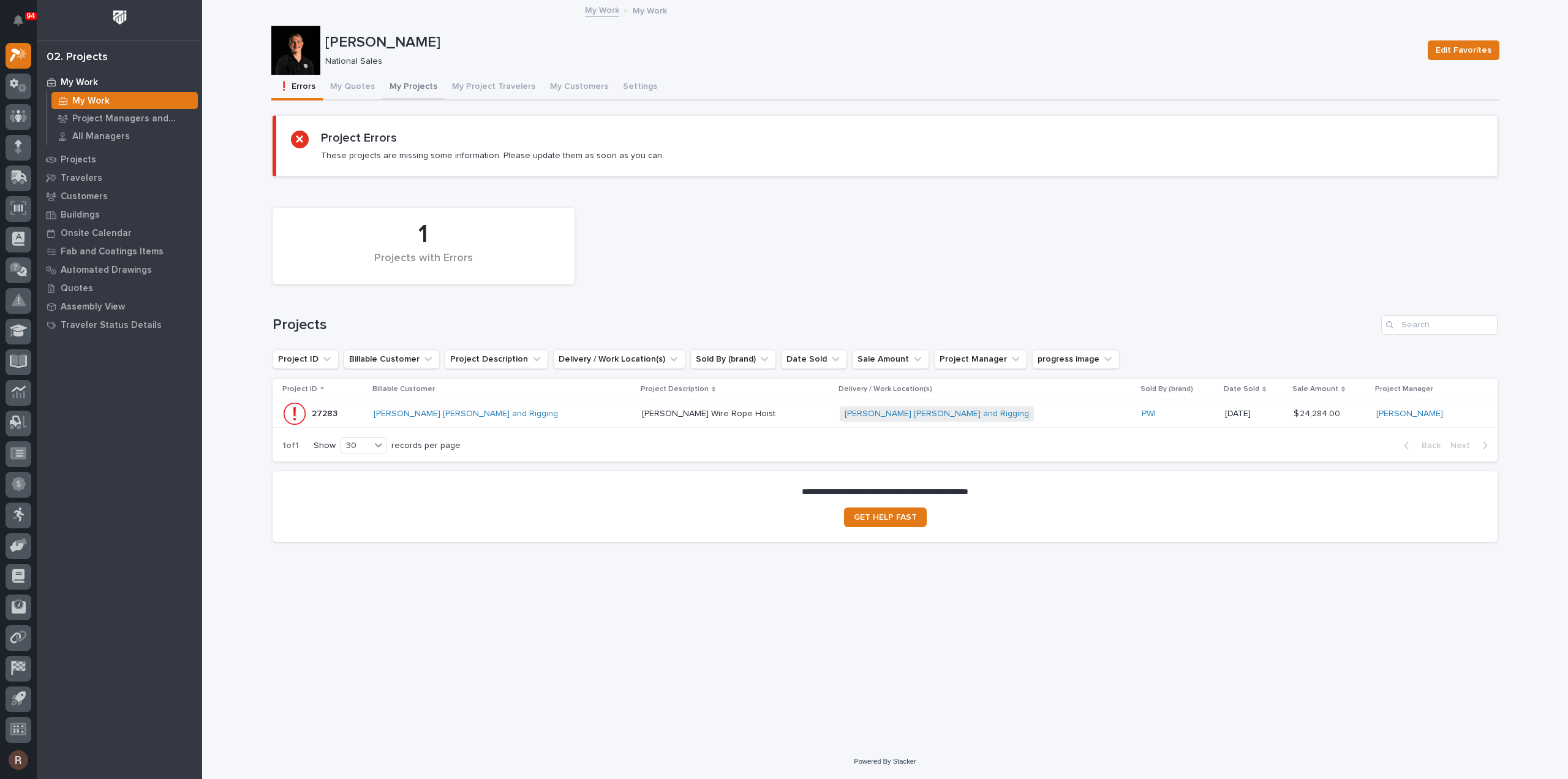
click at [386, 88] on button "My Projects" at bounding box center [414, 87] width 62 height 26
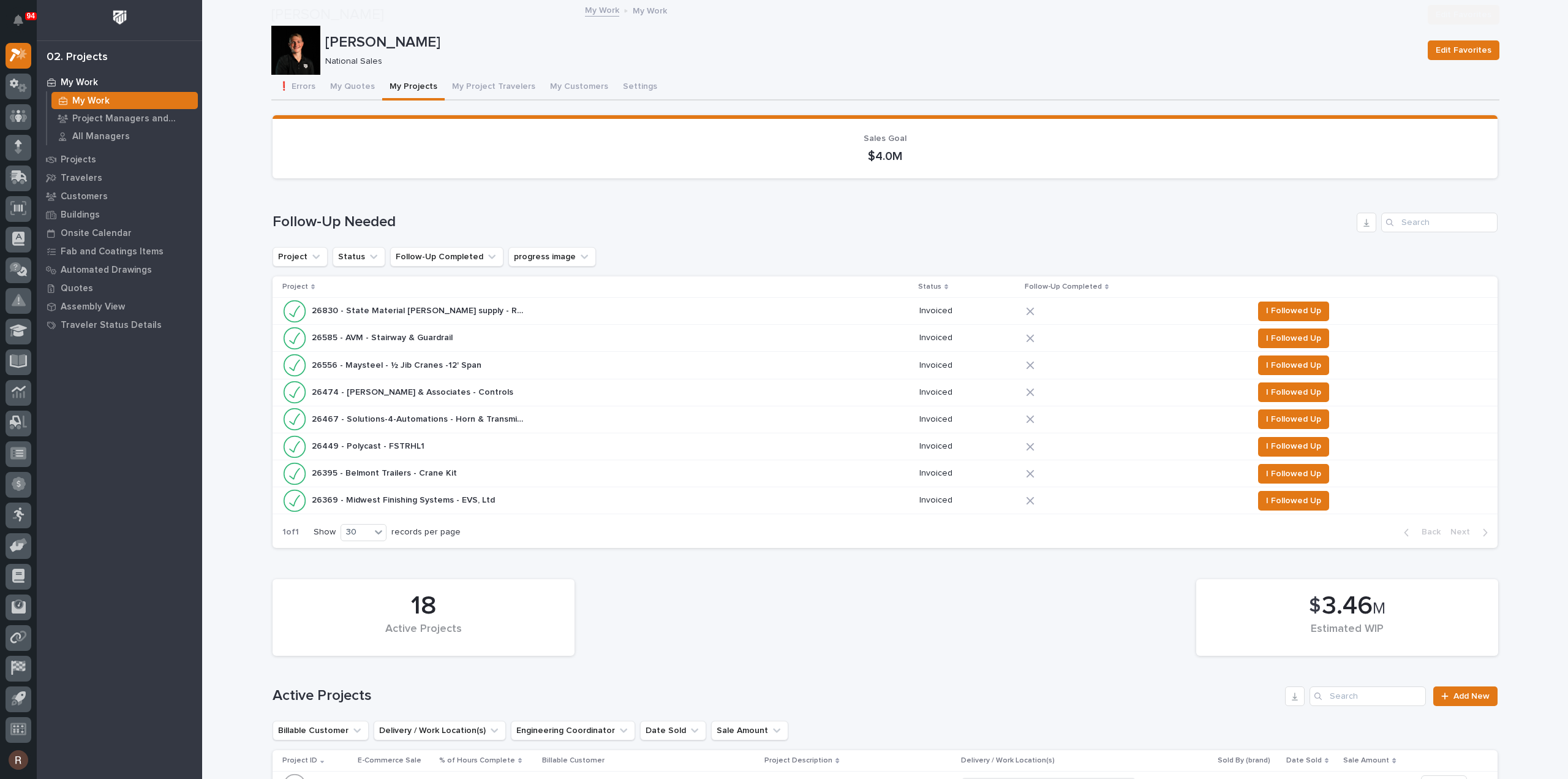
scroll to position [307, 0]
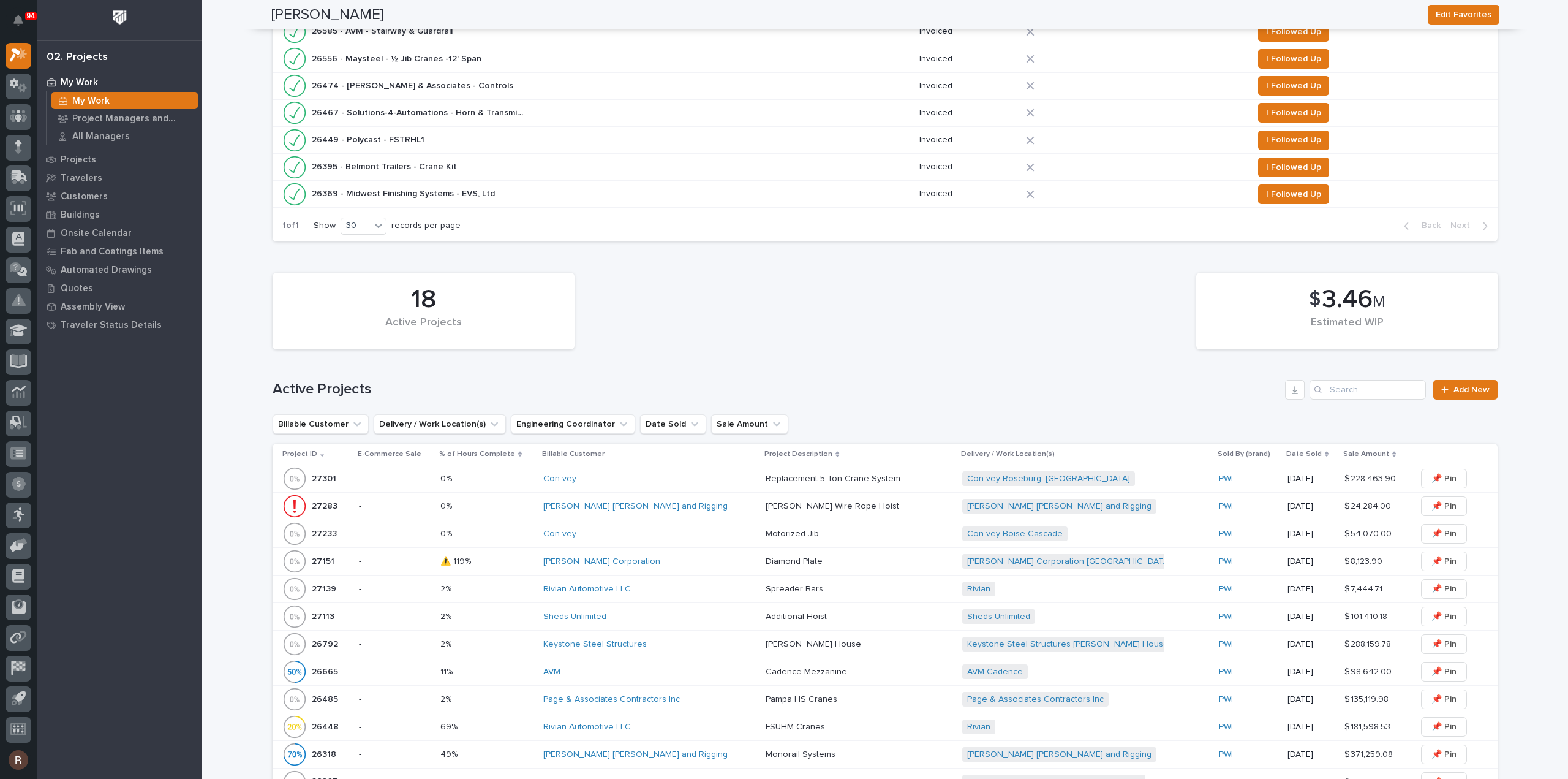
click at [510, 520] on td "0% 0%" at bounding box center [487, 534] width 103 height 27
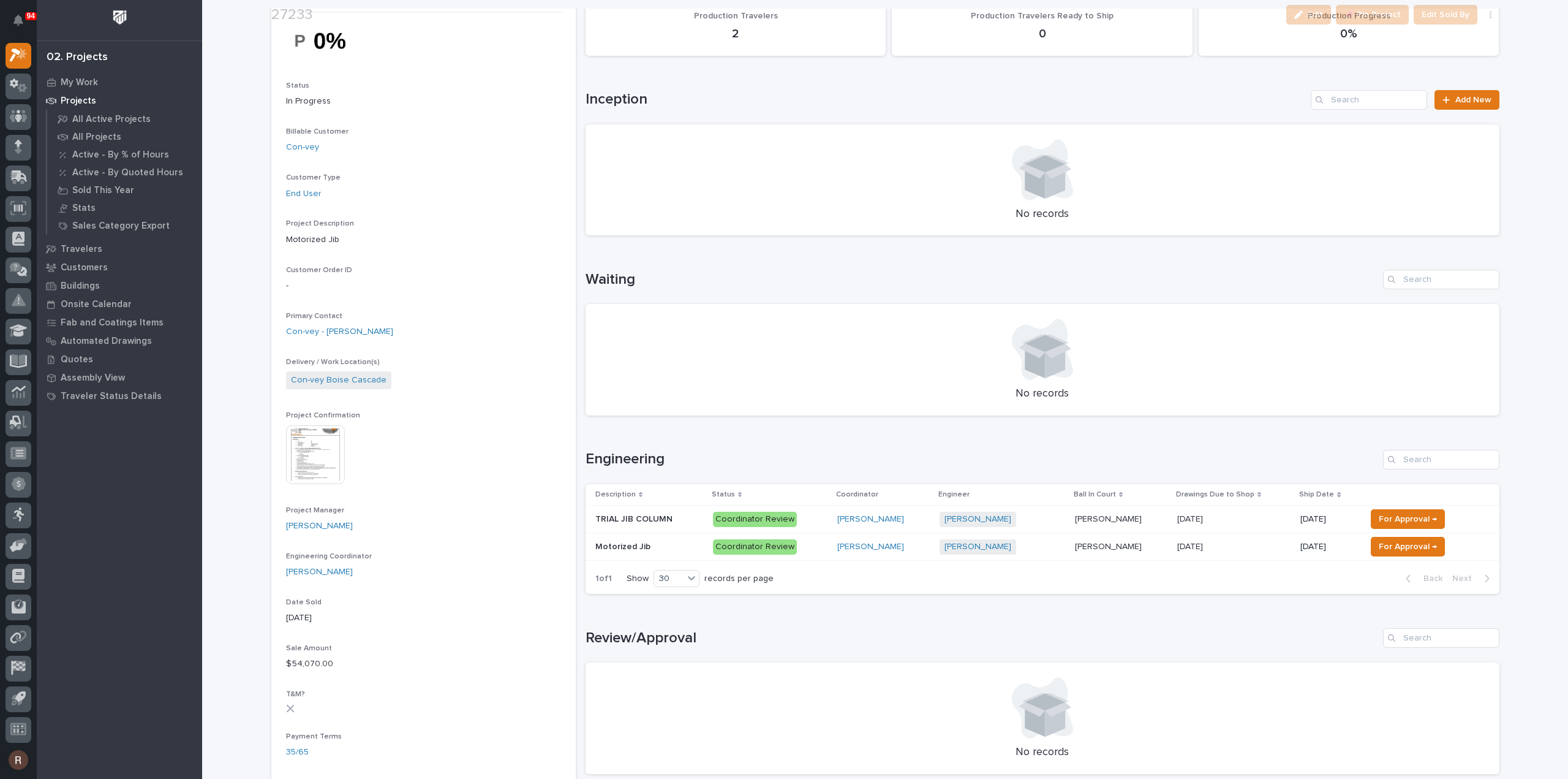
scroll to position [184, 0]
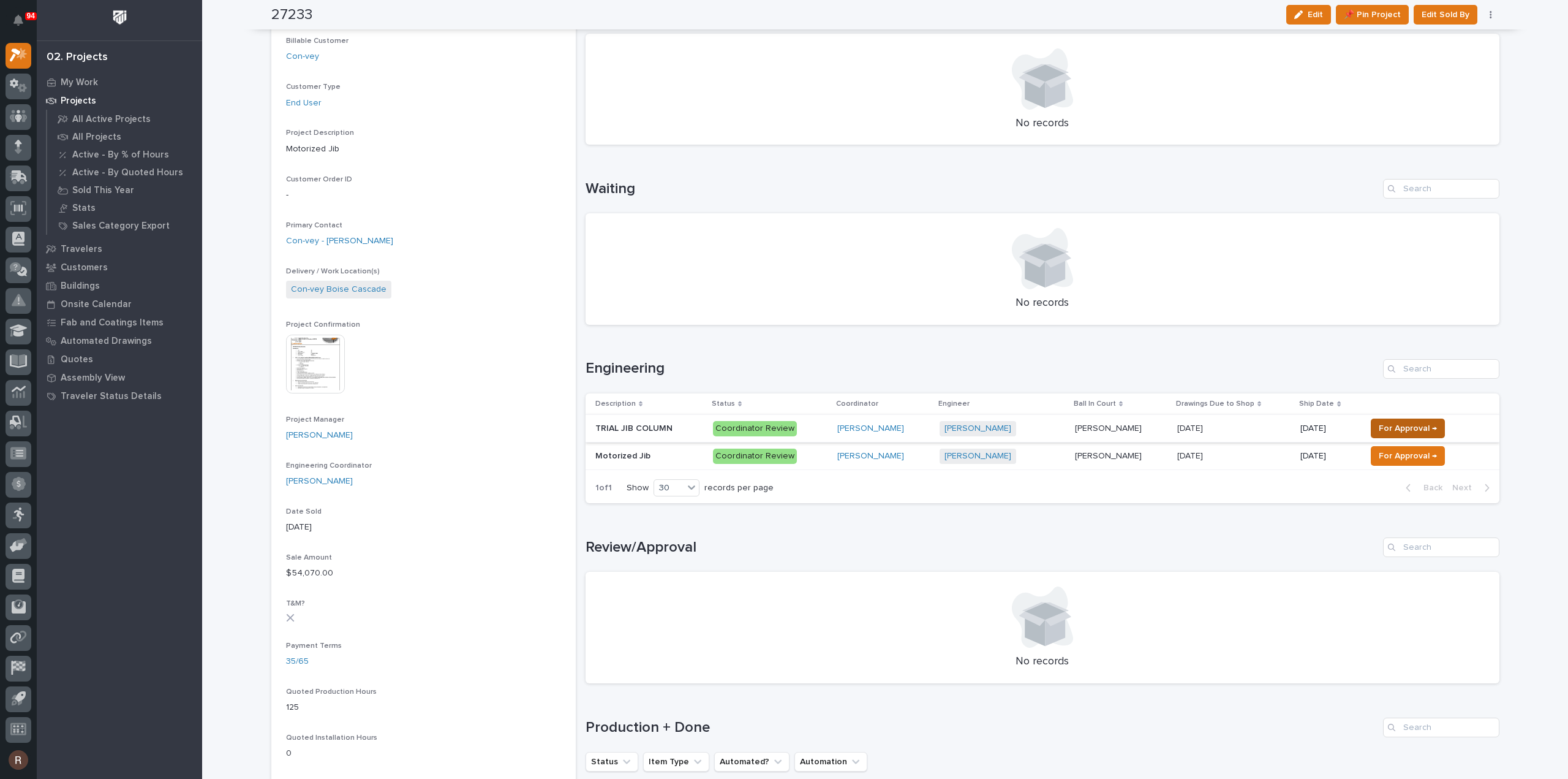
click at [1379, 431] on span "For Approval →" at bounding box center [1407, 428] width 58 height 15
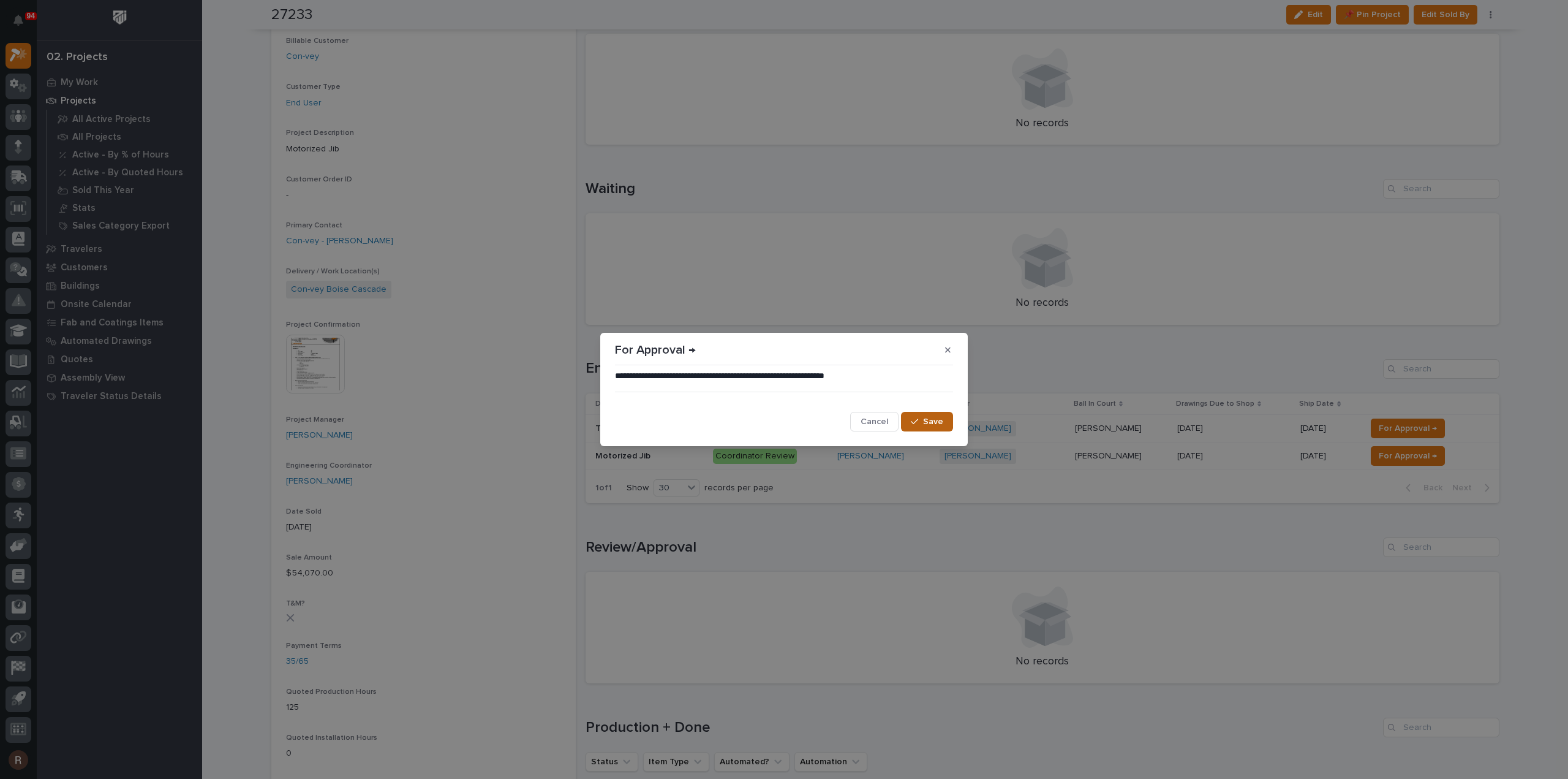
click at [939, 423] on span "Save" at bounding box center [933, 422] width 20 height 11
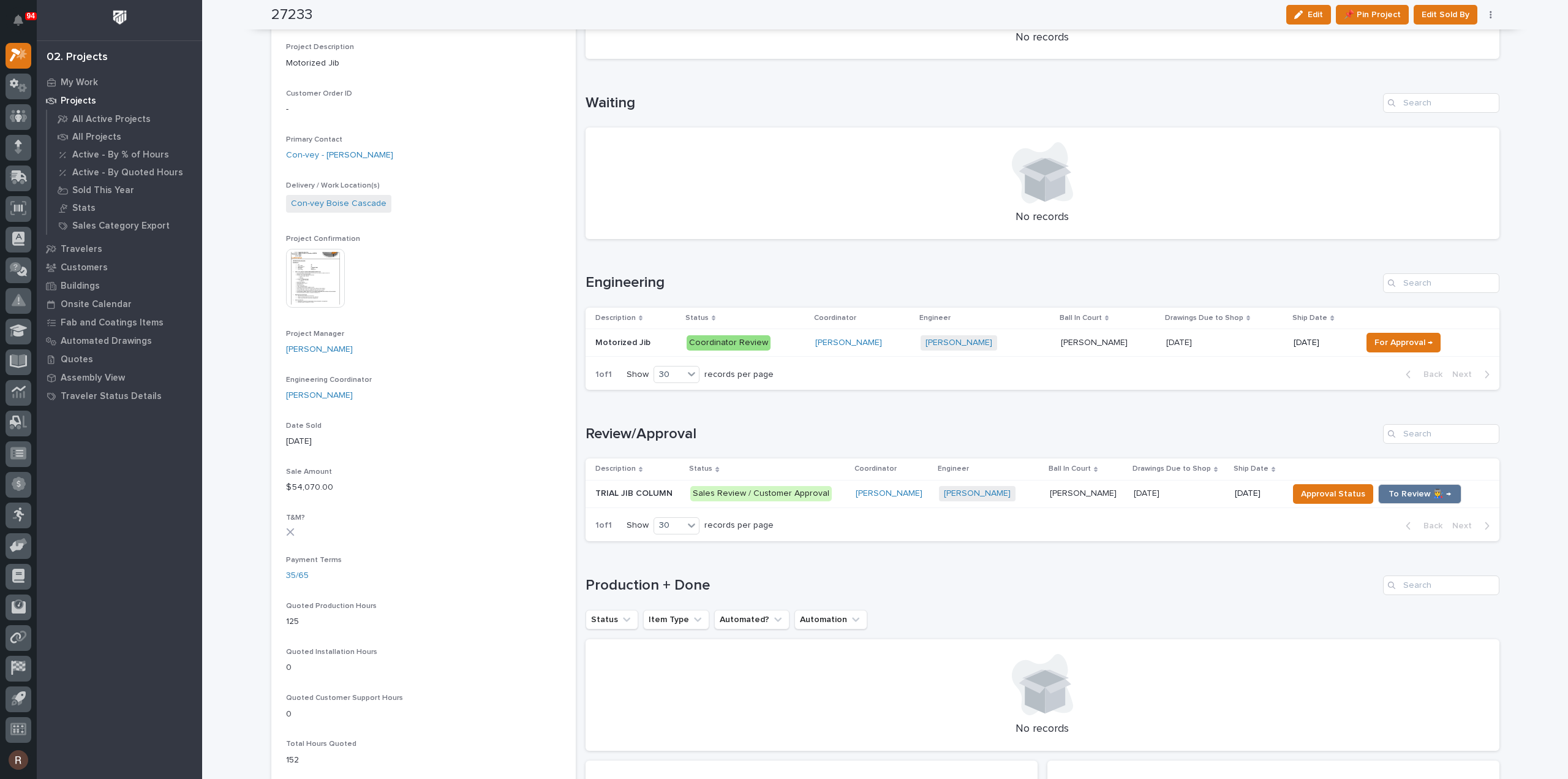
scroll to position [429, 0]
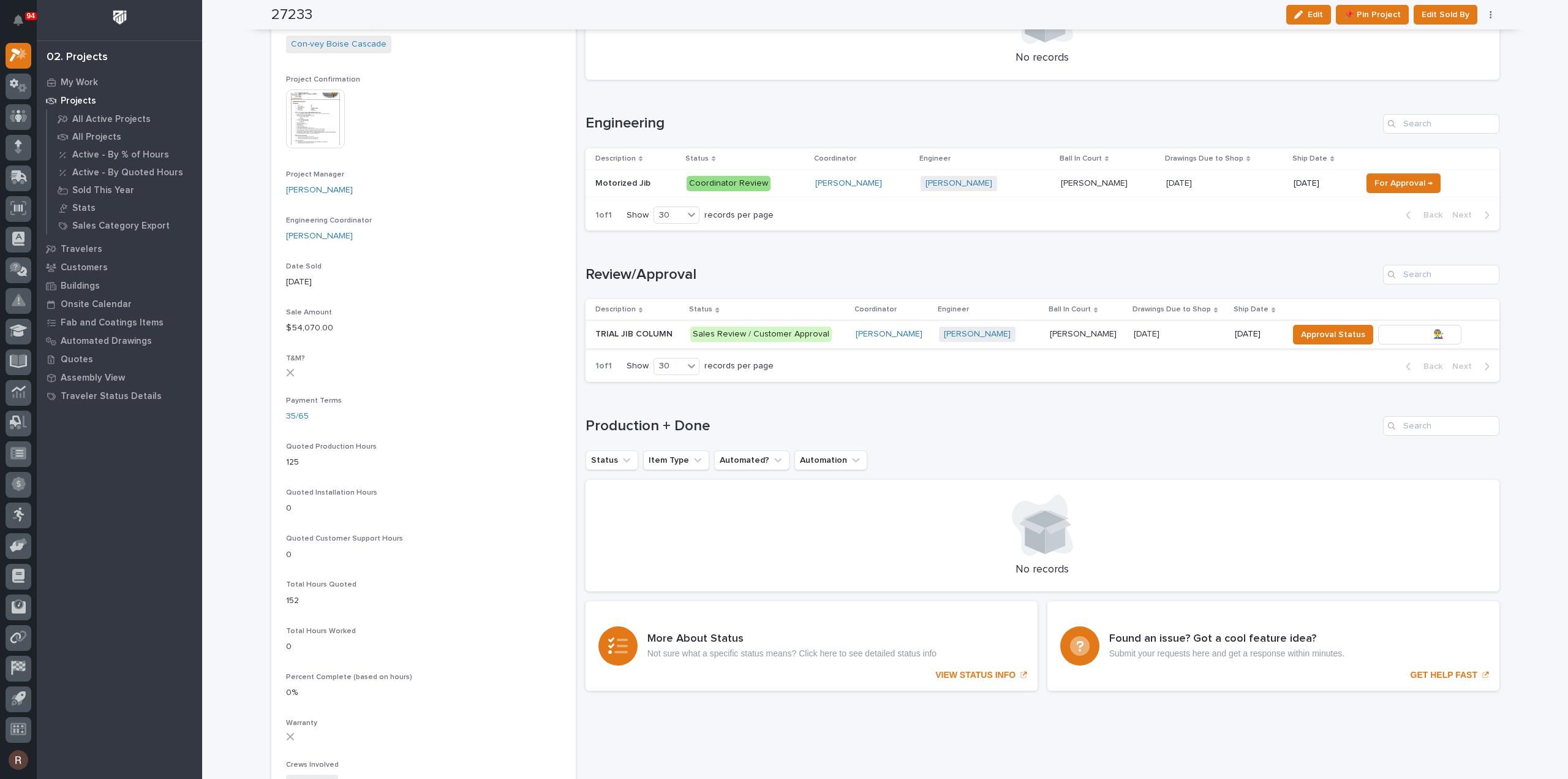
click at [1425, 335] on span "To Review 👨‍🏭 →" at bounding box center [1420, 335] width 62 height 15
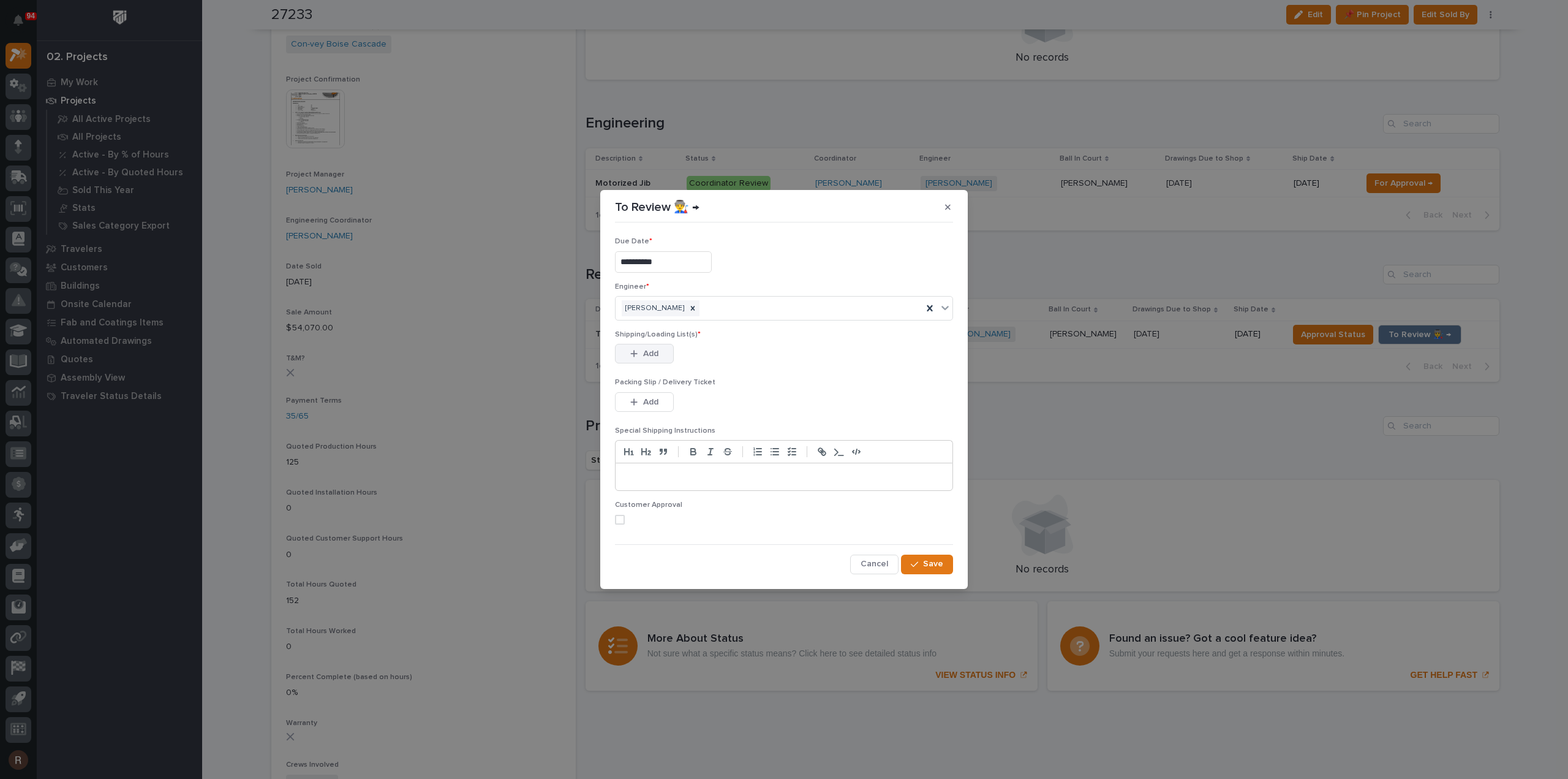
click at [639, 355] on div "button" at bounding box center [637, 353] width 12 height 9
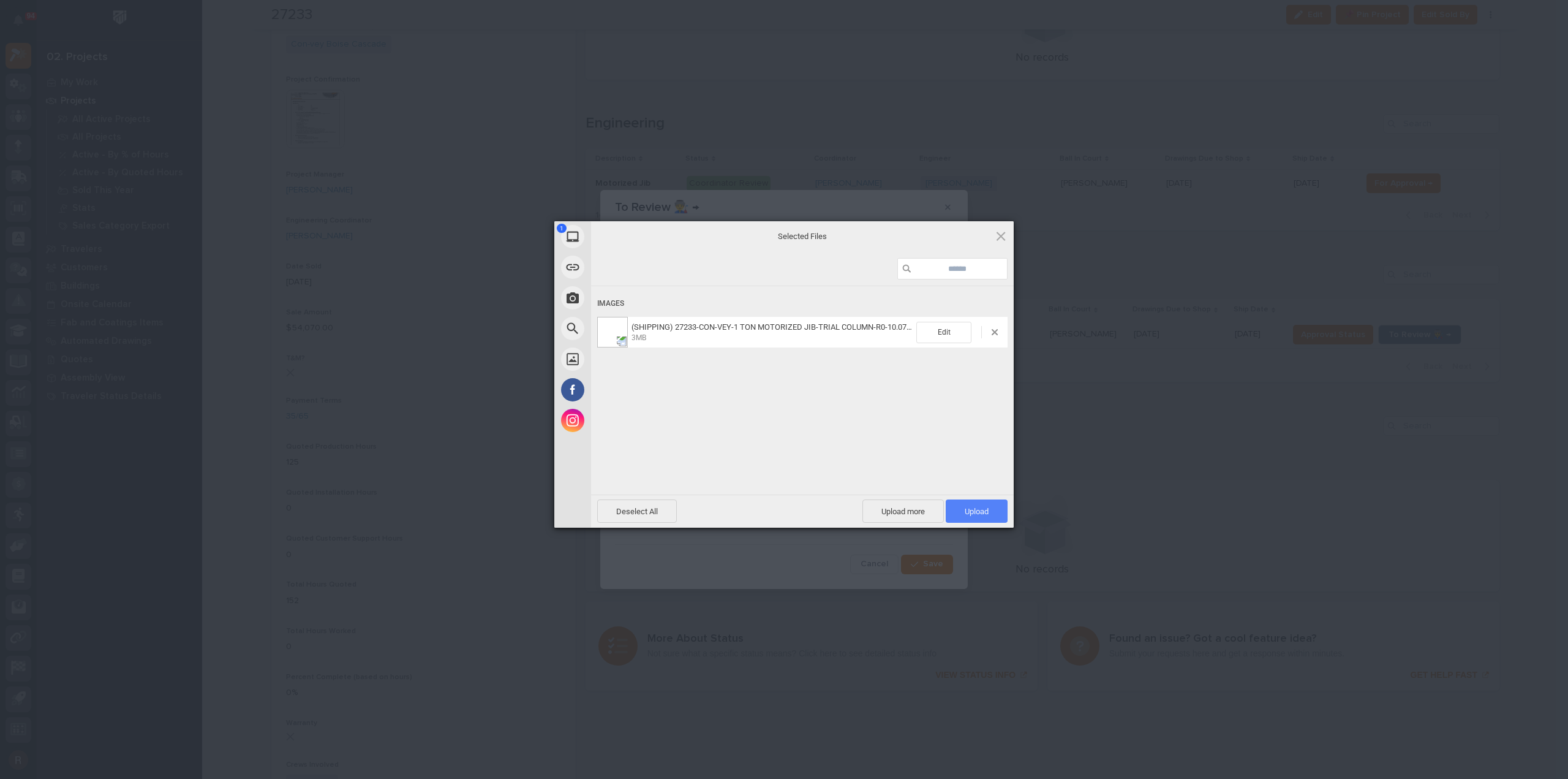
drag, startPoint x: 982, startPoint y: 507, endPoint x: 989, endPoint y: 507, distance: 7.0
click at [982, 507] on span "Upload 1" at bounding box center [977, 511] width 24 height 9
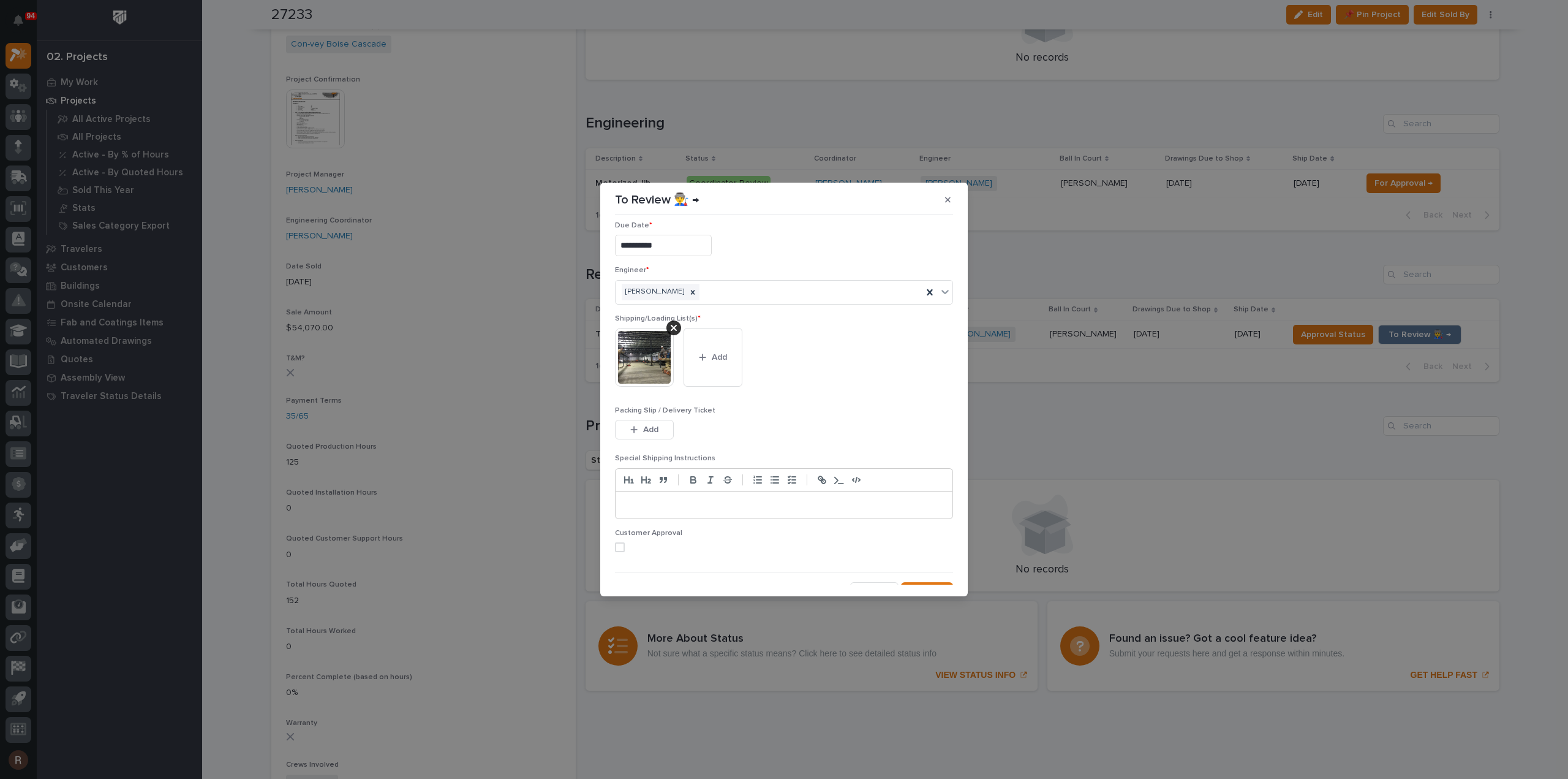
scroll to position [24, 0]
click at [916, 576] on div "button" at bounding box center [917, 576] width 12 height 9
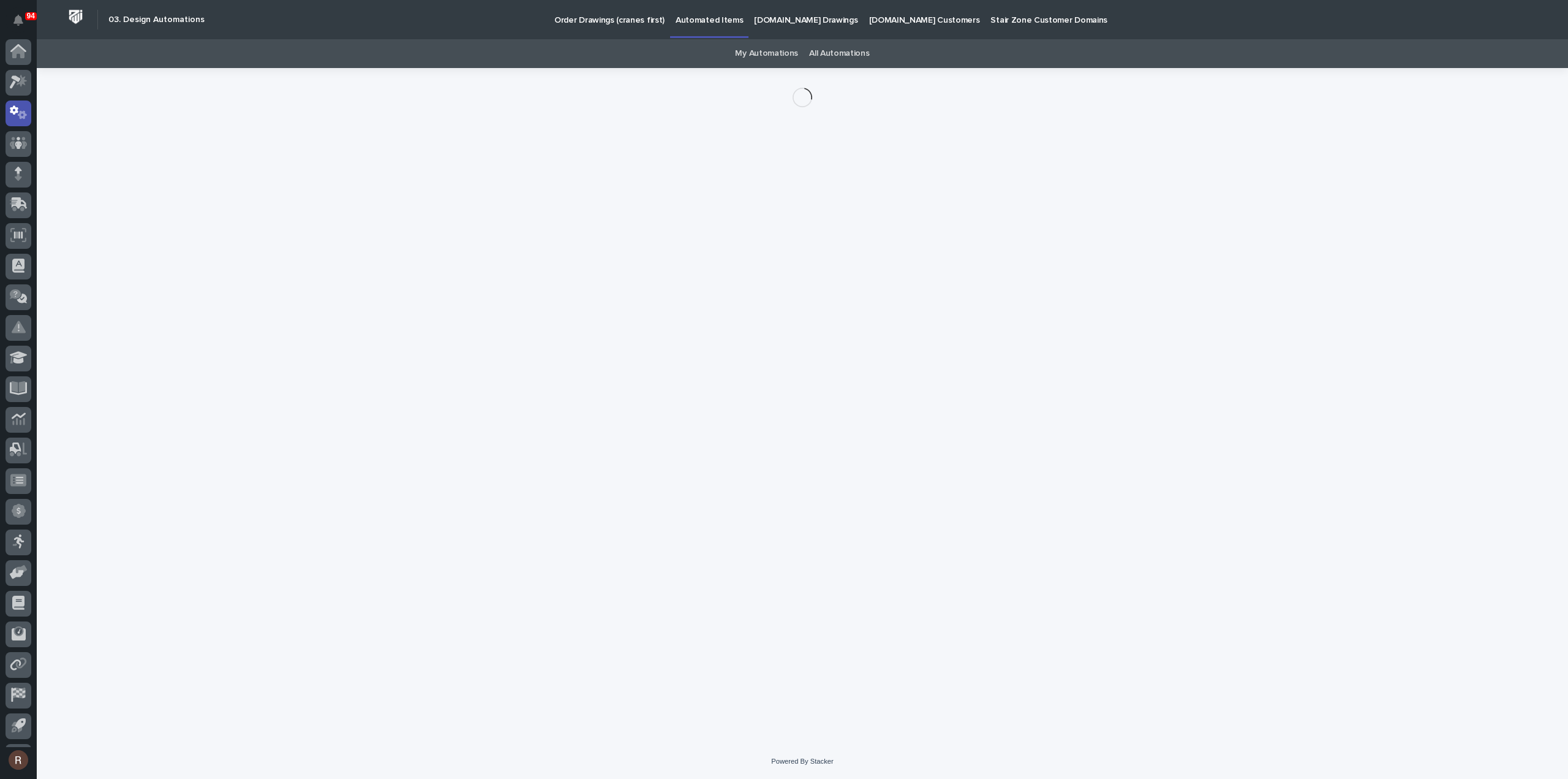
scroll to position [27, 0]
